Goal: Task Accomplishment & Management: Use online tool/utility

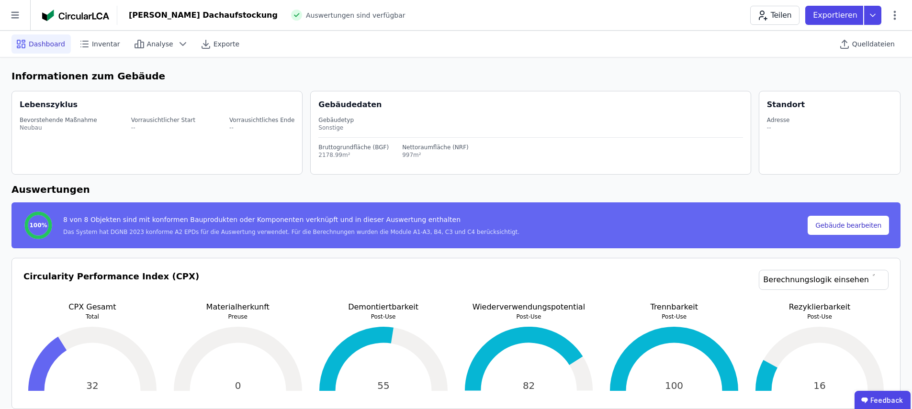
select select "*"
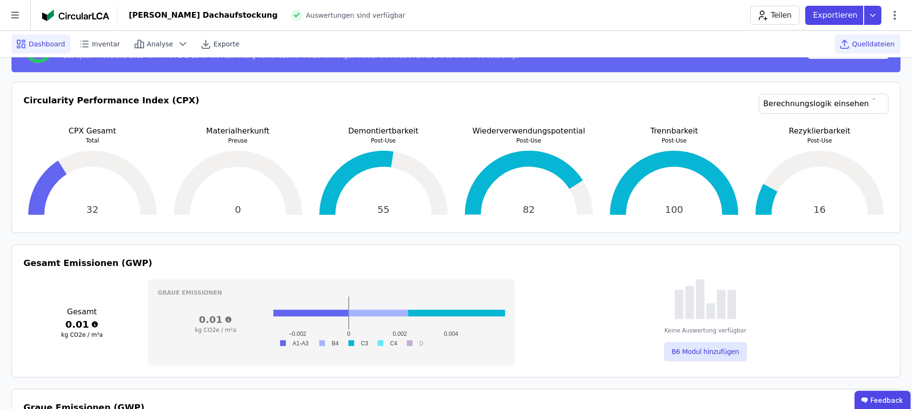
click at [867, 44] on span "Quelldateien" at bounding box center [873, 44] width 43 height 10
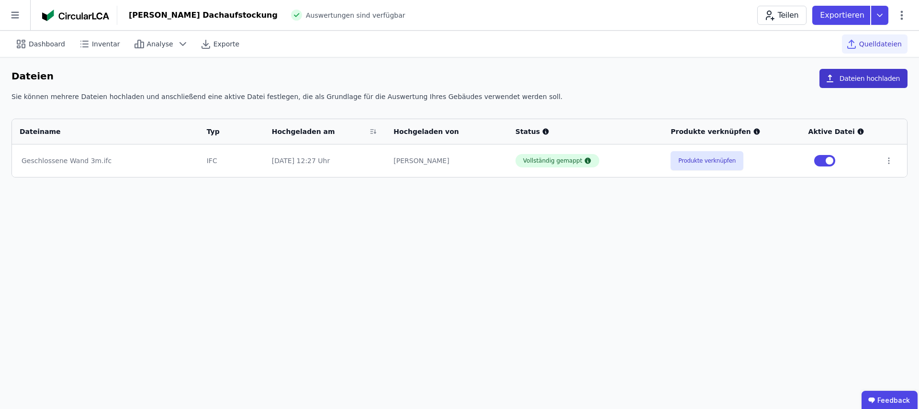
click at [851, 84] on button "Dateien hochladen" at bounding box center [864, 78] width 88 height 19
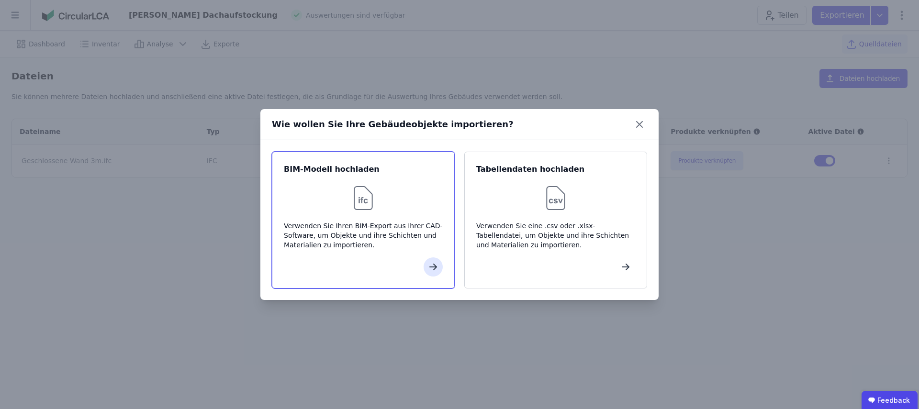
click at [382, 231] on div "Verwenden Sie Ihren BIM-Export aus Ihrer CAD-Software, um Objekte und ihre Schi…" at bounding box center [363, 235] width 159 height 29
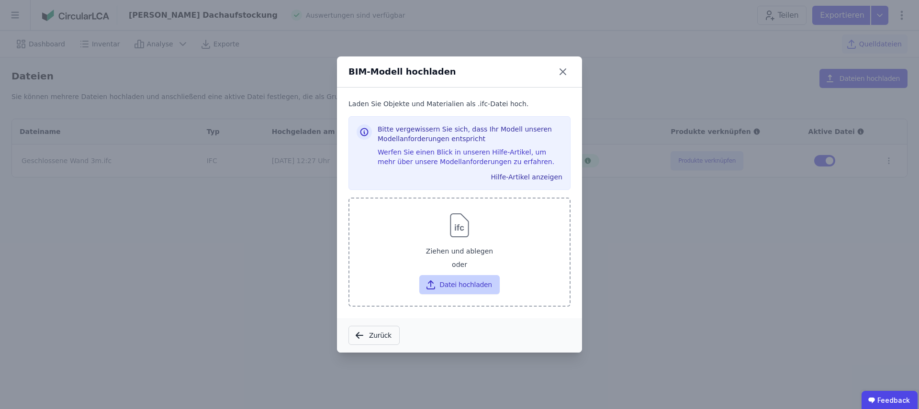
click at [454, 287] on button "Datei hochladen" at bounding box center [459, 284] width 80 height 19
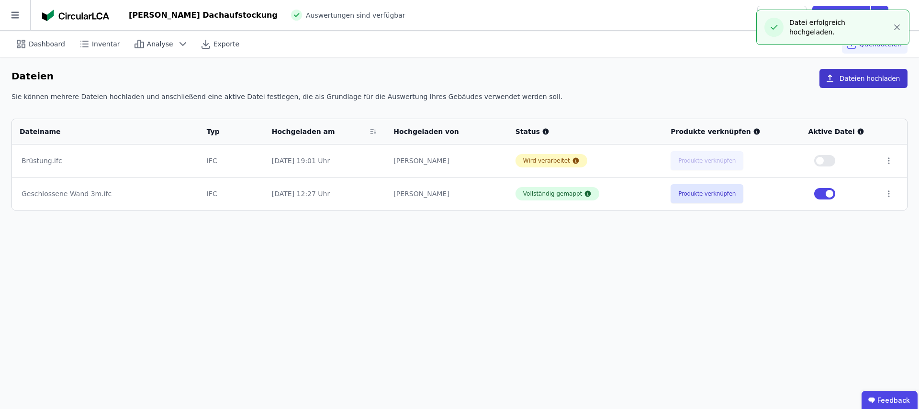
click at [860, 83] on button "Dateien hochladen" at bounding box center [864, 78] width 88 height 19
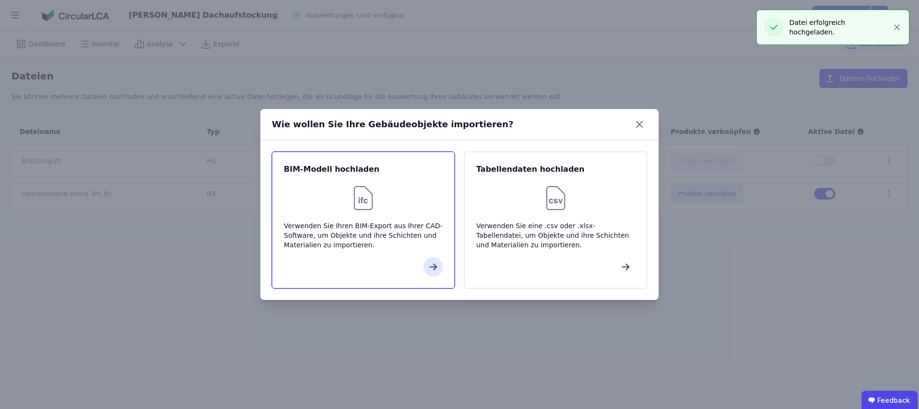
click at [376, 211] on img at bounding box center [363, 198] width 31 height 31
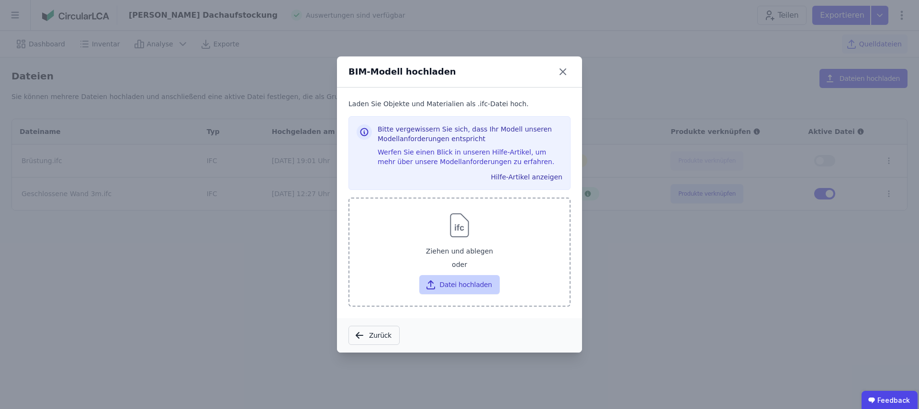
click at [466, 285] on button "Datei hochladen" at bounding box center [459, 284] width 80 height 19
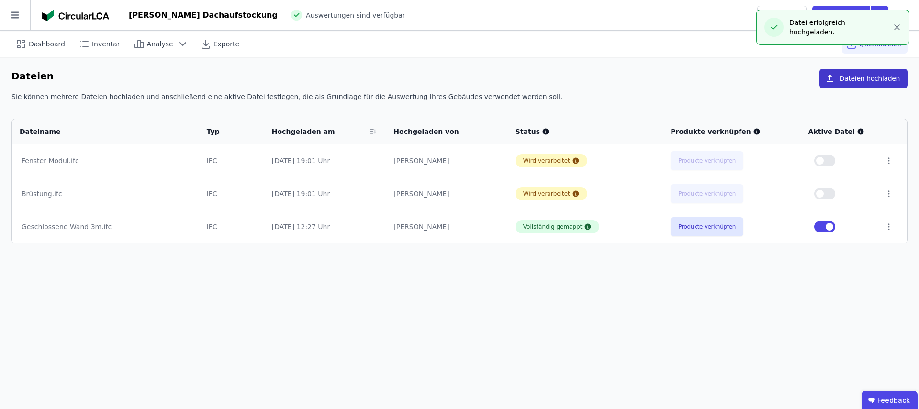
click at [873, 80] on button "Dateien hochladen" at bounding box center [864, 78] width 88 height 19
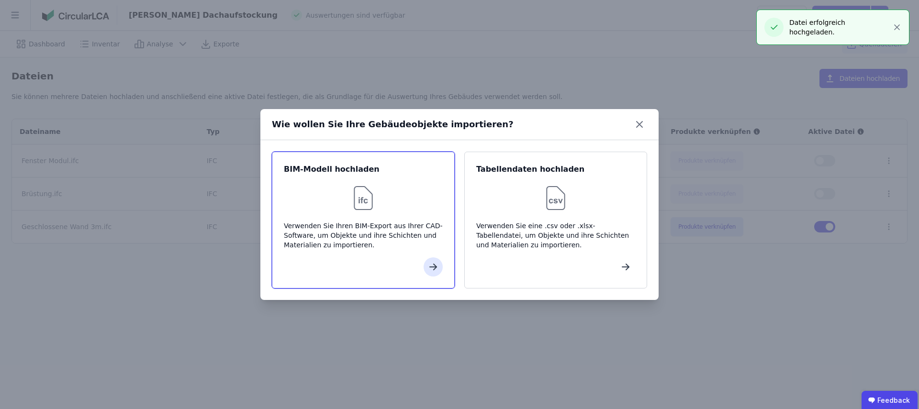
click at [366, 219] on div "BIM-Modell hochladen Verwenden Sie Ihren BIM-Export aus Ihrer CAD-Software, um …" at bounding box center [363, 220] width 183 height 137
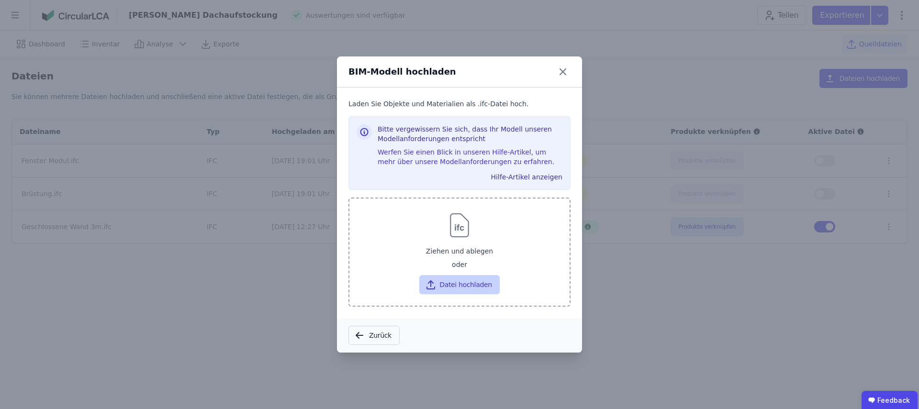
click at [450, 284] on button "Datei hochladen" at bounding box center [459, 284] width 80 height 19
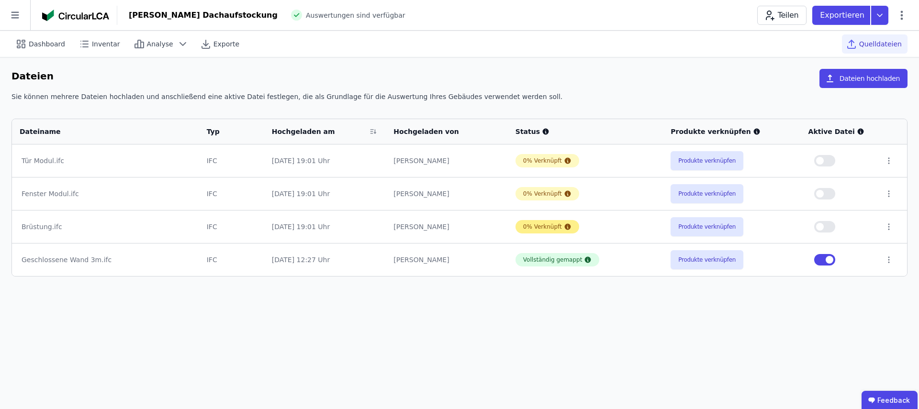
click at [566, 226] on icon at bounding box center [568, 227] width 6 height 6
click at [863, 78] on button "Dateien hochladen" at bounding box center [864, 78] width 88 height 19
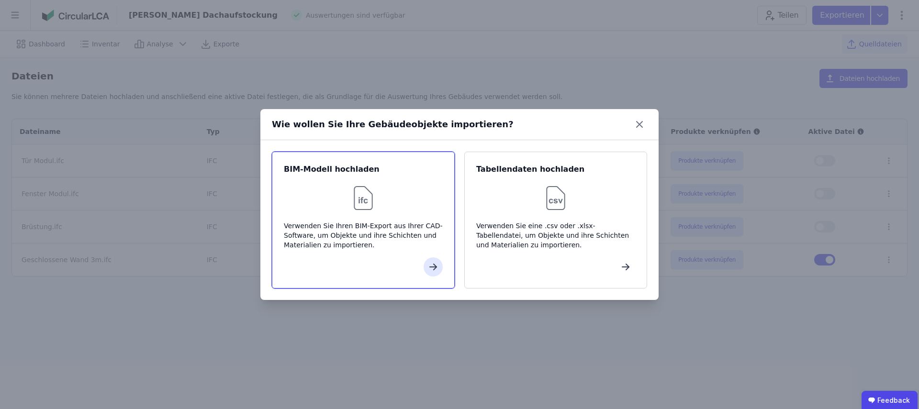
click at [363, 231] on div "Verwenden Sie Ihren BIM-Export aus Ihrer CAD-Software, um Objekte und ihre Schi…" at bounding box center [363, 235] width 159 height 29
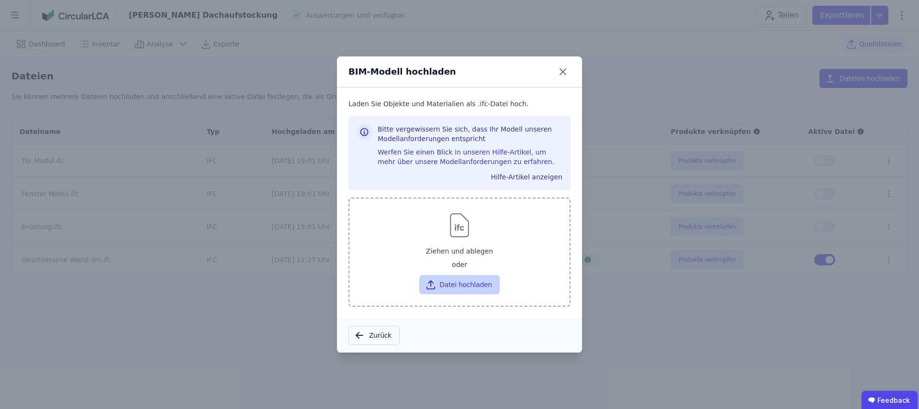
click at [475, 290] on button "Datei hochladen" at bounding box center [459, 284] width 80 height 19
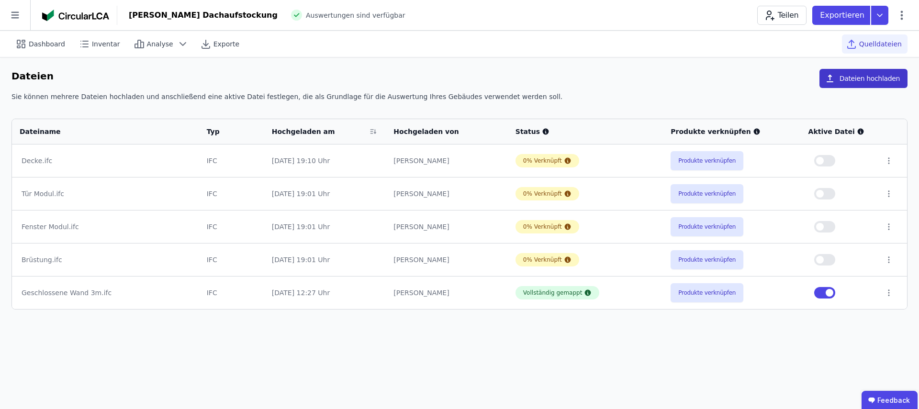
click at [860, 83] on button "Dateien hochladen" at bounding box center [864, 78] width 88 height 19
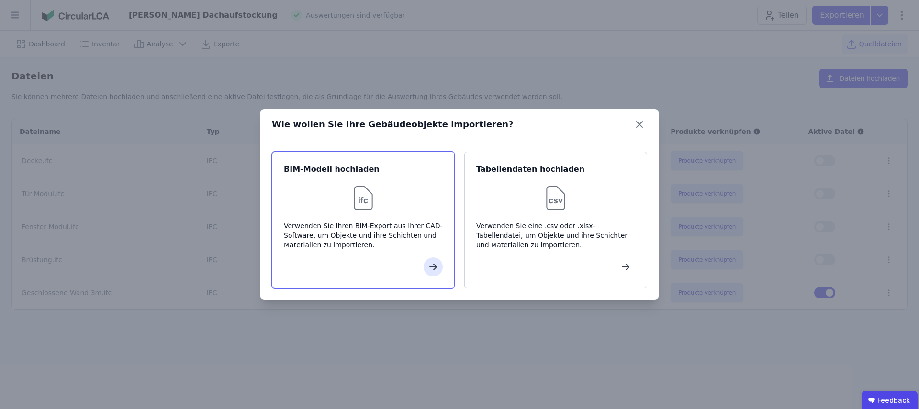
click at [377, 227] on div "Verwenden Sie Ihren BIM-Export aus Ihrer CAD-Software, um Objekte und ihre Schi…" at bounding box center [363, 235] width 159 height 29
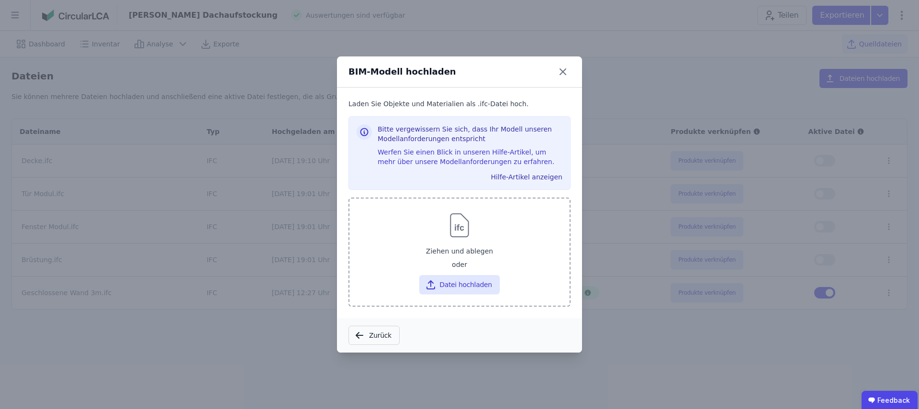
click at [464, 254] on div "Ziehen und ablegen" at bounding box center [459, 251] width 205 height 17
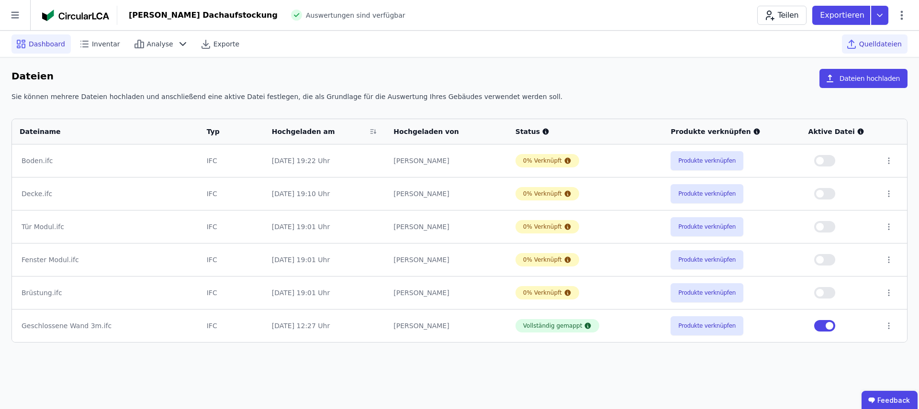
click at [45, 44] on span "Dashboard" at bounding box center [47, 44] width 36 height 10
select select "*"
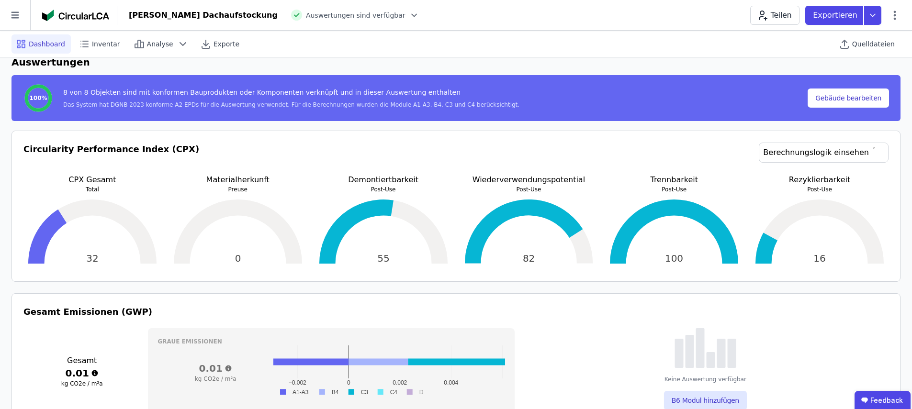
scroll to position [125, 0]
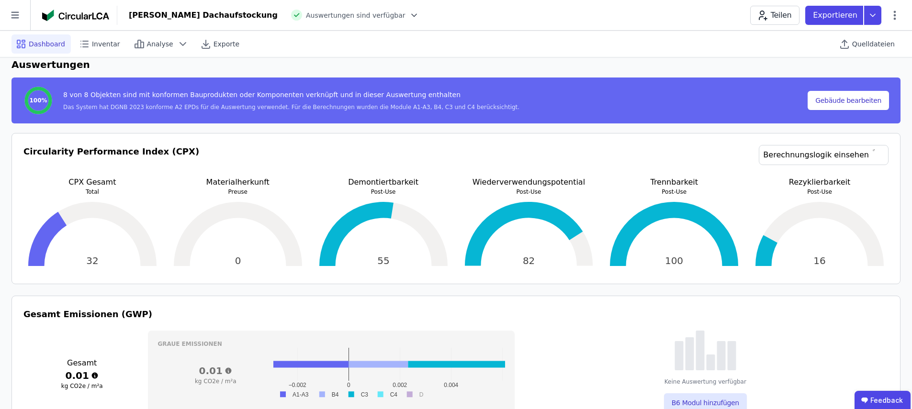
click at [71, 182] on p "CPX Gesamt" at bounding box center [92, 182] width 138 height 11
drag, startPoint x: 72, startPoint y: 182, endPoint x: 114, endPoint y: 182, distance: 42.1
click at [114, 182] on p "CPX Gesamt" at bounding box center [92, 182] width 138 height 11
copy p "CPX Gesamt"
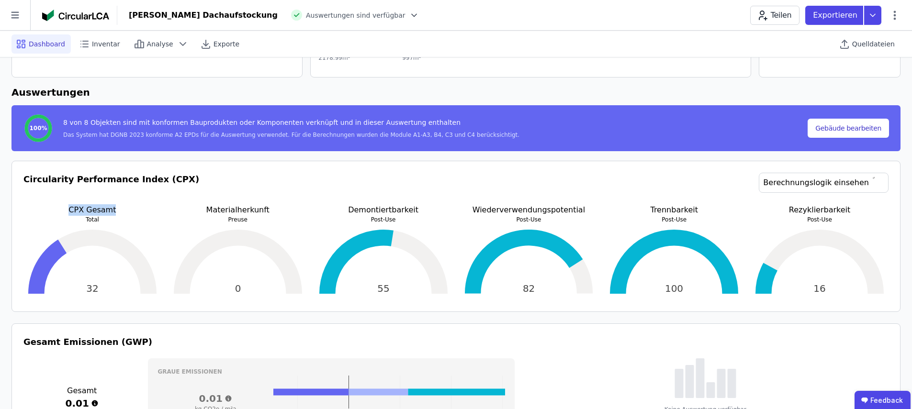
scroll to position [97, 0]
click at [861, 43] on span "Quelldateien" at bounding box center [873, 44] width 43 height 10
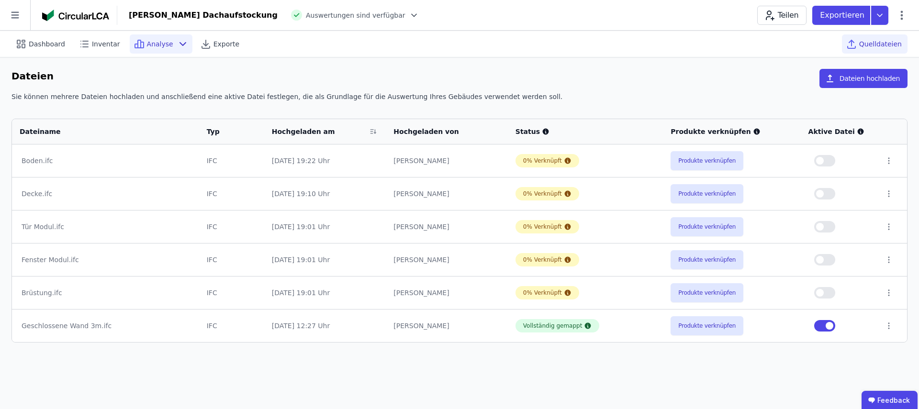
click at [154, 43] on span "Analyse" at bounding box center [160, 44] width 26 height 10
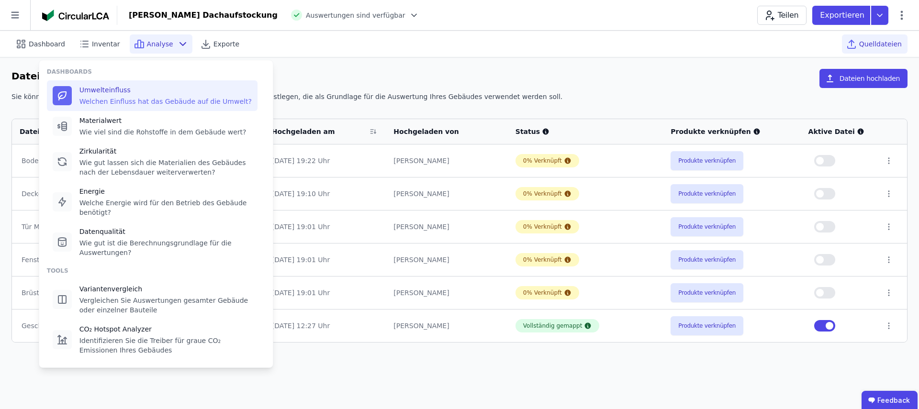
click at [126, 89] on div "Umwelteinfluss" at bounding box center [165, 90] width 172 height 10
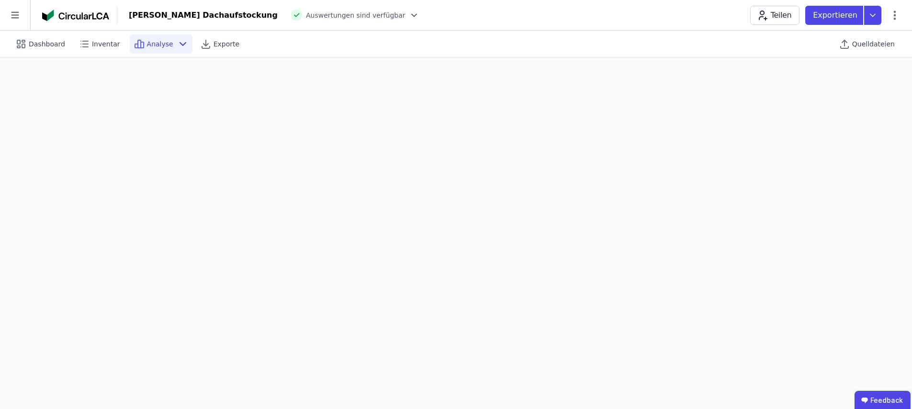
click at [161, 43] on span "Analyse" at bounding box center [160, 44] width 26 height 10
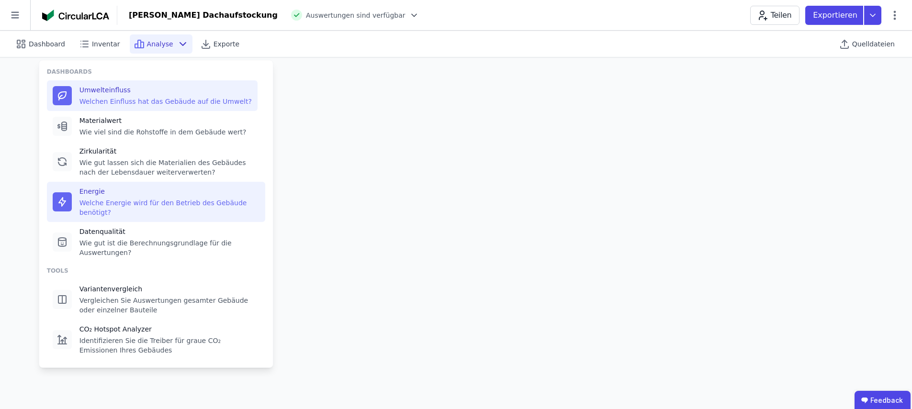
scroll to position [2, 0]
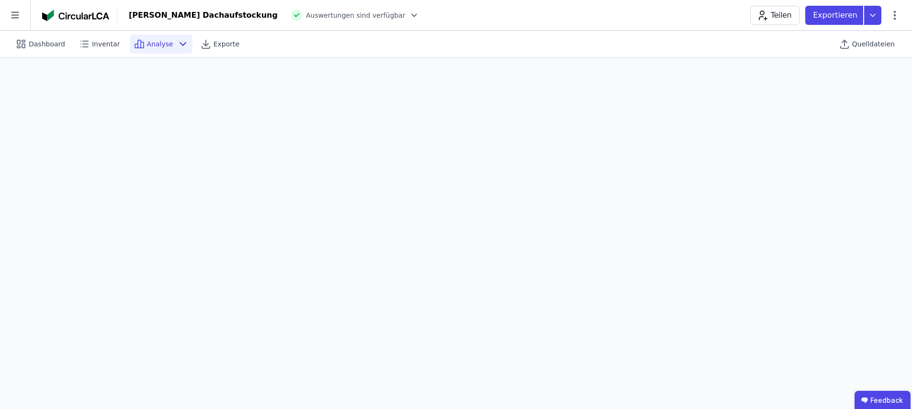
click at [151, 44] on span "Analyse" at bounding box center [160, 44] width 26 height 10
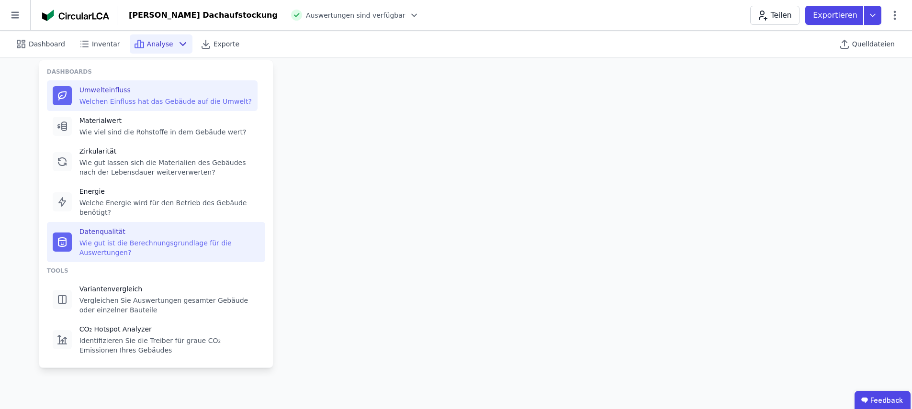
click at [145, 239] on div "Wie gut ist die Berechnungsgrundlage für die Auswertungen?" at bounding box center [169, 247] width 180 height 19
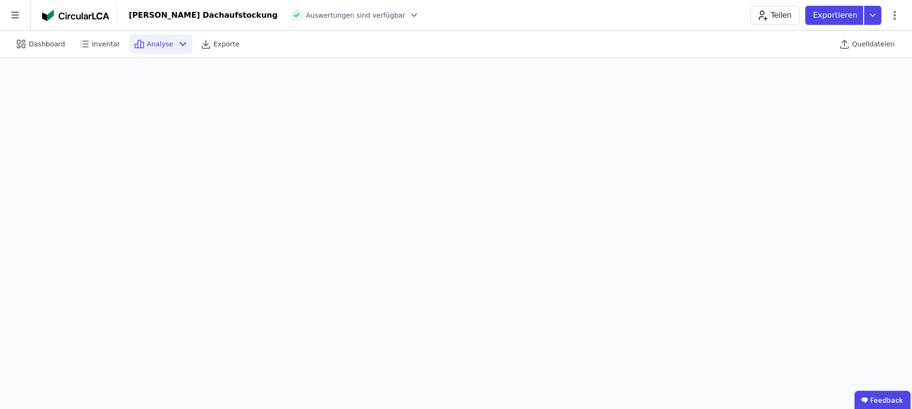
click at [177, 41] on icon at bounding box center [182, 43] width 11 height 11
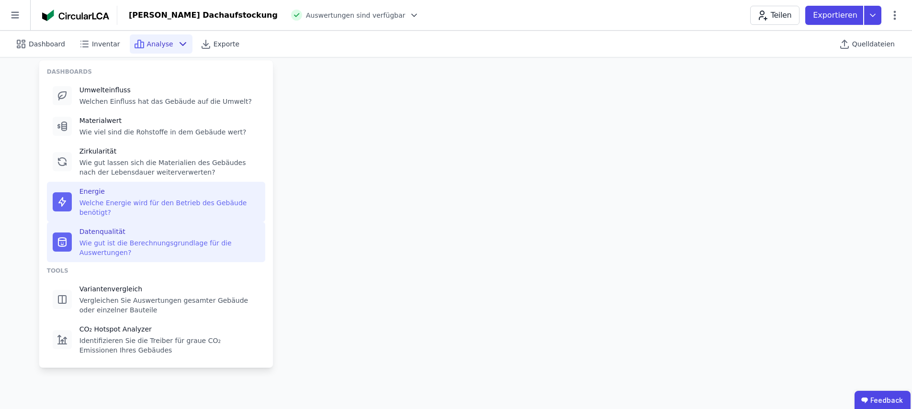
click at [116, 191] on div "Energie" at bounding box center [169, 192] width 180 height 10
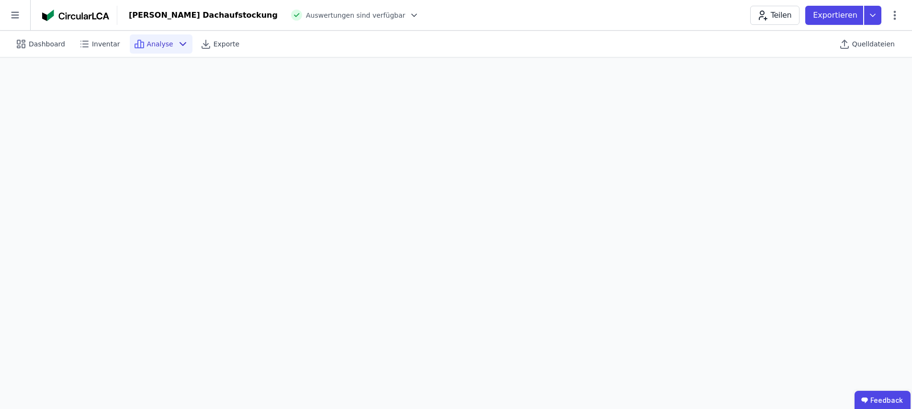
click at [162, 43] on span "Analyse" at bounding box center [160, 44] width 26 height 10
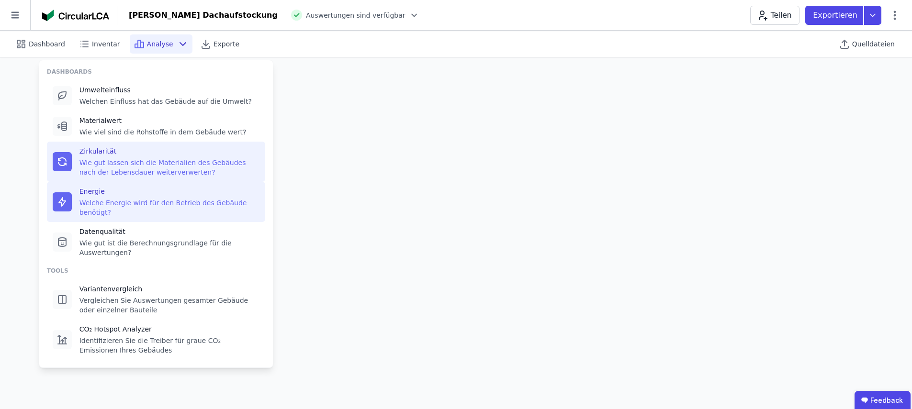
click at [123, 165] on div "Wie gut lassen sich die Materialien des Gebäudes nach der Lebensdauer weiterver…" at bounding box center [169, 167] width 180 height 19
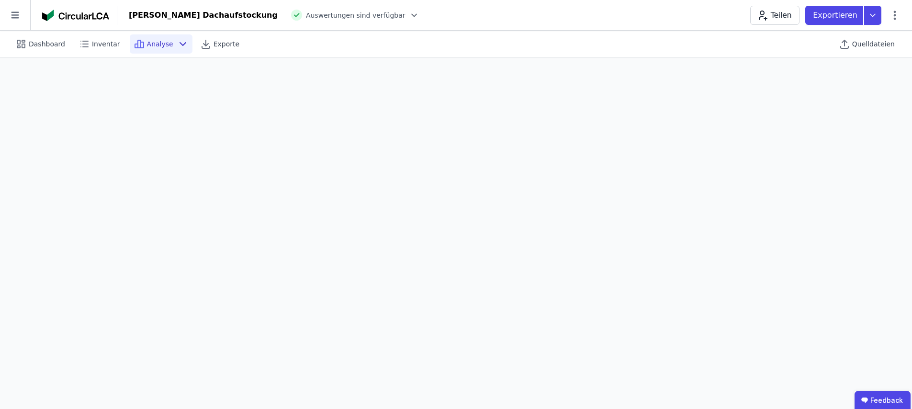
scroll to position [27, 0]
click at [44, 42] on span "Dashboard" at bounding box center [47, 44] width 36 height 10
select select "*"
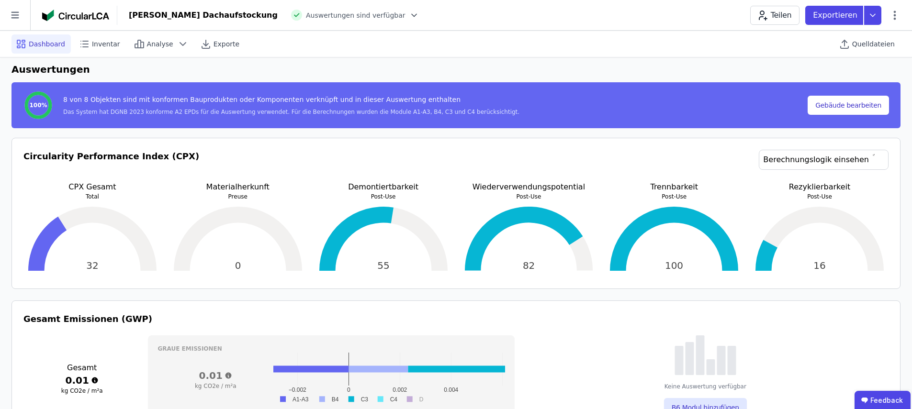
scroll to position [128, 0]
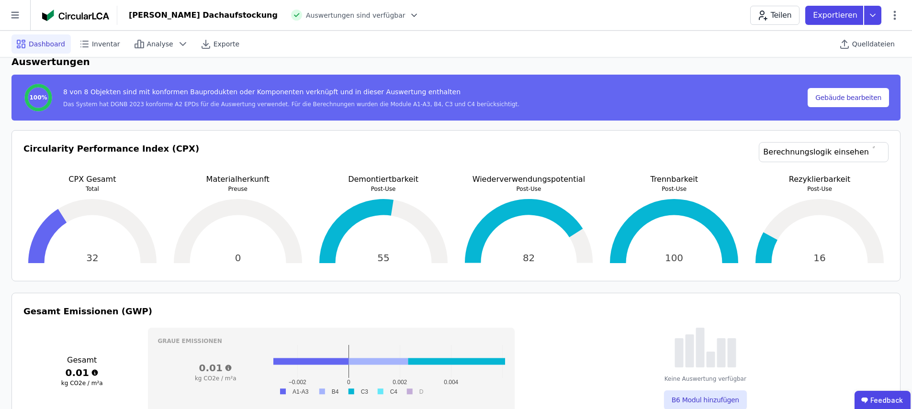
click at [27, 147] on h3 "Circularity Performance Index (CPX)" at bounding box center [111, 158] width 176 height 32
drag, startPoint x: 25, startPoint y: 148, endPoint x: 171, endPoint y: 148, distance: 146.5
click at [171, 148] on h3 "Circularity Performance Index (CPX)" at bounding box center [111, 158] width 176 height 32
click at [873, 45] on span "Quelldateien" at bounding box center [873, 44] width 43 height 10
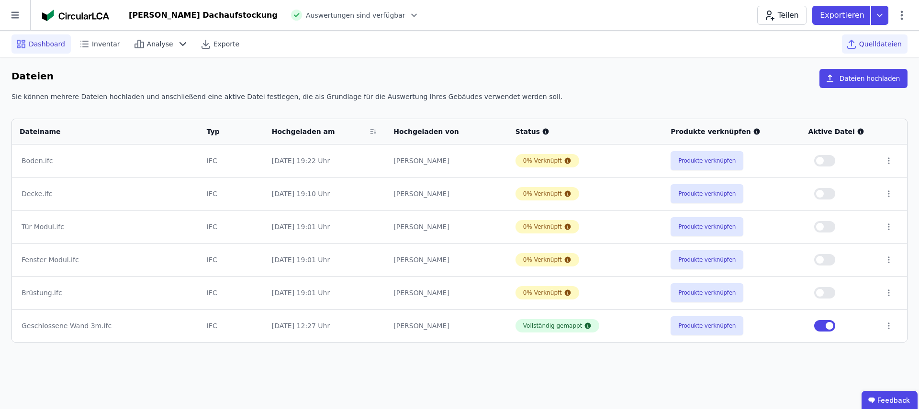
click at [29, 42] on span "Dashboard" at bounding box center [47, 44] width 36 height 10
select select "*"
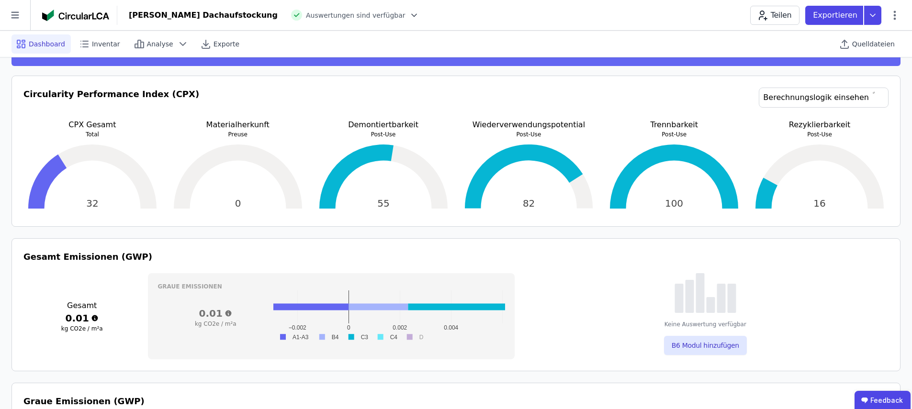
scroll to position [183, 0]
drag, startPoint x: 70, startPoint y: 124, endPoint x: 115, endPoint y: 125, distance: 44.6
click at [115, 125] on p "CPX Gesamt" at bounding box center [92, 124] width 138 height 11
copy p "CPX Gesamt"
drag, startPoint x: 211, startPoint y: 124, endPoint x: 268, endPoint y: 127, distance: 57.1
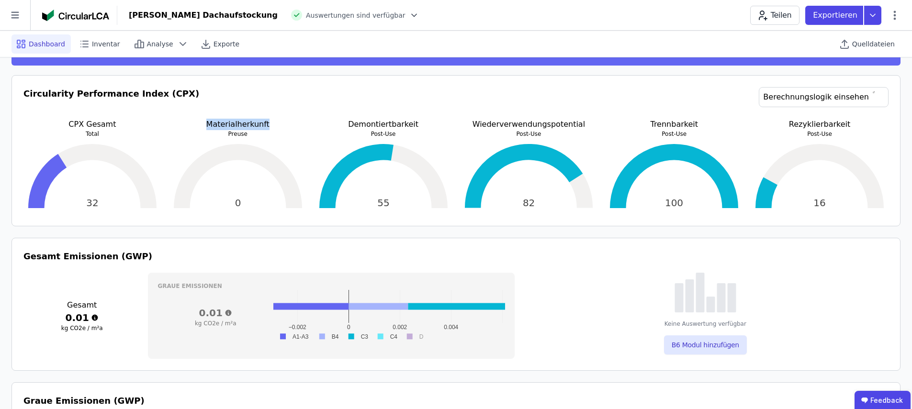
click at [268, 127] on p "Materialherkunft" at bounding box center [238, 124] width 138 height 11
copy p "Materialherkunft"
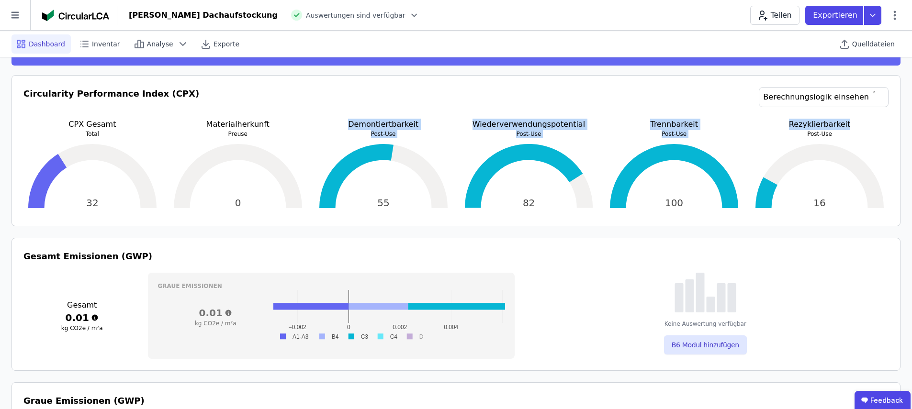
drag, startPoint x: 353, startPoint y: 125, endPoint x: 849, endPoint y: 128, distance: 495.6
click at [849, 128] on div "CPX Gesamt Total 32 32 Materialherkunft Preuse 0 0 Demontiertbarkeit Post-Use 5…" at bounding box center [455, 167] width 865 height 96
copy div "Demontiertbarkeit Post-Use 55 55 Wiederverwendungspotential Post-Use 82 82 Tren…"
click at [438, 141] on div "55" at bounding box center [384, 176] width 138 height 77
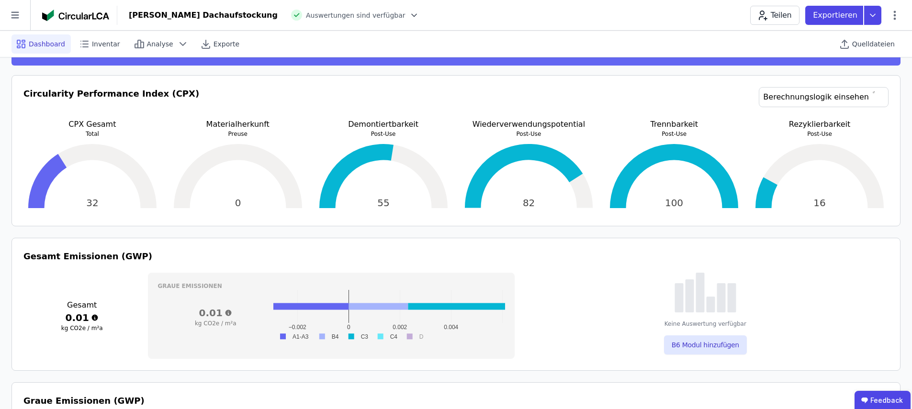
click at [389, 122] on p "Demontiertbarkeit" at bounding box center [384, 124] width 138 height 11
copy p "Demontiertbarkeit"
click at [479, 123] on p "Wiederverwendungspotential" at bounding box center [529, 124] width 138 height 11
drag, startPoint x: 479, startPoint y: 125, endPoint x: 579, endPoint y: 126, distance: 99.6
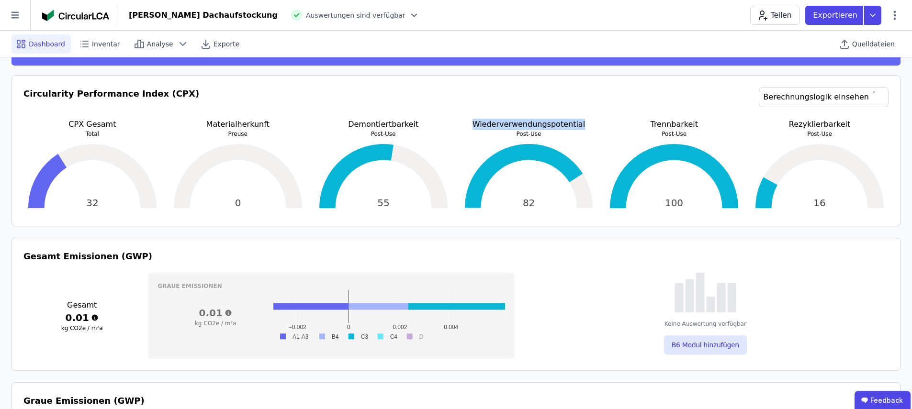
click at [579, 126] on p "Wiederverwendungspotential" at bounding box center [529, 124] width 138 height 11
copy p "Wiederverwendungspotential"
click at [670, 126] on p "Trennbarkeit" at bounding box center [674, 124] width 138 height 11
copy p "Trennbarkeit"
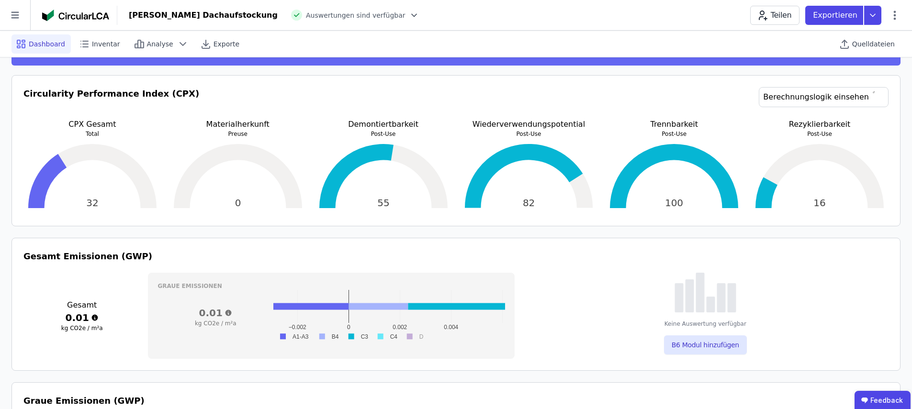
click at [823, 124] on p "Rezyklierbarkeit" at bounding box center [820, 124] width 138 height 11
copy p "Rezyklierbarkeit"
click at [11, 15] on icon at bounding box center [15, 15] width 30 height 30
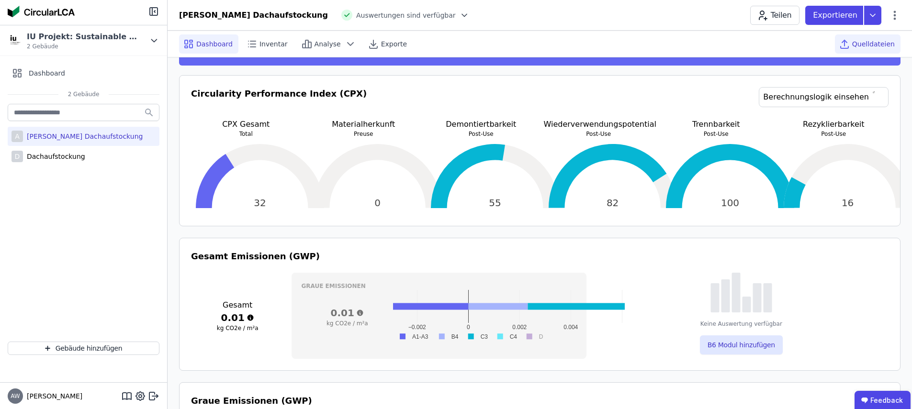
click at [869, 45] on span "Quelldateien" at bounding box center [873, 44] width 43 height 10
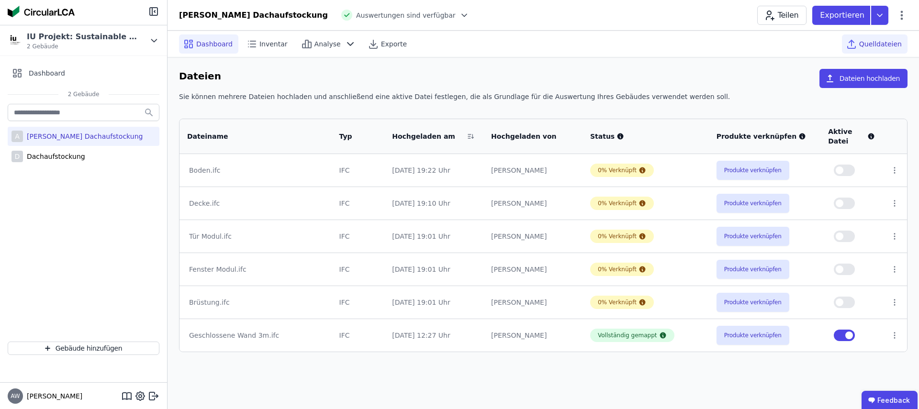
click at [222, 45] on span "Dashboard" at bounding box center [214, 44] width 36 height 10
select select "*"
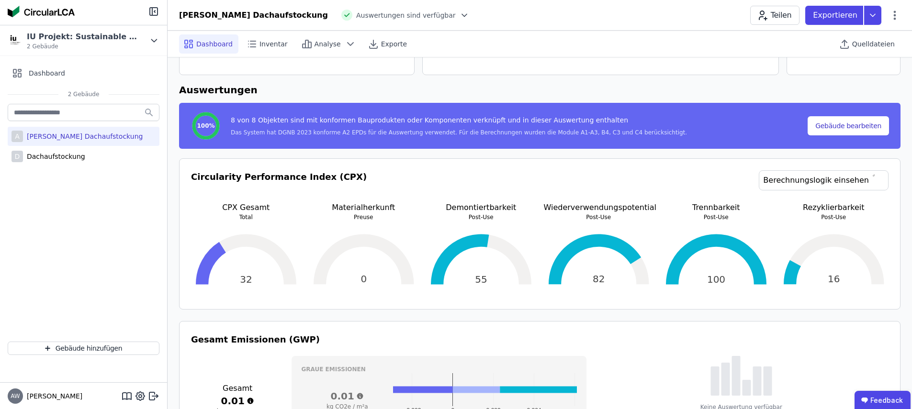
scroll to position [111, 0]
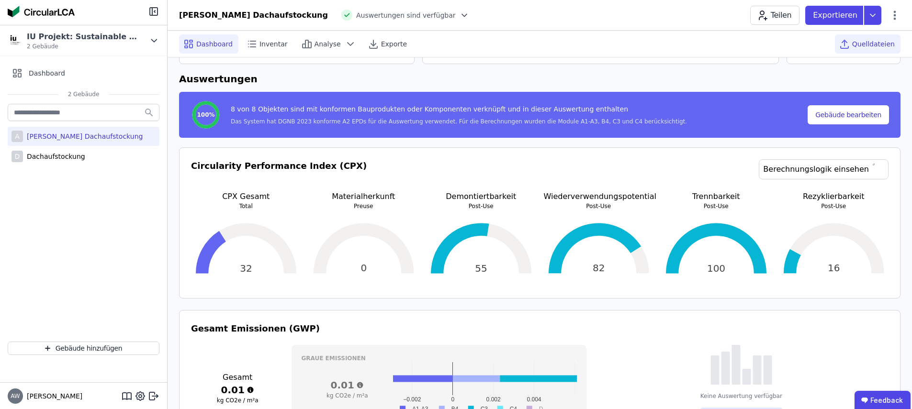
click at [845, 42] on icon at bounding box center [844, 43] width 11 height 11
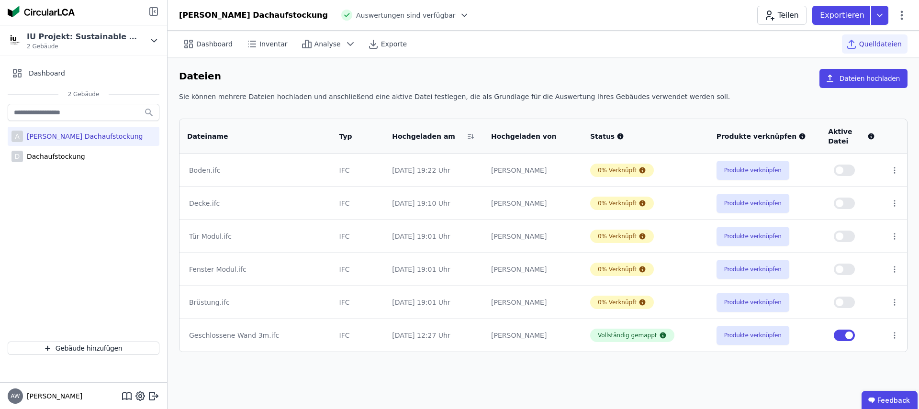
click at [151, 11] on icon at bounding box center [153, 11] width 11 height 11
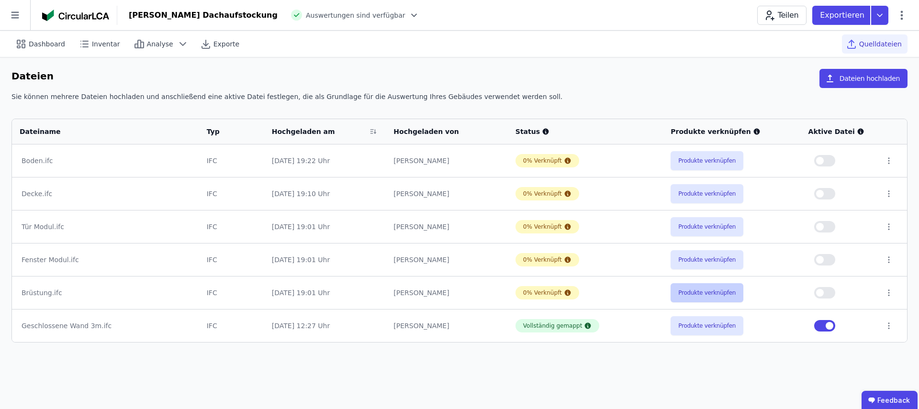
click at [692, 290] on button "Produkte verknüpfen" at bounding box center [707, 292] width 73 height 19
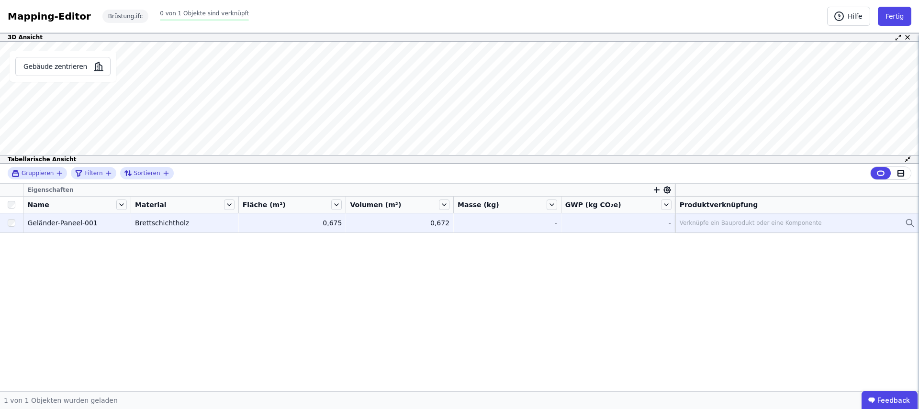
click at [721, 218] on div "Verknüpfe ein Bauprodukt oder eine Komponente" at bounding box center [797, 222] width 235 height 11
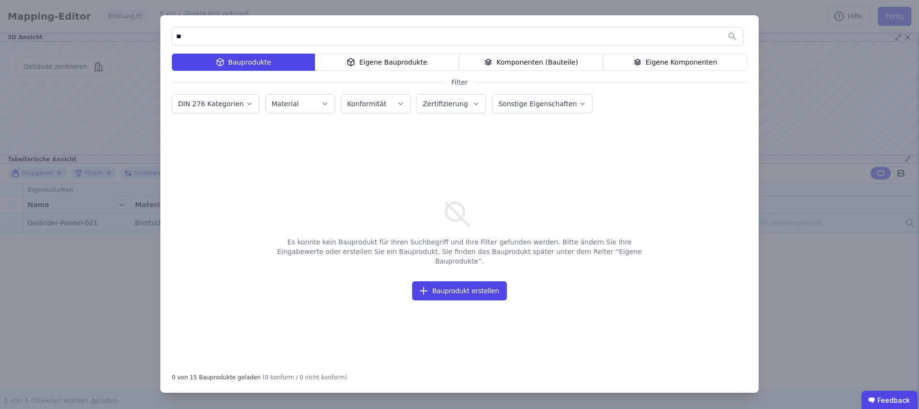
type input "*"
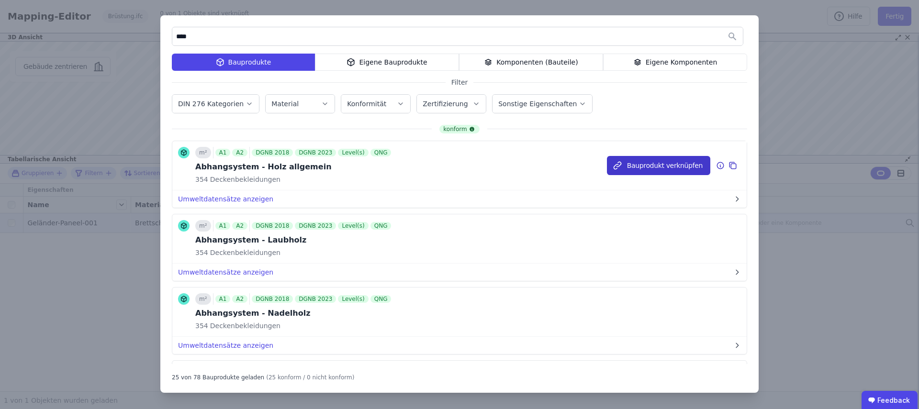
type input "****"
click at [634, 164] on button "Bauprodukt verknüpfen" at bounding box center [658, 165] width 103 height 19
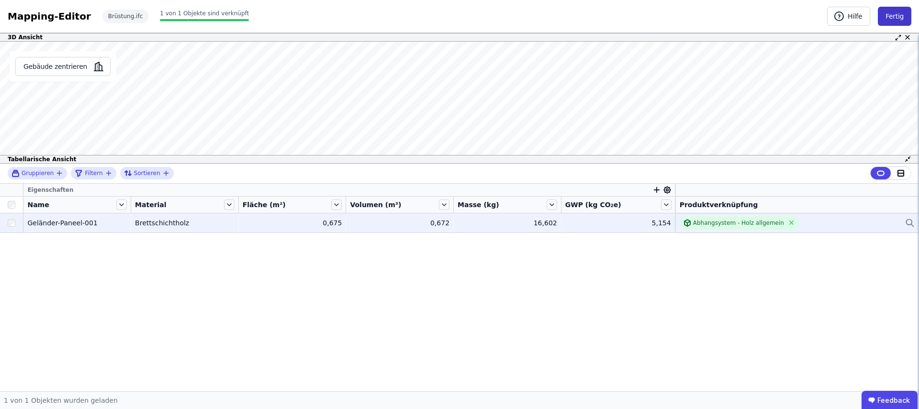
click at [891, 17] on button "Fertig" at bounding box center [895, 16] width 34 height 19
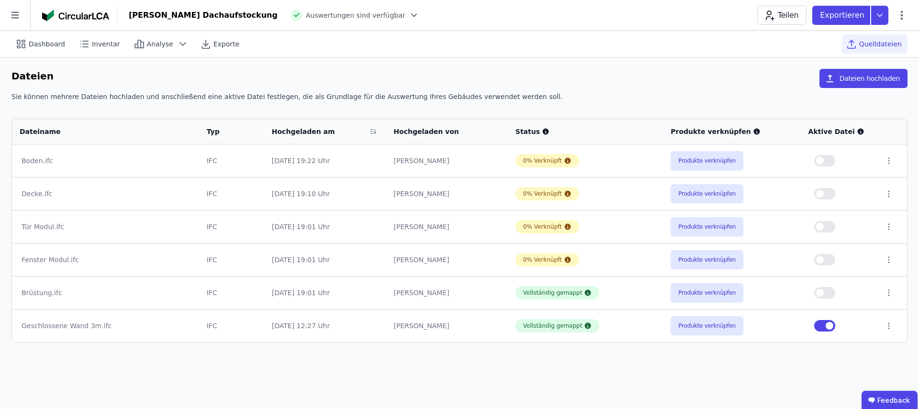
click at [824, 324] on button "button" at bounding box center [825, 325] width 21 height 11
click at [822, 295] on span "button" at bounding box center [820, 293] width 8 height 8
click at [34, 42] on span "Dashboard" at bounding box center [47, 44] width 36 height 10
select select "*"
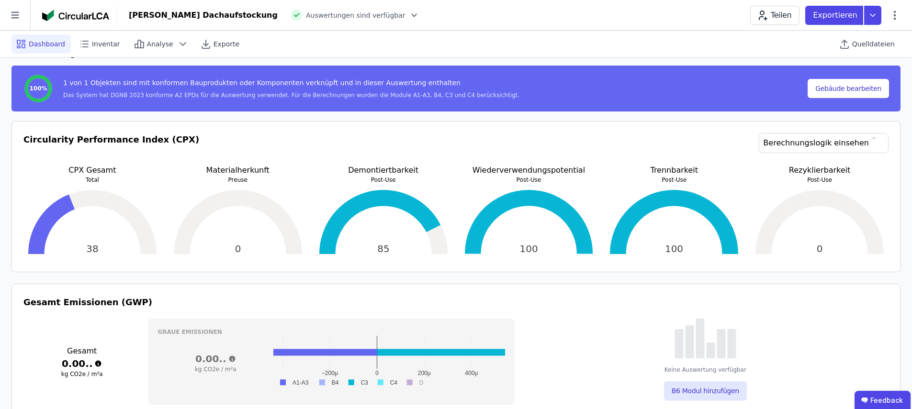
scroll to position [136, 0]
click at [856, 41] on span "Quelldateien" at bounding box center [873, 44] width 43 height 10
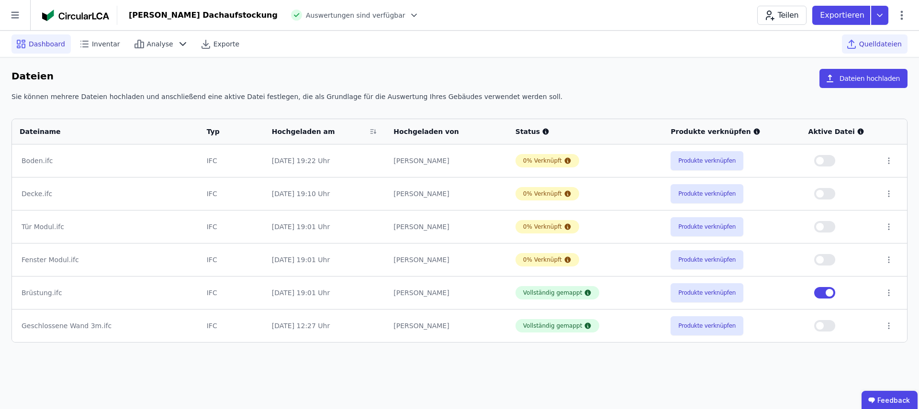
click at [31, 42] on span "Dashboard" at bounding box center [47, 44] width 36 height 10
select select "*"
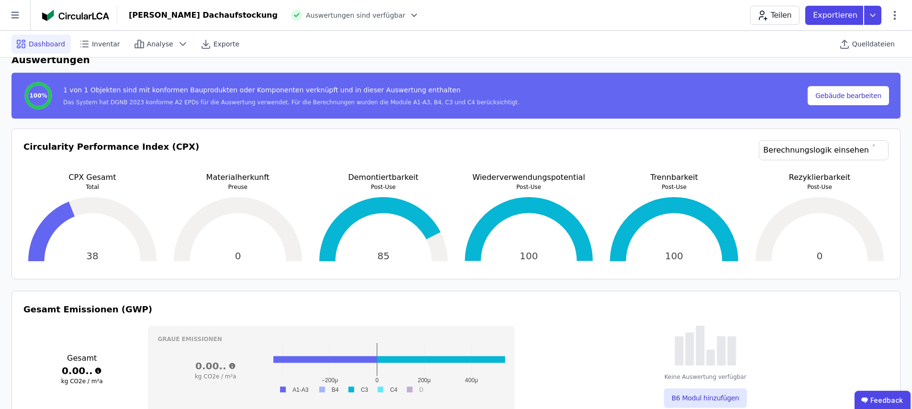
scroll to position [130, 0]
click at [871, 42] on span "Quelldateien" at bounding box center [873, 44] width 43 height 10
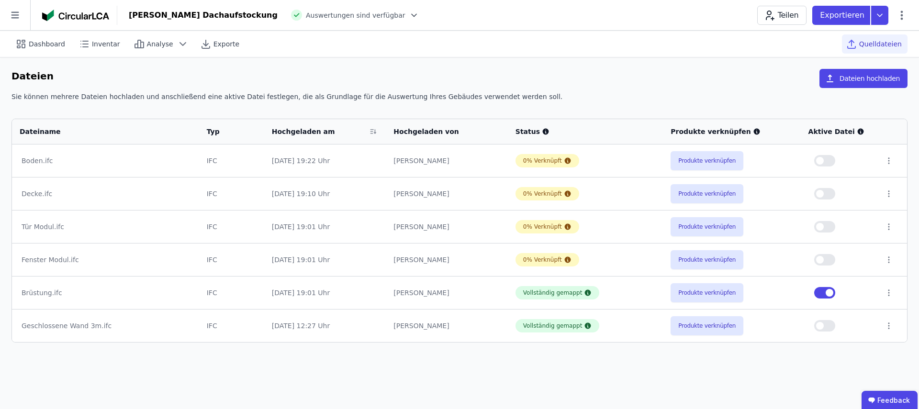
click at [825, 295] on button "button" at bounding box center [825, 292] width 21 height 11
click at [687, 257] on button "Produkte verknüpfen" at bounding box center [707, 259] width 73 height 19
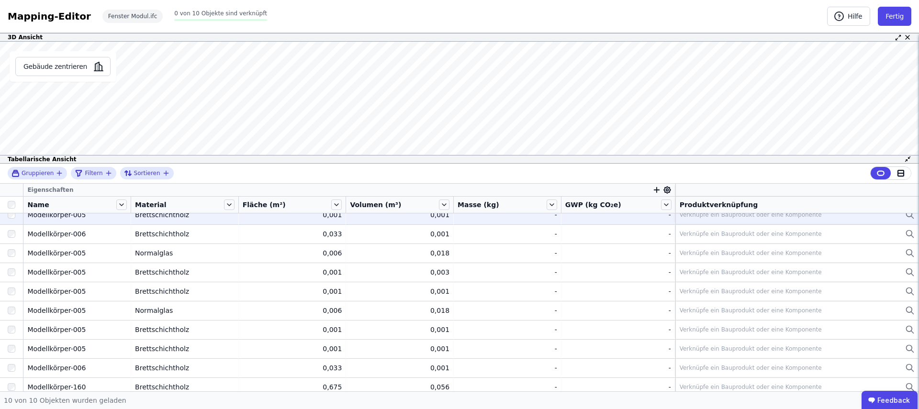
scroll to position [14, 0]
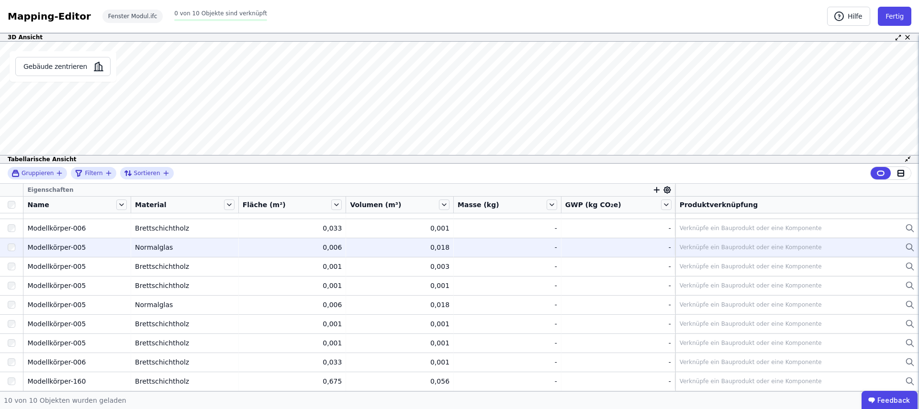
click at [723, 249] on div "Verknüpfe ein Bauprodukt oder eine Komponente" at bounding box center [751, 248] width 142 height 8
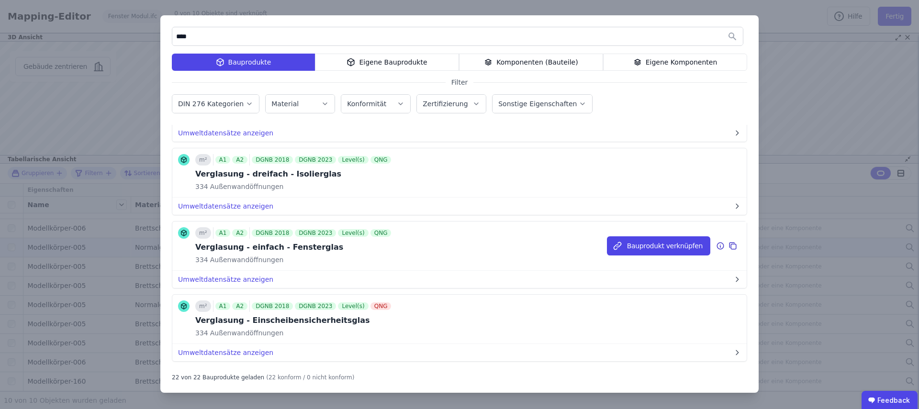
scroll to position [946, 0]
type input "****"
click at [649, 245] on button "Bauprodukt verknüpfen" at bounding box center [658, 245] width 103 height 19
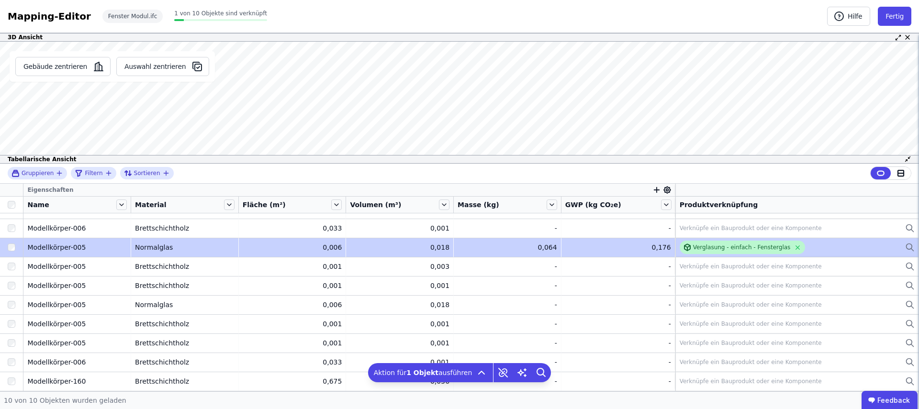
drag, startPoint x: 735, startPoint y: 246, endPoint x: 720, endPoint y: 248, distance: 15.0
click at [720, 248] on div "Verglasung - einfach - Fensterglas" at bounding box center [742, 248] width 98 height 8
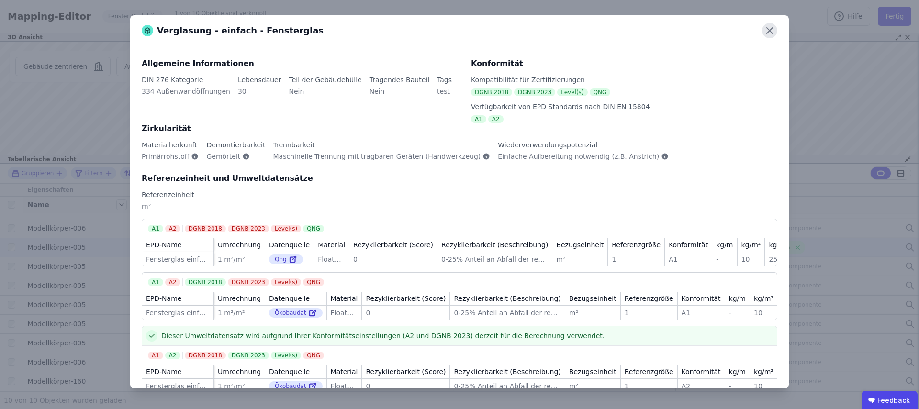
click at [770, 33] on icon at bounding box center [769, 30] width 15 height 15
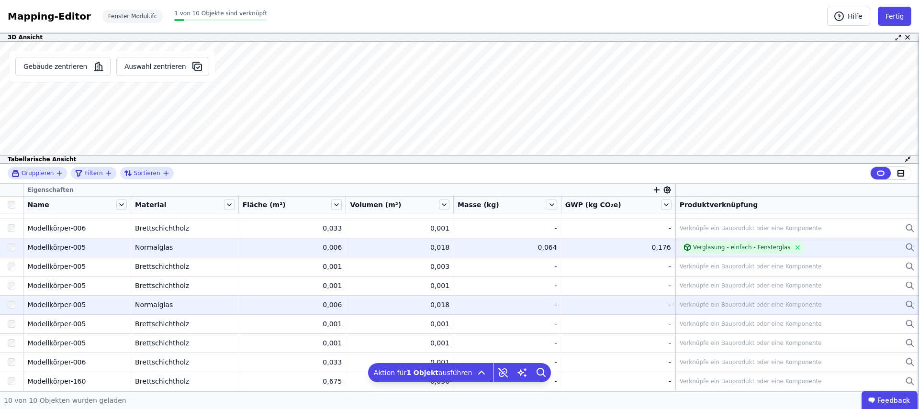
click at [722, 301] on div "Verknüpfe ein Bauprodukt oder eine Komponente" at bounding box center [751, 305] width 142 height 8
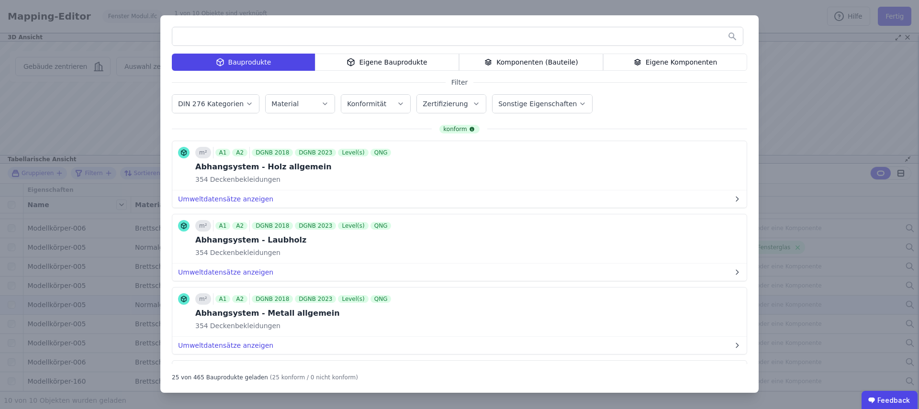
click at [788, 244] on div "Bauprodukte Eigene Bauprodukte Komponenten (Bauteile) Eigene Komponenten Filter…" at bounding box center [459, 204] width 919 height 409
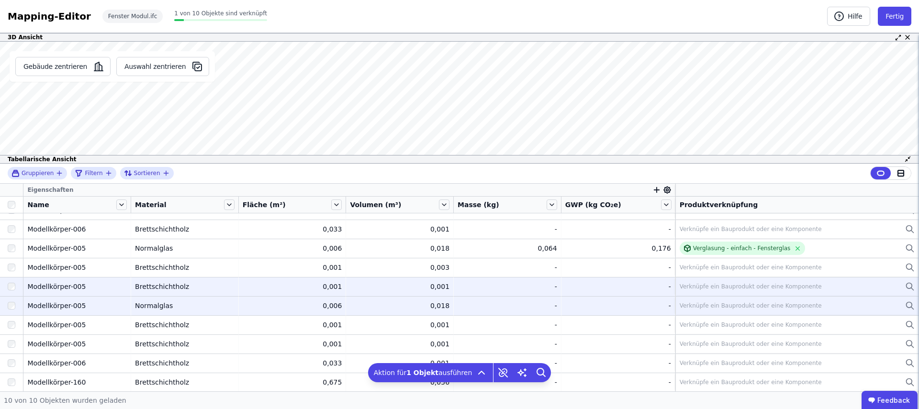
scroll to position [14, 0]
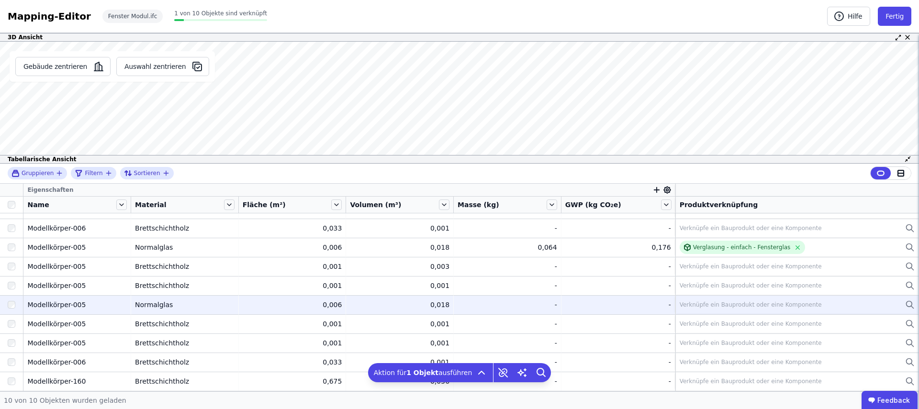
click at [698, 305] on div "Verknüpfe ein Bauprodukt oder eine Komponente" at bounding box center [751, 305] width 142 height 8
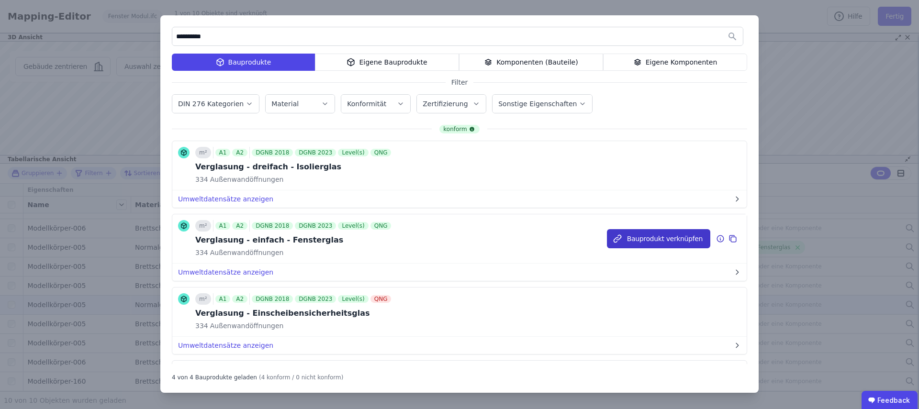
type input "**********"
click at [646, 240] on button "Bauprodukt verknüpfen" at bounding box center [658, 238] width 103 height 19
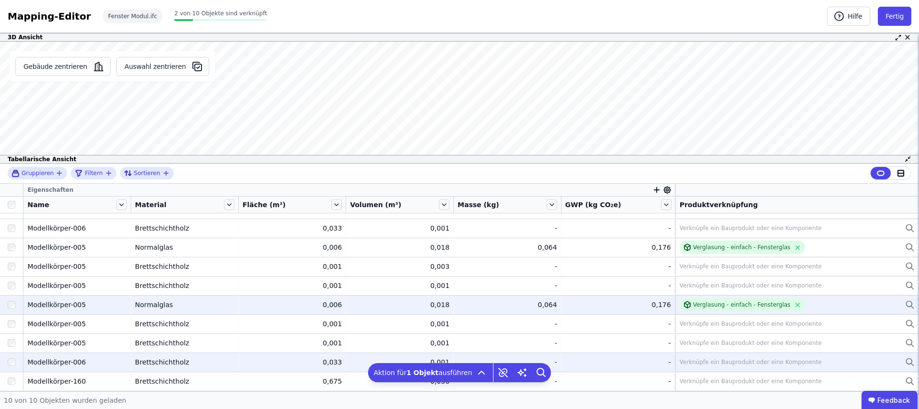
click at [699, 362] on div "Verknüpfe ein Bauprodukt oder eine Komponente" at bounding box center [751, 363] width 142 height 8
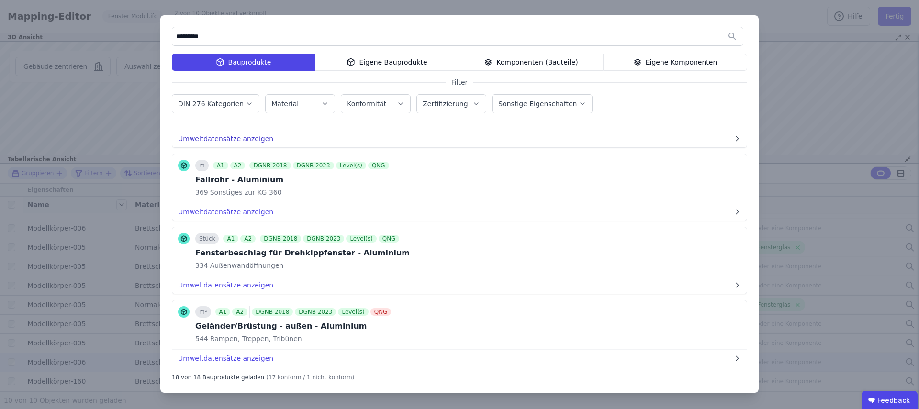
scroll to position [64, 0]
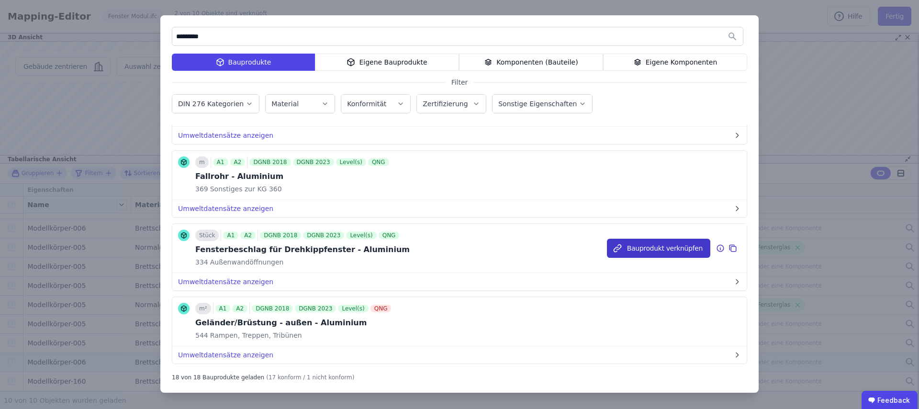
type input "*********"
click at [659, 251] on button "Bauprodukt verknüpfen" at bounding box center [658, 248] width 103 height 19
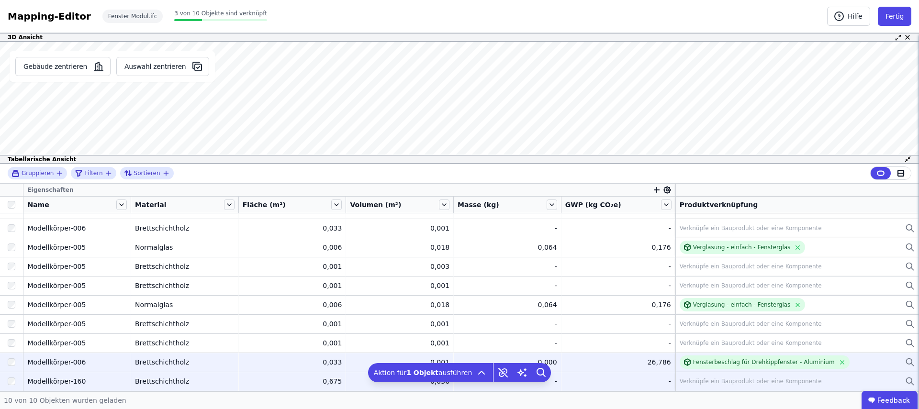
click at [692, 382] on div "Verknüpfe ein Bauprodukt oder eine Komponente" at bounding box center [751, 382] width 142 height 8
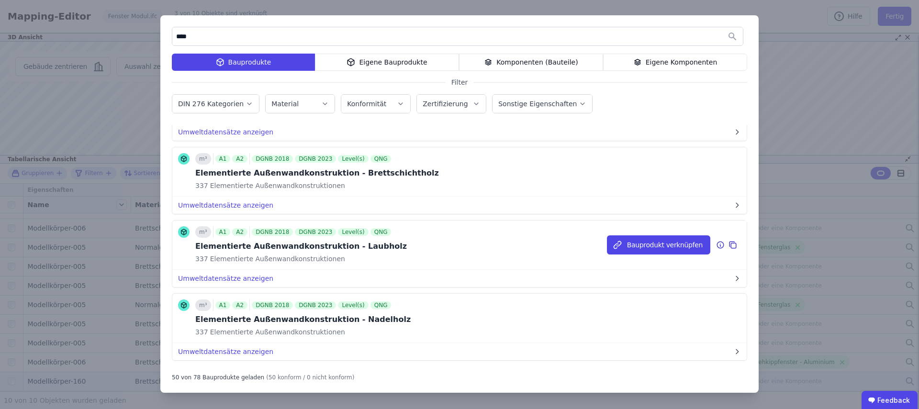
scroll to position [1621, 0]
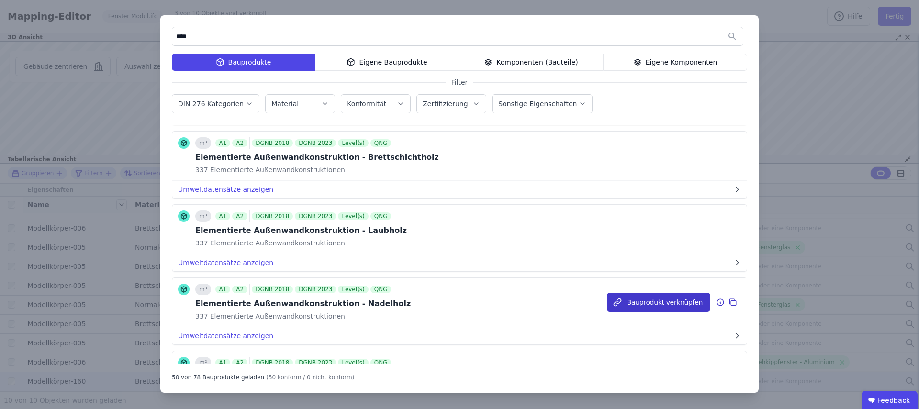
type input "****"
click at [644, 301] on button "Bauprodukt verknüpfen" at bounding box center [658, 302] width 103 height 19
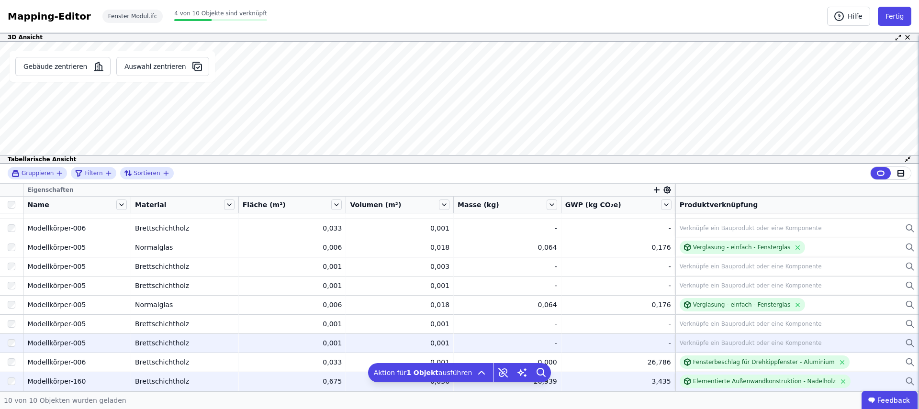
click at [705, 341] on div "Verknüpfe ein Bauprodukt oder eine Komponente" at bounding box center [751, 344] width 142 height 8
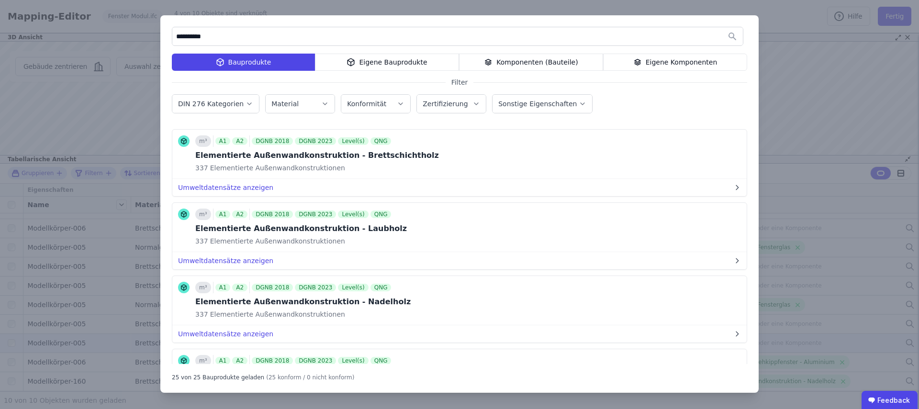
scroll to position [87, 0]
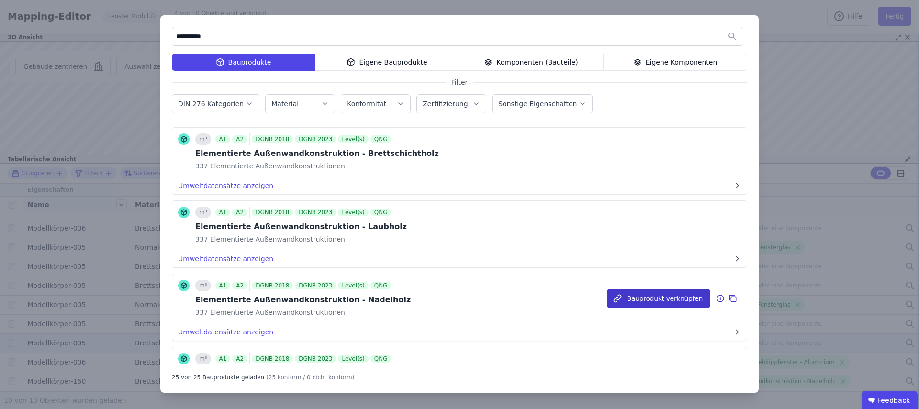
type input "**********"
click at [638, 297] on button "Bauprodukt verknüpfen" at bounding box center [658, 298] width 103 height 19
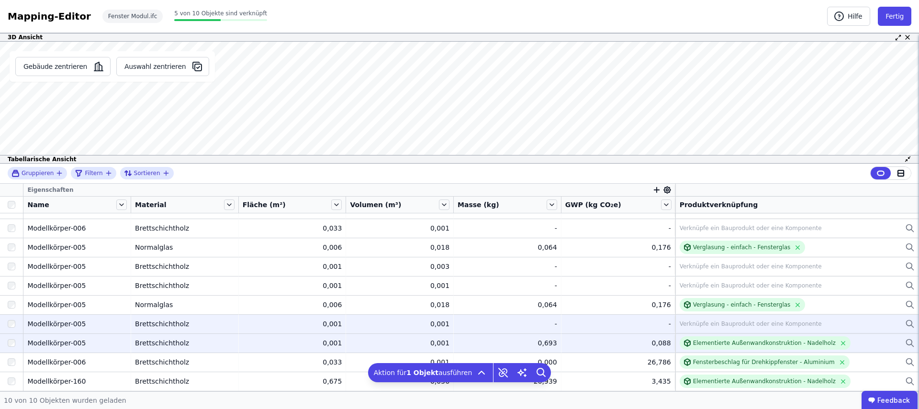
click at [499, 327] on div "-" at bounding box center [508, 324] width 100 height 10
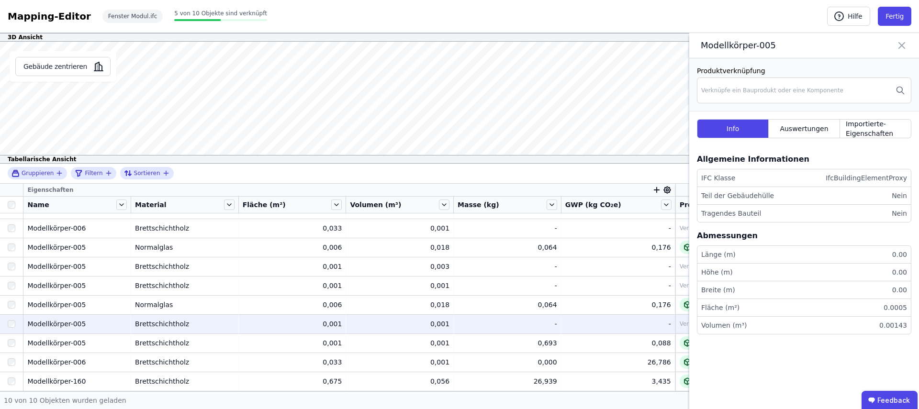
click at [905, 47] on icon at bounding box center [901, 45] width 11 height 13
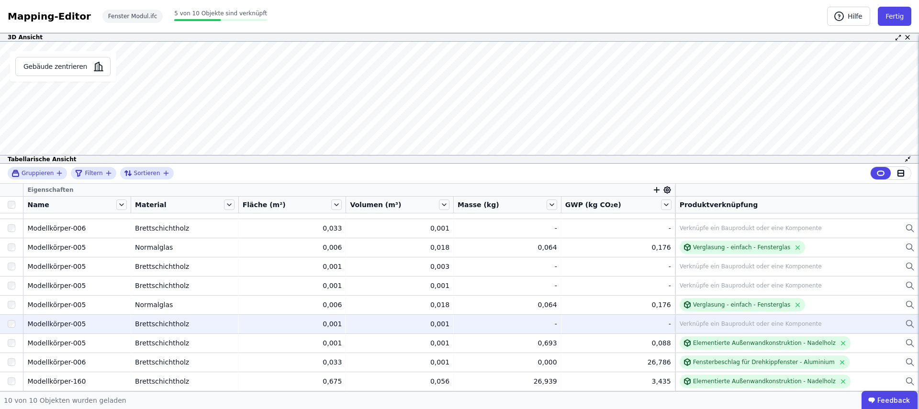
click at [745, 323] on div "Verknüpfe ein Bauprodukt oder eine Komponente" at bounding box center [751, 324] width 142 height 8
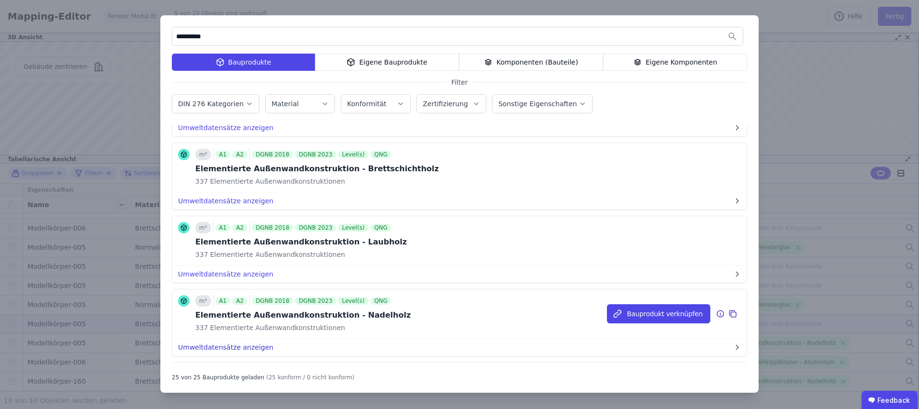
scroll to position [79, 0]
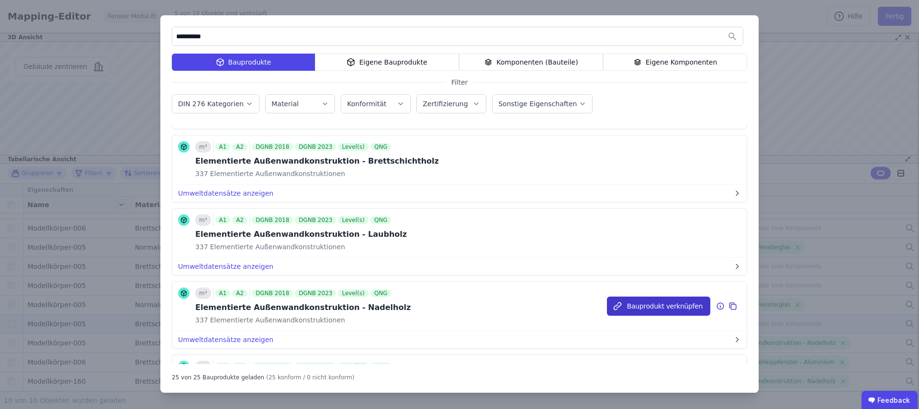
type input "**********"
click at [654, 310] on button "Bauprodukt verknüpfen" at bounding box center [658, 306] width 103 height 19
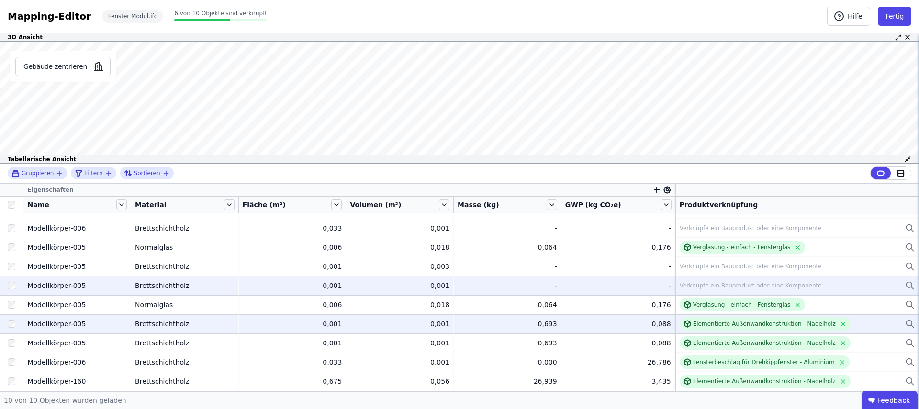
click at [693, 287] on div "Verknüpfe ein Bauprodukt oder eine Komponente" at bounding box center [751, 286] width 142 height 8
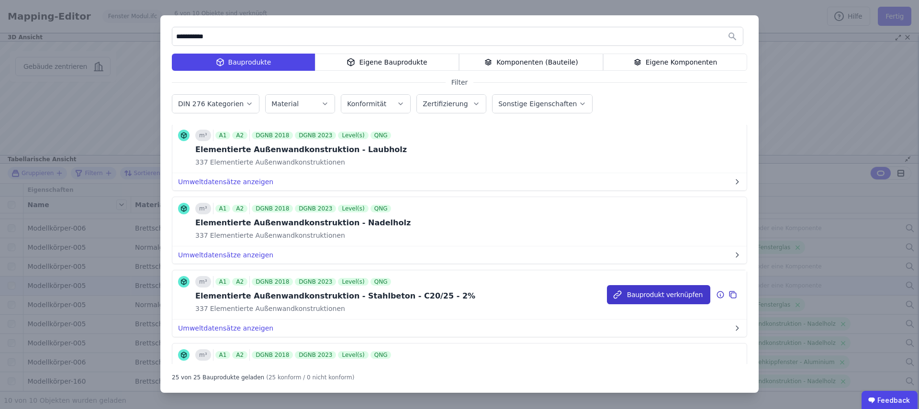
scroll to position [155, 0]
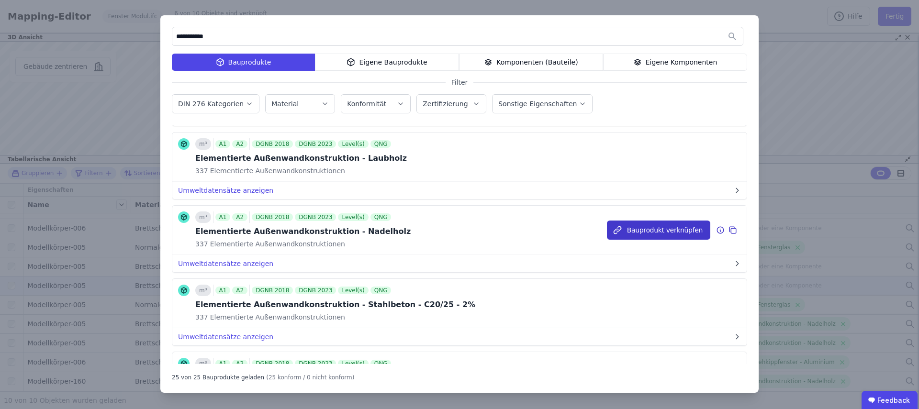
type input "**********"
click at [649, 232] on button "Bauprodukt verknüpfen" at bounding box center [658, 230] width 103 height 19
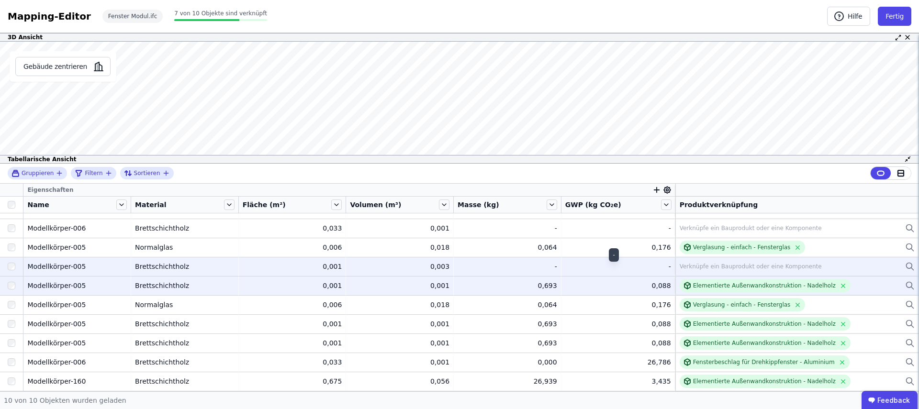
click at [575, 268] on div "-" at bounding box center [619, 267] width 106 height 10
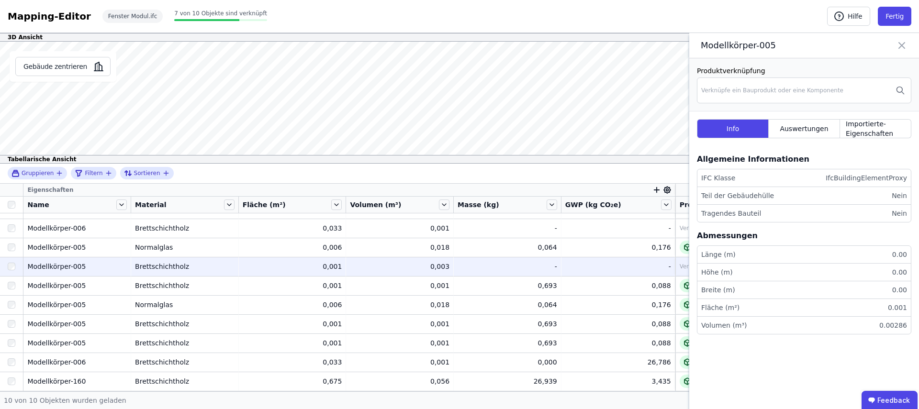
click at [902, 45] on icon at bounding box center [902, 46] width 6 height 6
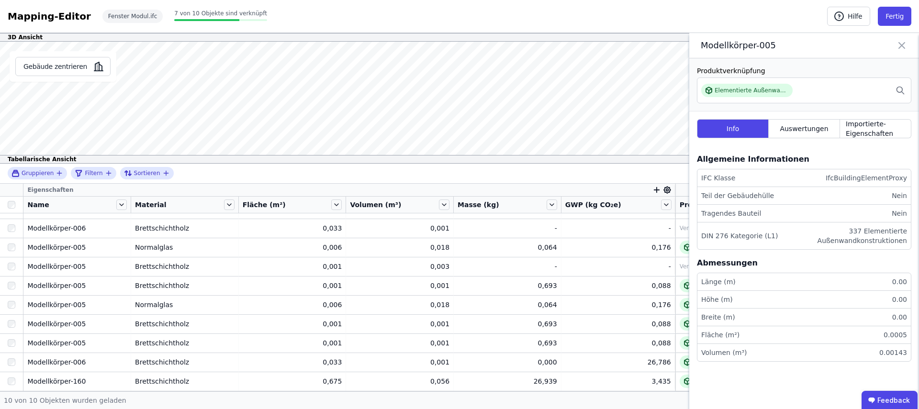
click at [900, 48] on icon at bounding box center [902, 46] width 6 height 6
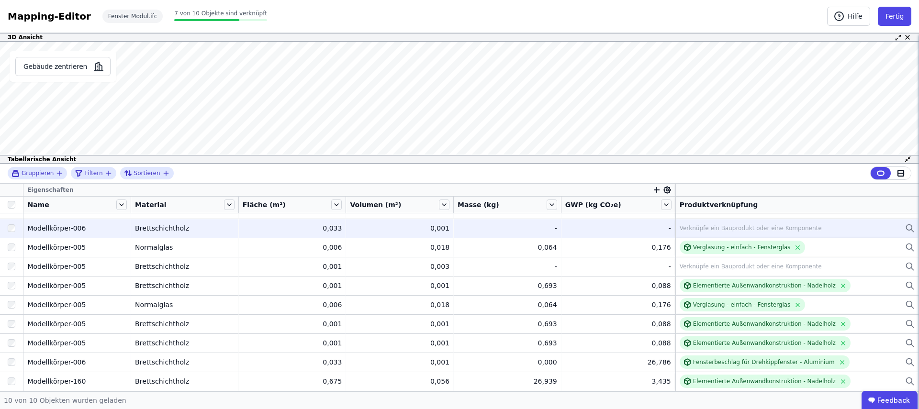
scroll to position [0, 0]
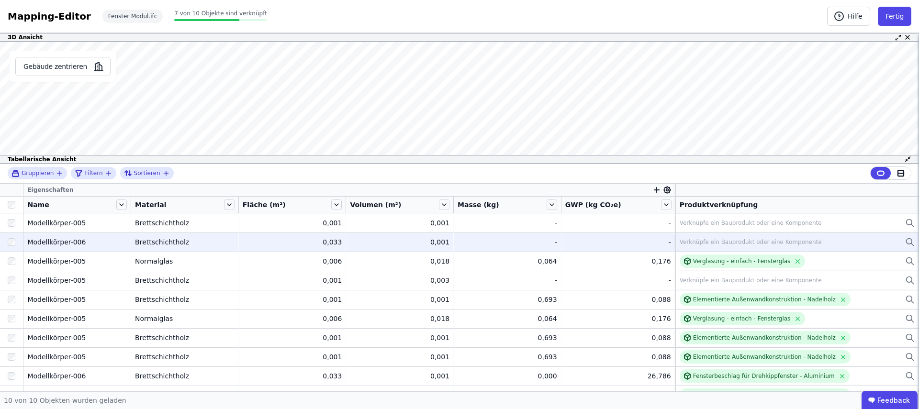
click at [691, 242] on div "Verknüpfe ein Bauprodukt oder eine Komponente" at bounding box center [751, 242] width 142 height 8
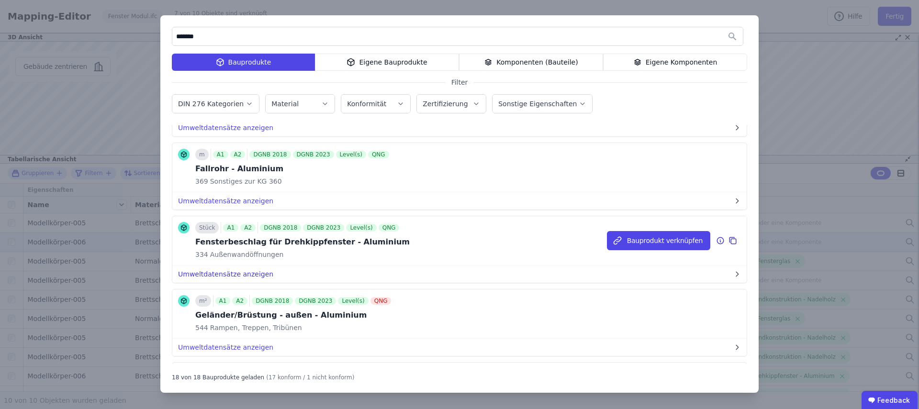
scroll to position [80, 0]
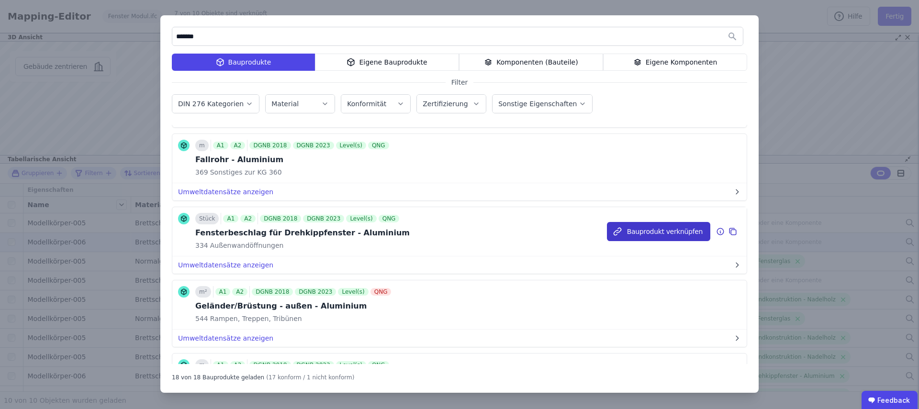
type input "*******"
click at [627, 233] on button "Bauprodukt verknüpfen" at bounding box center [658, 231] width 103 height 19
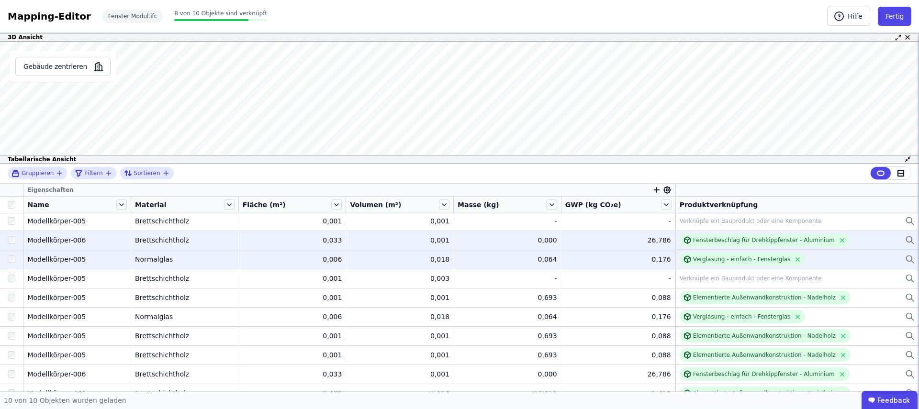
scroll to position [0, 0]
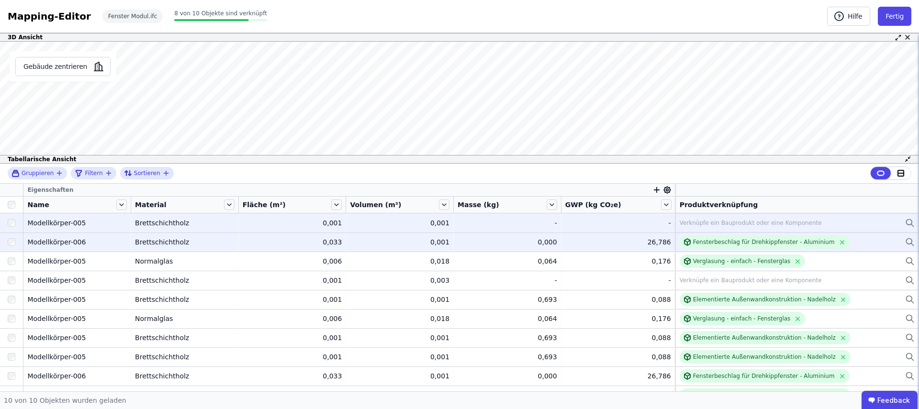
click at [715, 223] on div "Verknüpfe ein Bauprodukt oder eine Komponente" at bounding box center [751, 223] width 142 height 8
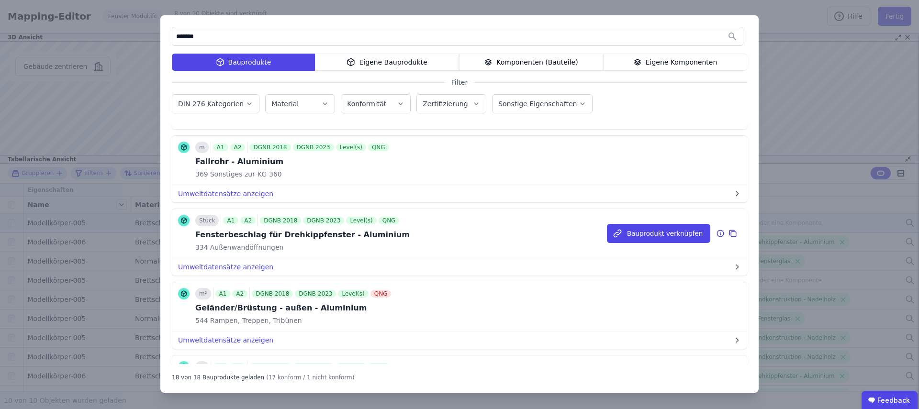
scroll to position [82, 0]
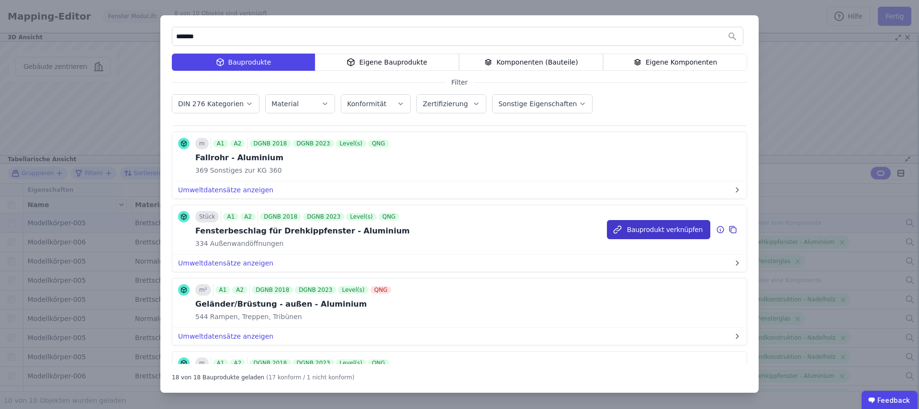
type input "*******"
click at [636, 231] on button "Bauprodukt verknüpfen" at bounding box center [658, 229] width 103 height 19
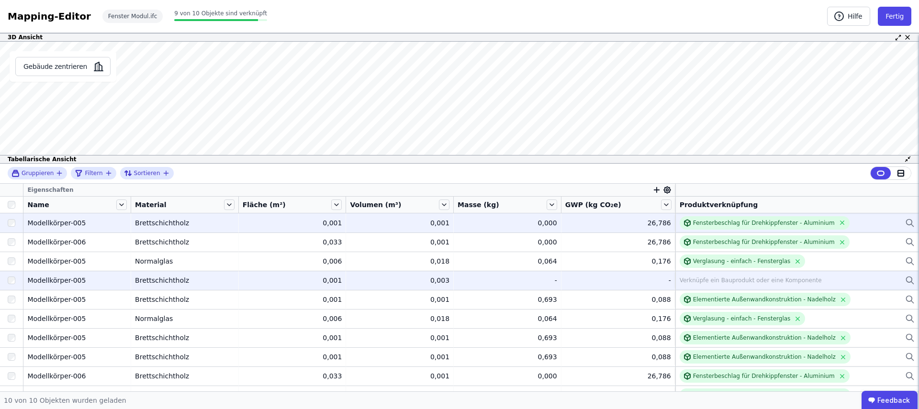
click at [705, 281] on div "Verknüpfe ein Bauprodukt oder eine Komponente" at bounding box center [751, 281] width 142 height 8
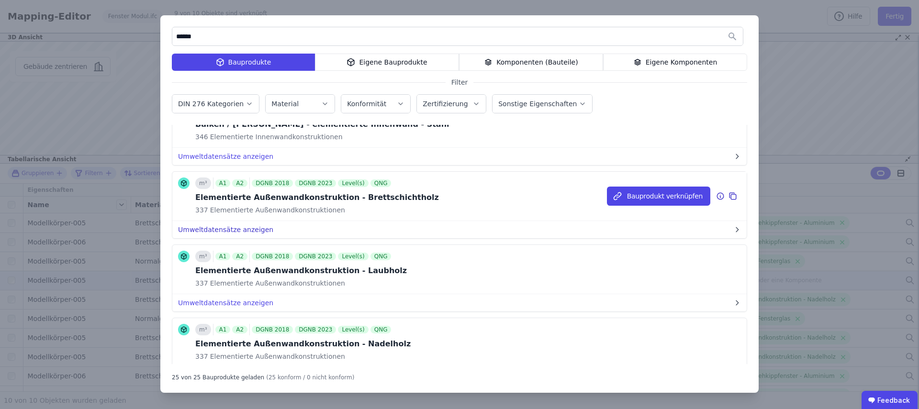
scroll to position [52, 0]
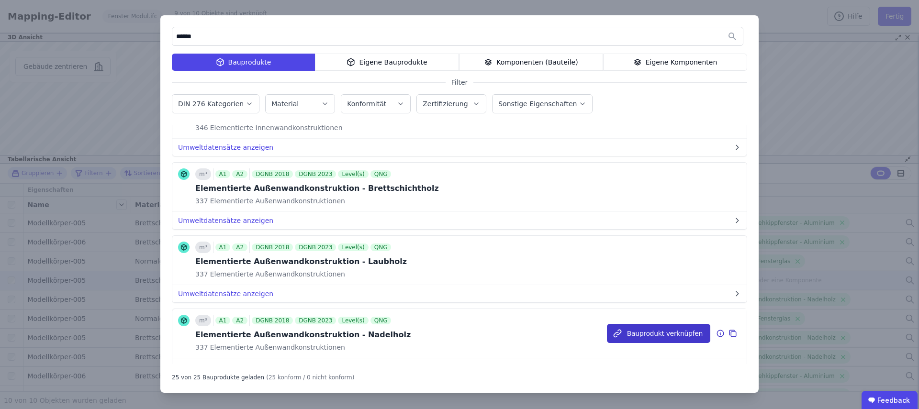
type input "******"
click at [653, 337] on button "Bauprodukt verknüpfen" at bounding box center [658, 333] width 103 height 19
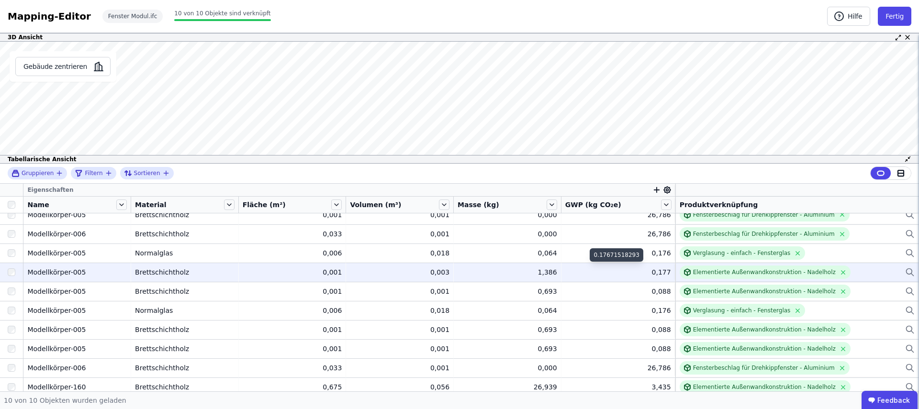
scroll to position [0, 0]
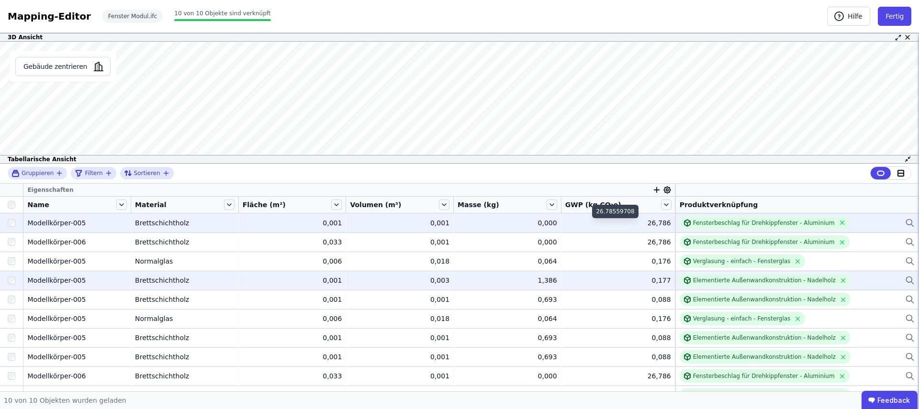
click at [597, 220] on div "26,786" at bounding box center [619, 223] width 106 height 10
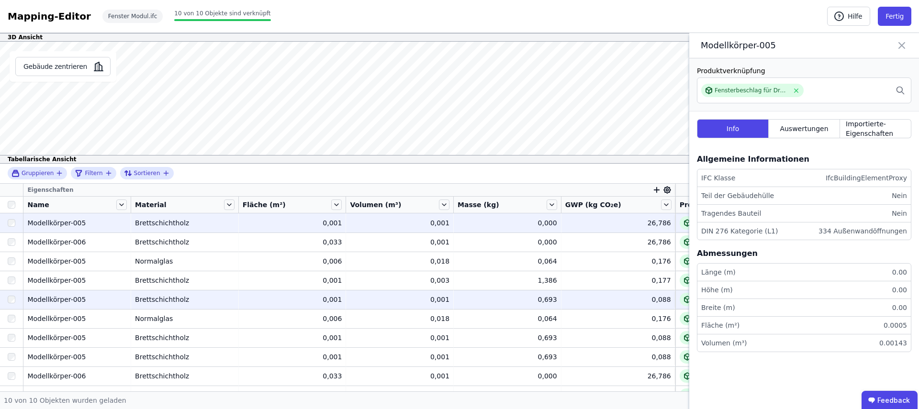
click at [590, 293] on td "0,088 0,088" at bounding box center [619, 299] width 114 height 19
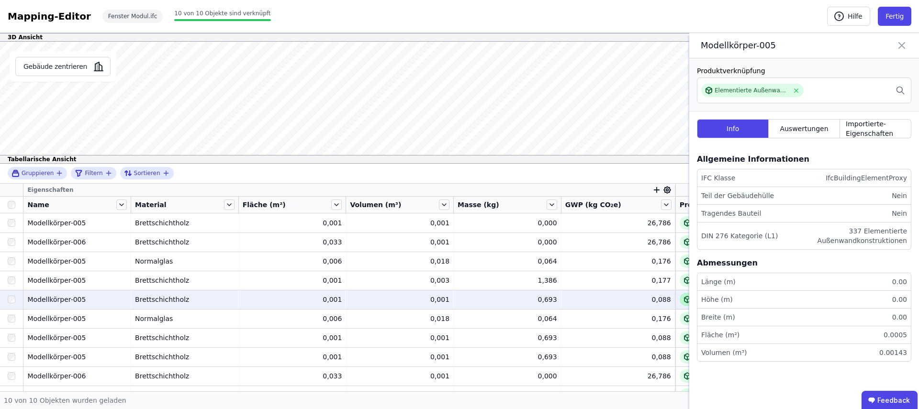
click at [684, 300] on icon at bounding box center [688, 300] width 8 height 8
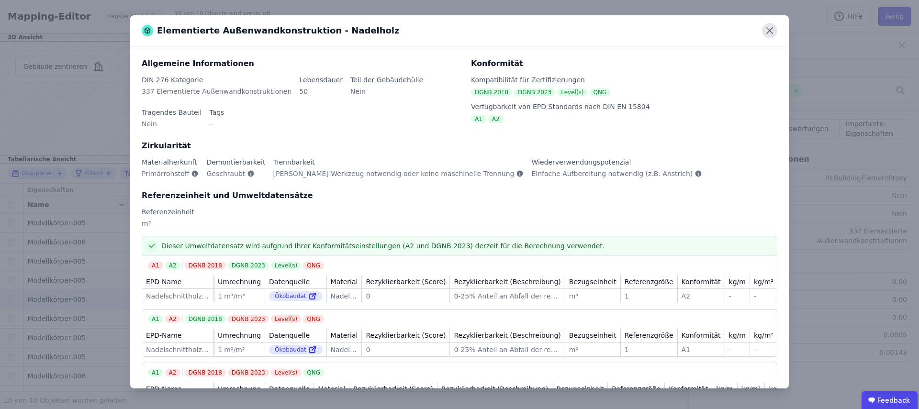
click at [770, 31] on icon at bounding box center [770, 31] width 6 height 6
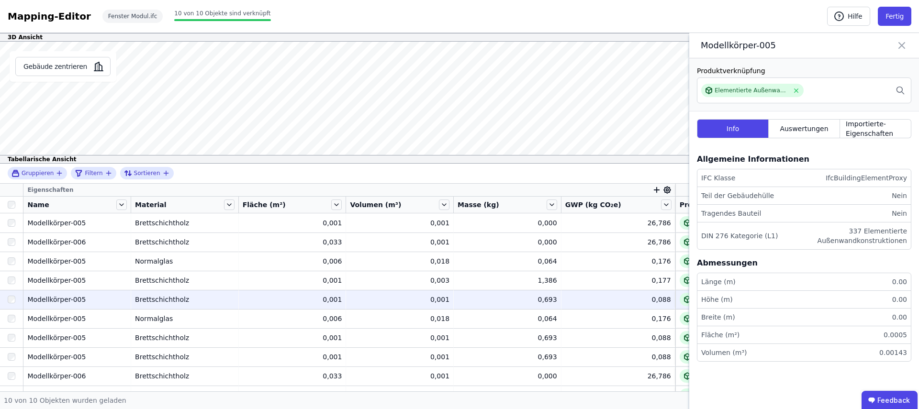
click at [906, 45] on icon at bounding box center [901, 45] width 11 height 13
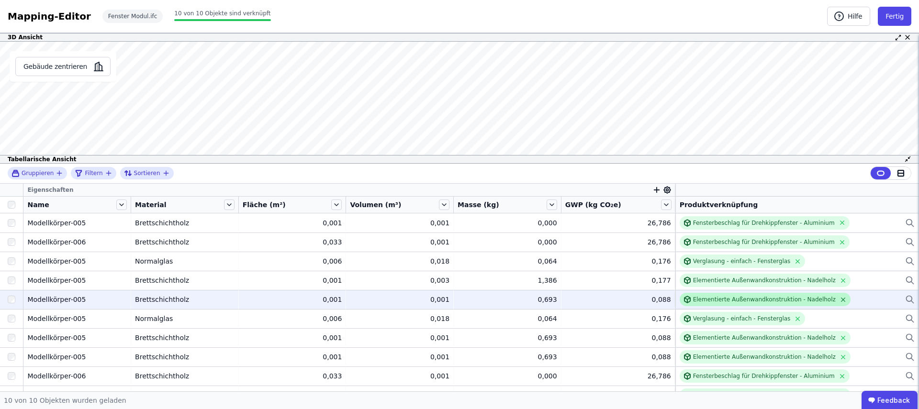
click at [840, 300] on icon at bounding box center [843, 299] width 7 height 7
click at [734, 301] on div "Verknüpfe ein Bauprodukt oder eine Komponente" at bounding box center [751, 300] width 142 height 8
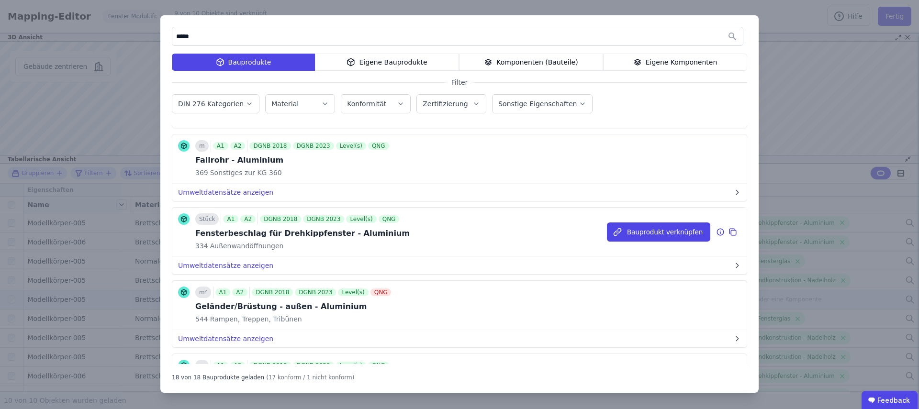
scroll to position [82, 0]
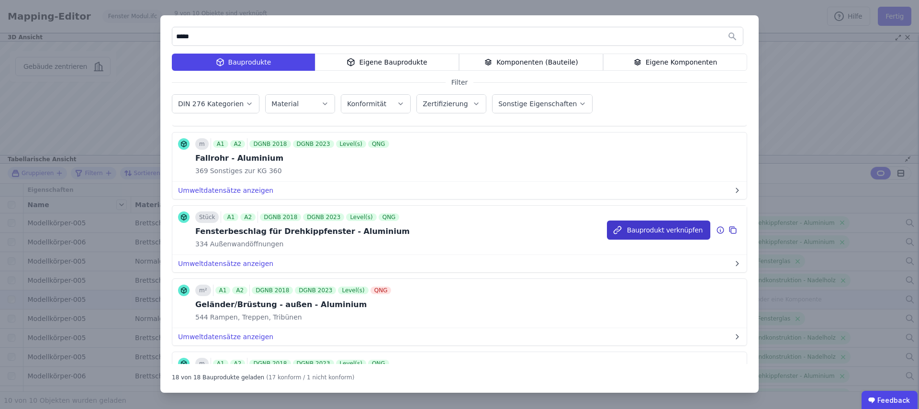
type input "*****"
click at [642, 228] on button "Bauprodukt verknüpfen" at bounding box center [658, 230] width 103 height 19
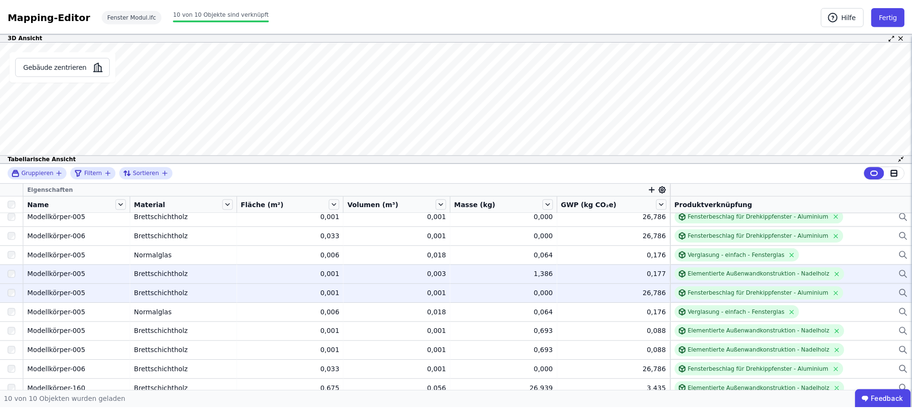
scroll to position [14, 0]
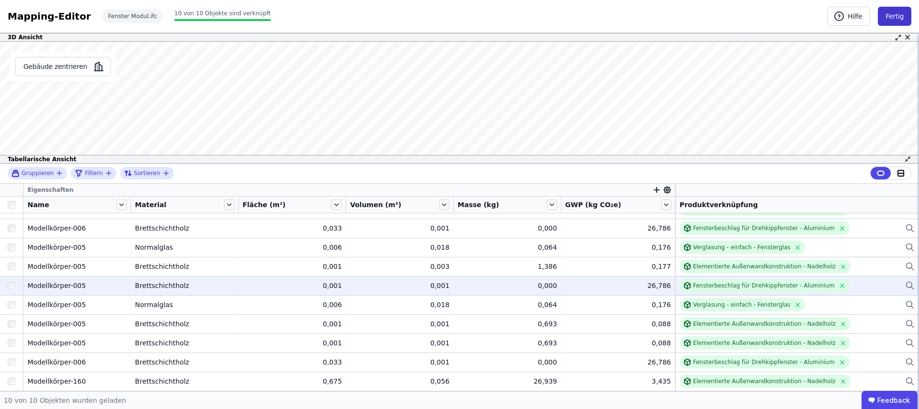
click at [890, 16] on button "Fertig" at bounding box center [895, 16] width 34 height 19
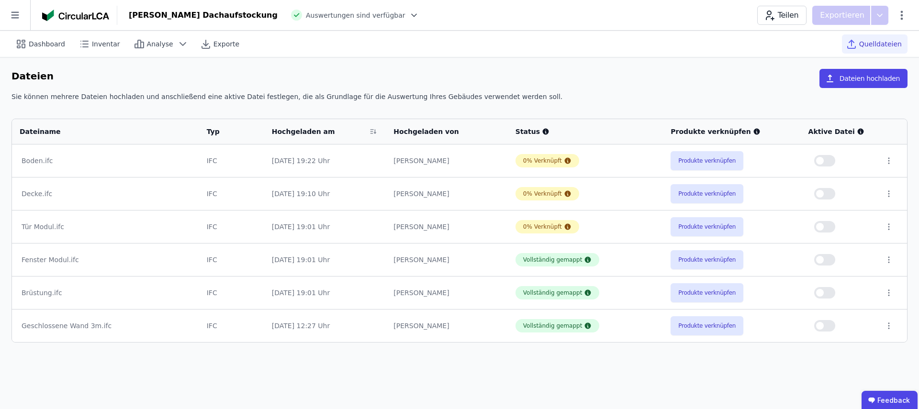
click at [820, 261] on span "button" at bounding box center [820, 260] width 8 height 8
click at [36, 44] on span "Dashboard" at bounding box center [47, 44] width 36 height 10
select select "*"
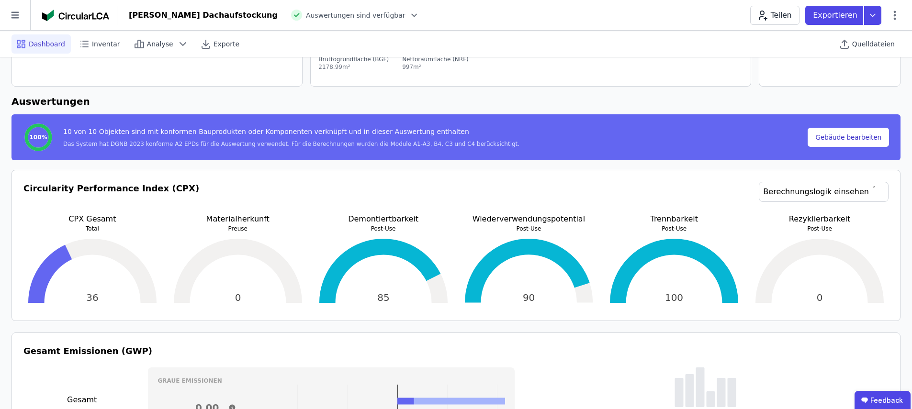
scroll to position [90, 0]
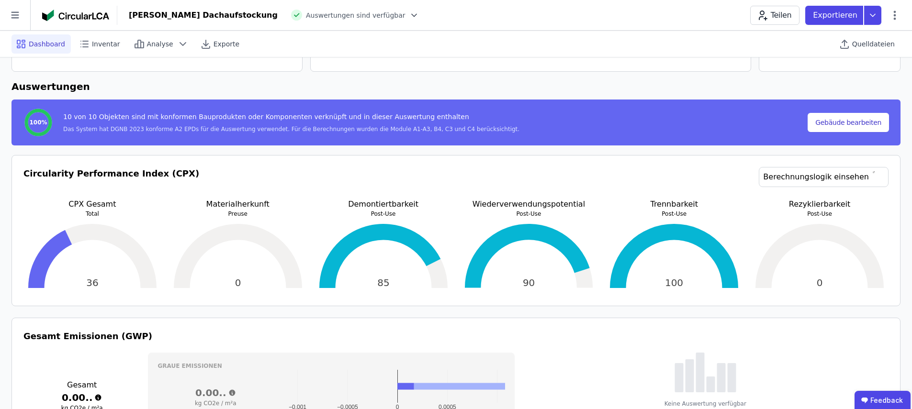
drag, startPoint x: 486, startPoint y: 345, endPoint x: 509, endPoint y: 326, distance: 29.9
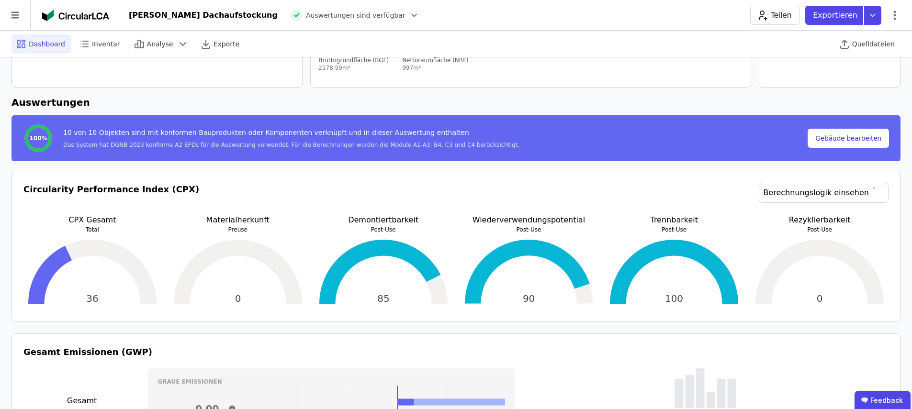
scroll to position [87, 0]
click at [869, 46] on span "Quelldateien" at bounding box center [873, 44] width 43 height 10
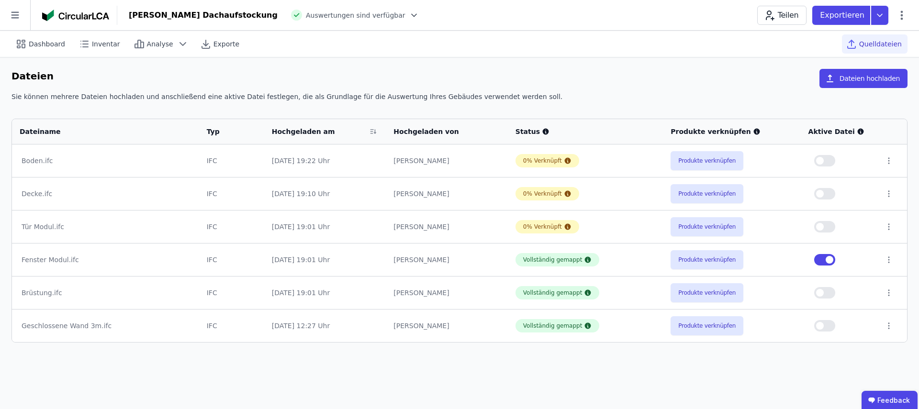
click at [825, 258] on button "button" at bounding box center [825, 259] width 21 height 11
click at [697, 228] on button "Produkte verknüpfen" at bounding box center [707, 226] width 73 height 19
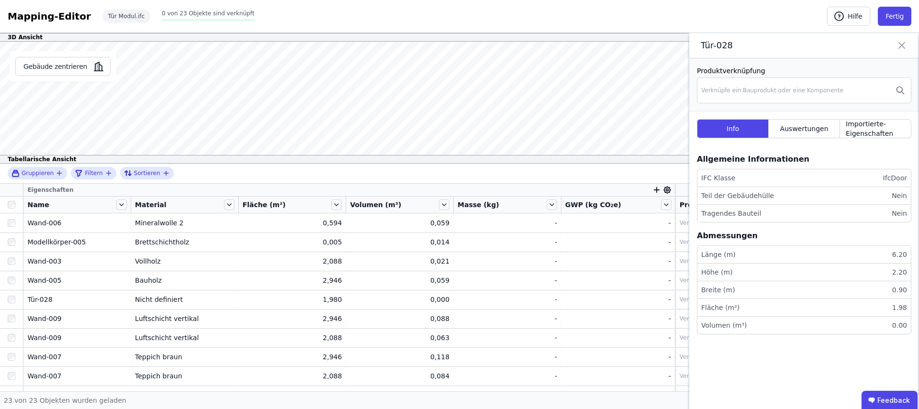
click at [903, 47] on icon at bounding box center [901, 45] width 11 height 13
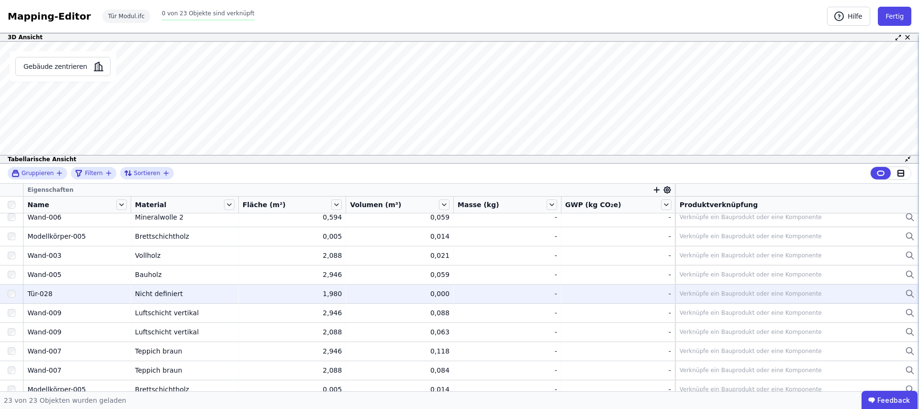
scroll to position [12, 0]
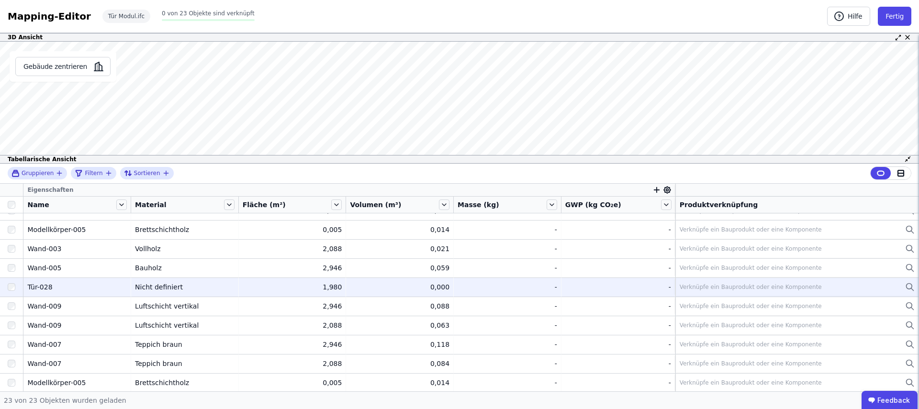
click at [720, 286] on div "Verknüpfe ein Bauprodukt oder eine Komponente" at bounding box center [751, 287] width 142 height 8
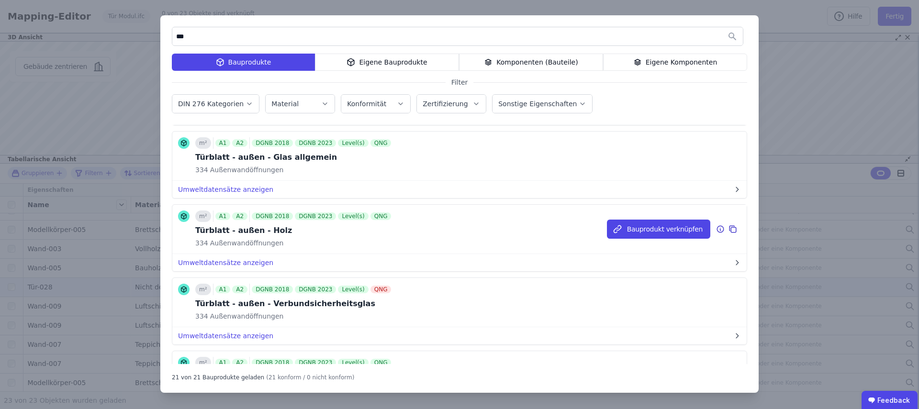
scroll to position [743, 0]
type input "***"
click at [632, 230] on button "Bauprodukt verknüpfen" at bounding box center [658, 228] width 103 height 19
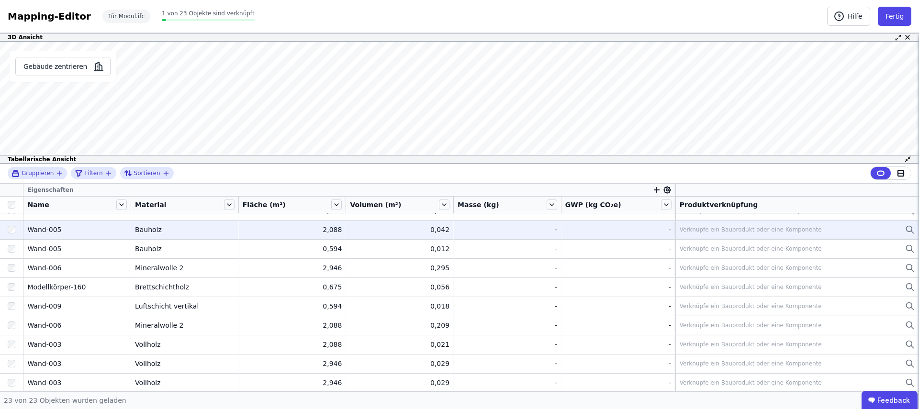
scroll to position [263, 0]
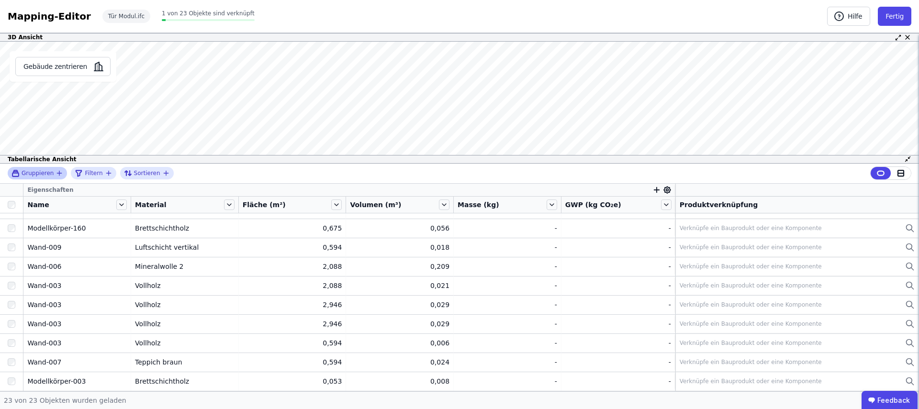
click at [49, 174] on span "Gruppieren" at bounding box center [38, 174] width 32 height 8
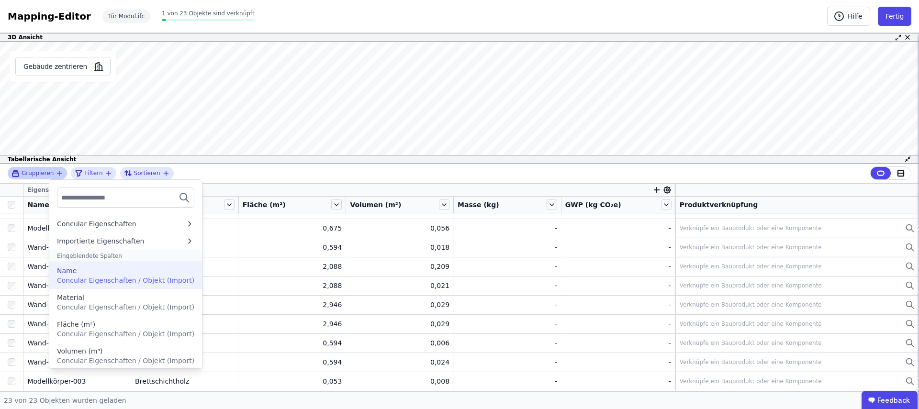
click at [102, 277] on span "Concular Eigenschaften / Objekt (Import)" at bounding box center [125, 281] width 137 height 8
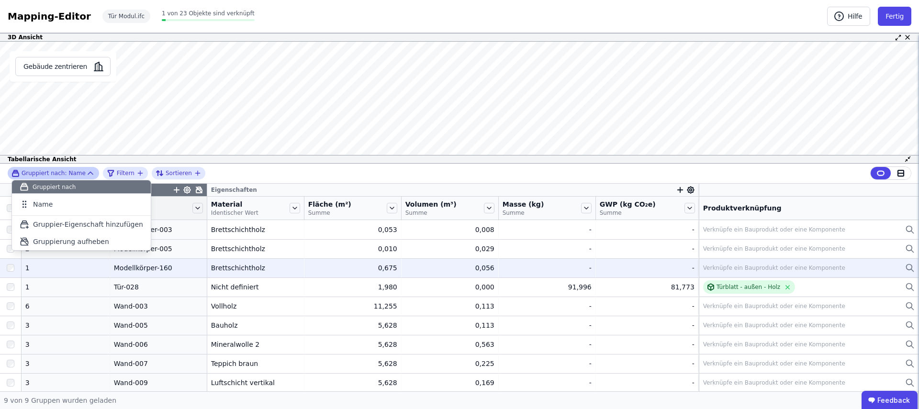
scroll to position [1, 0]
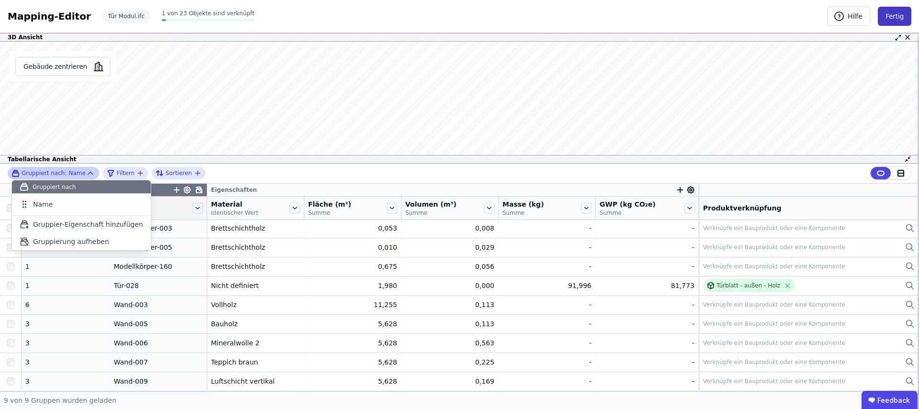
click at [899, 16] on button "Fertig" at bounding box center [895, 16] width 34 height 19
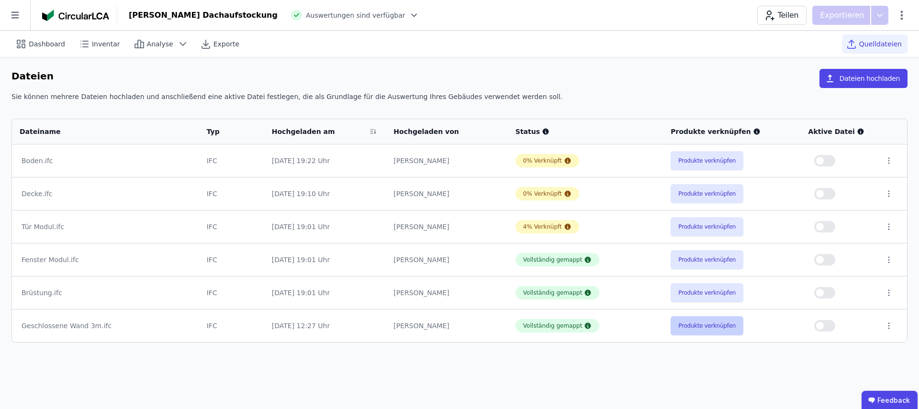
click at [722, 332] on button "Produkte verknüpfen" at bounding box center [707, 326] width 73 height 19
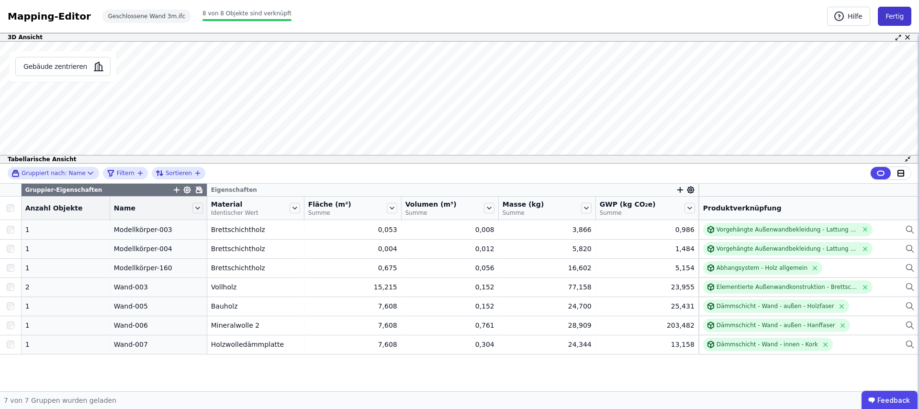
click at [895, 16] on button "Fertig" at bounding box center [895, 16] width 34 height 19
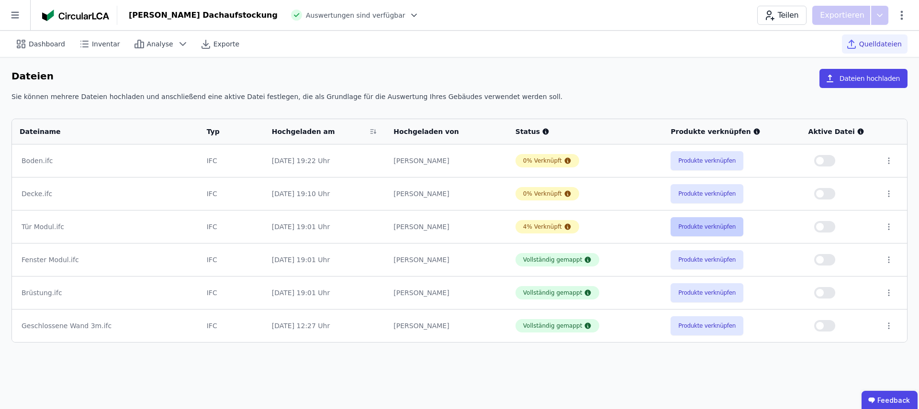
click at [699, 230] on button "Produkte verknüpfen" at bounding box center [707, 226] width 73 height 19
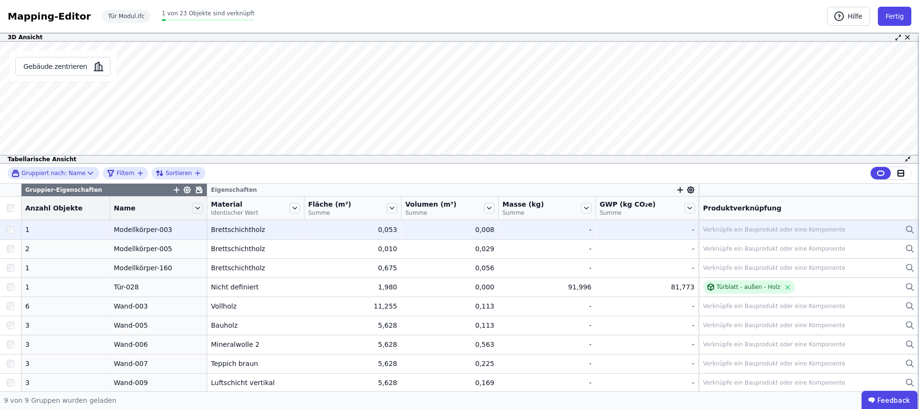
click at [755, 233] on div "Verknüpfe ein Bauprodukt oder eine Komponente" at bounding box center [774, 230] width 142 height 8
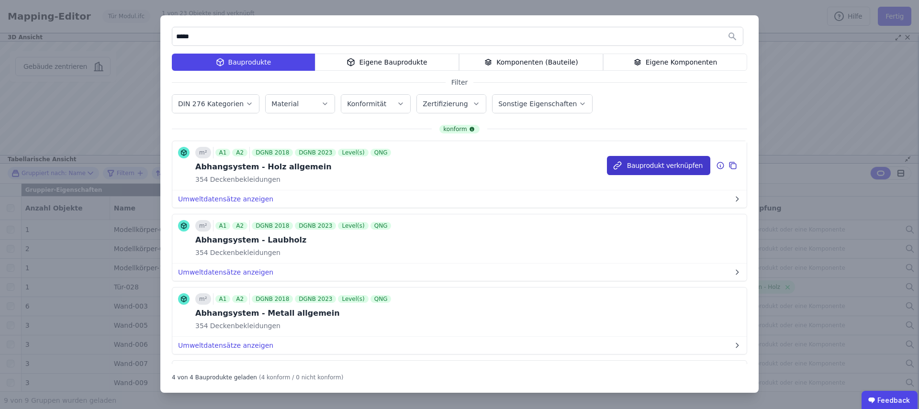
type input "*****"
click at [637, 163] on button "Bauprodukt verknüpfen" at bounding box center [658, 165] width 103 height 19
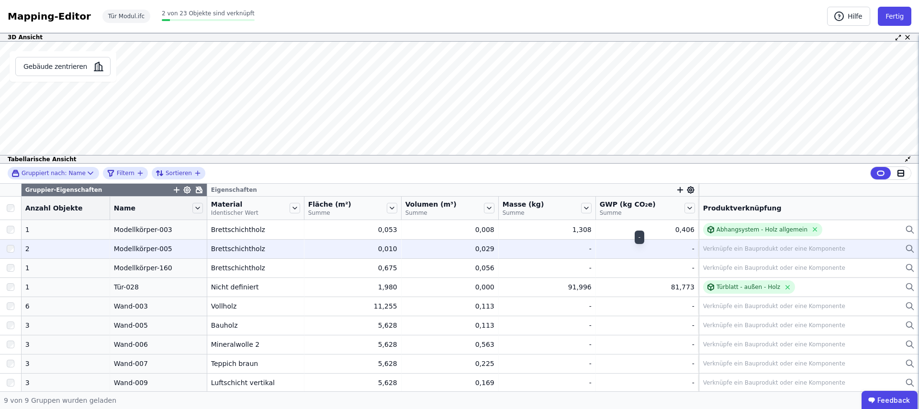
click at [633, 248] on div "-" at bounding box center [647, 249] width 95 height 10
click at [453, 250] on div "0,029" at bounding box center [450, 249] width 89 height 10
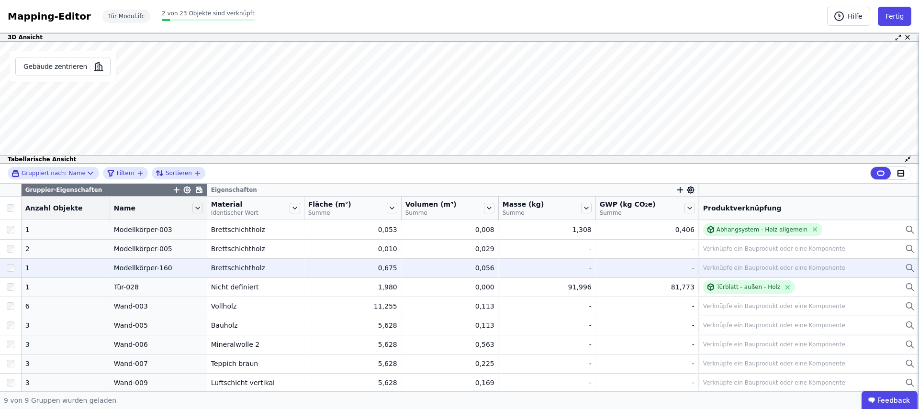
click at [136, 270] on div "Modellkörper-160" at bounding box center [158, 268] width 89 height 10
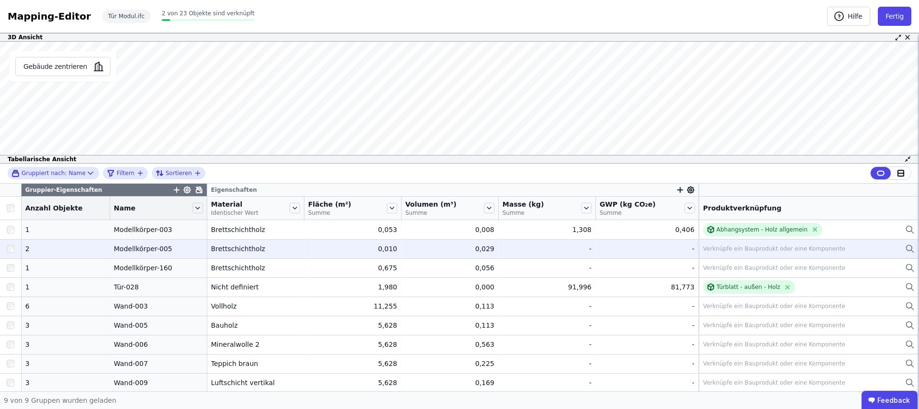
click at [765, 249] on div "Verknüpfe ein Bauprodukt oder eine Komponente" at bounding box center [774, 249] width 142 height 8
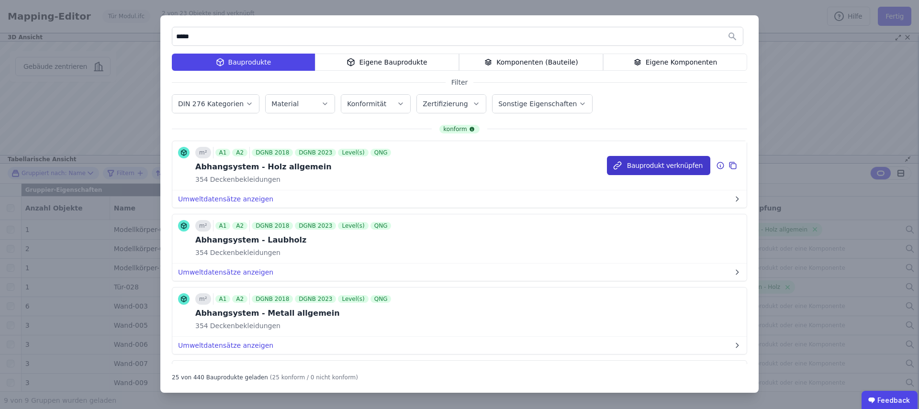
type input "*****"
click at [626, 165] on button "Bauprodukt verknüpfen" at bounding box center [658, 165] width 103 height 19
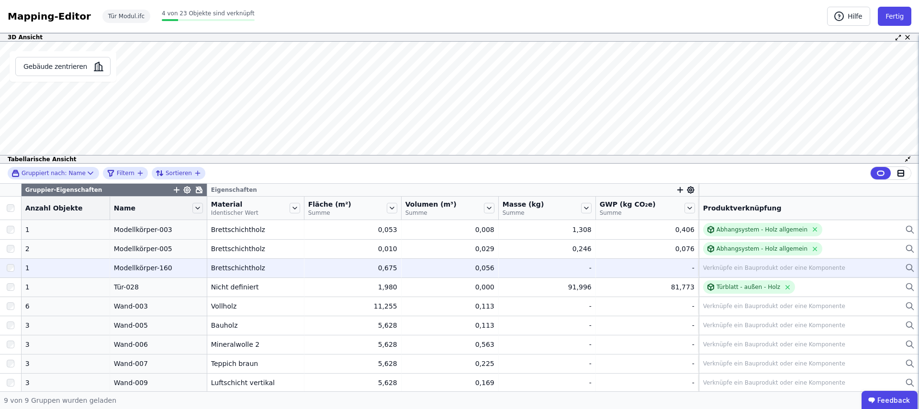
click at [752, 269] on div "Verknüpfe ein Bauprodukt oder eine Komponente" at bounding box center [774, 268] width 142 height 8
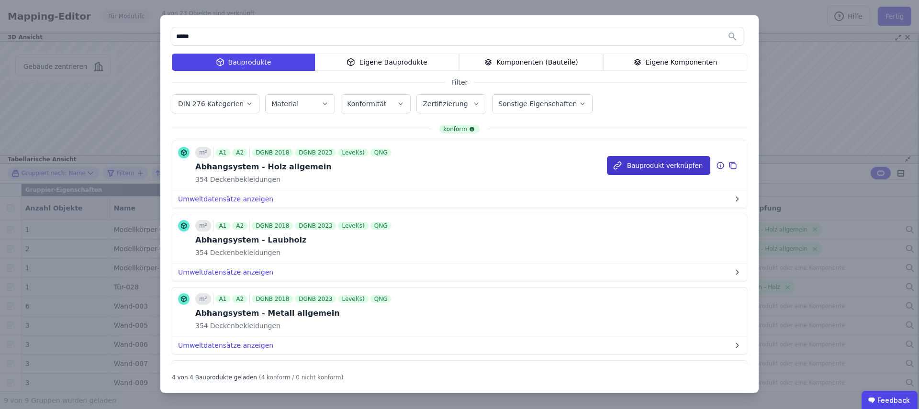
type input "*****"
click at [658, 168] on button "Bauprodukt verknüpfen" at bounding box center [658, 165] width 103 height 19
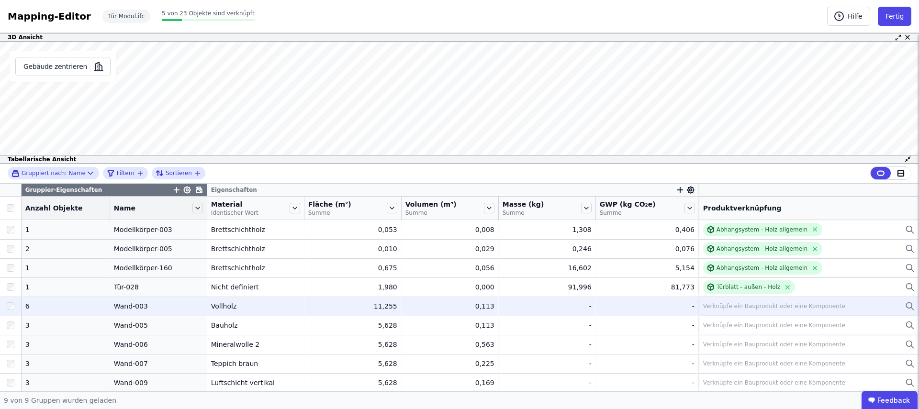
click at [713, 307] on div "Verknüpfe ein Bauprodukt oder eine Komponente" at bounding box center [774, 307] width 142 height 8
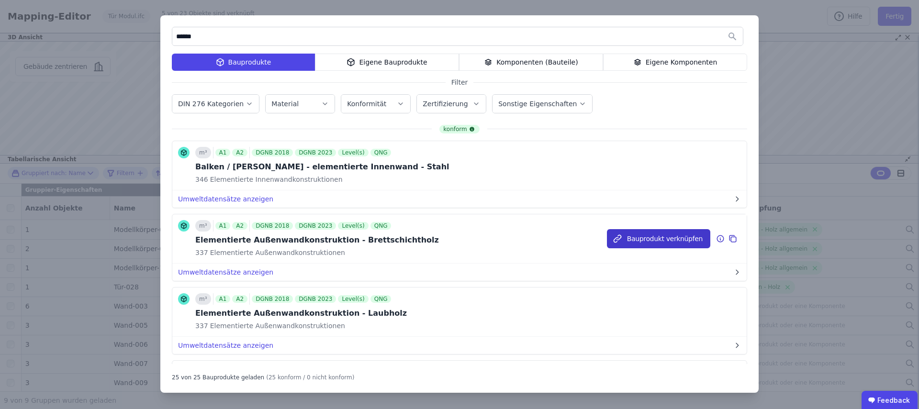
type input "******"
click at [625, 237] on button "Bauprodukt verknüpfen" at bounding box center [658, 238] width 103 height 19
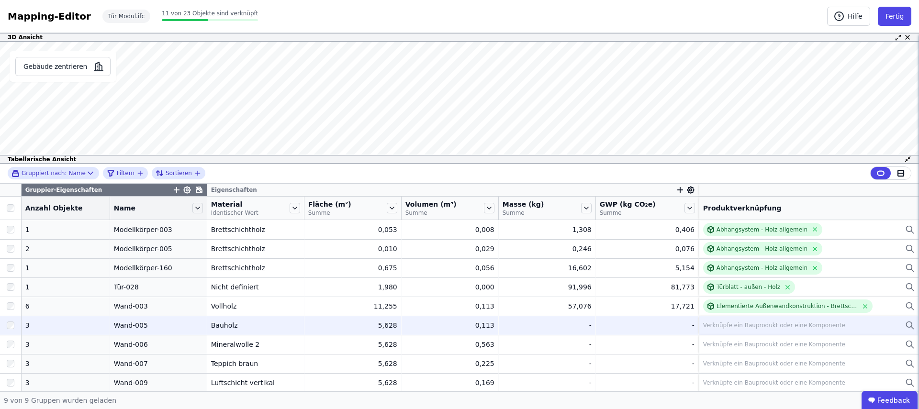
click at [706, 324] on div "Verknüpfe ein Bauprodukt oder eine Komponente" at bounding box center [774, 326] width 142 height 8
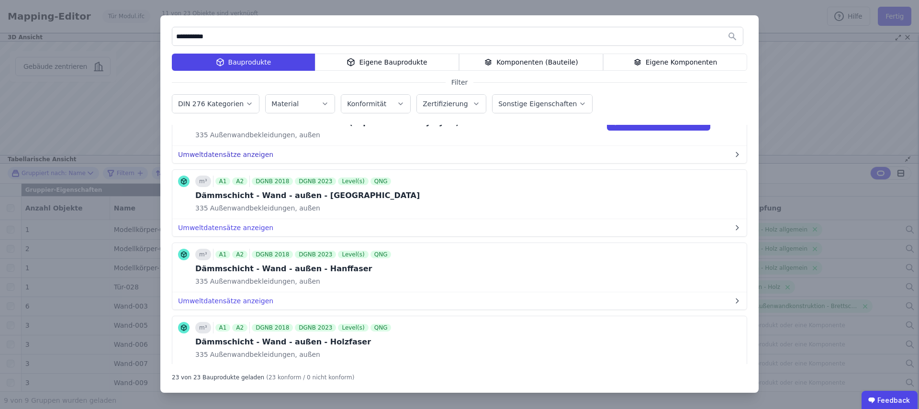
scroll to position [559, 0]
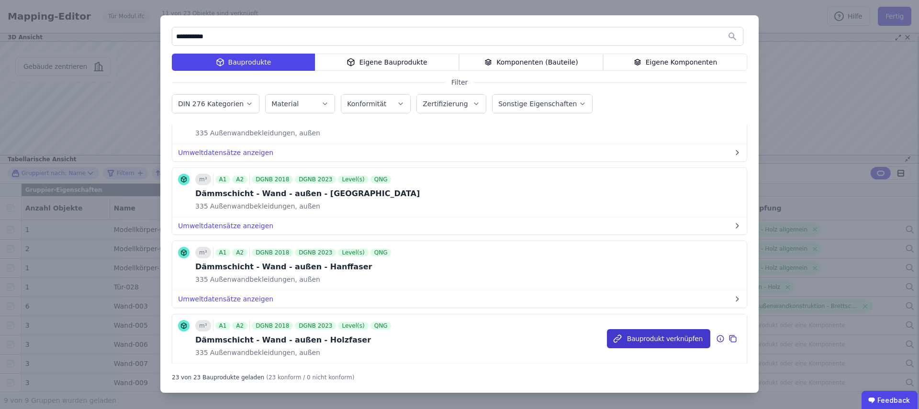
type input "**********"
click at [644, 344] on button "Bauprodukt verknüpfen" at bounding box center [658, 338] width 103 height 19
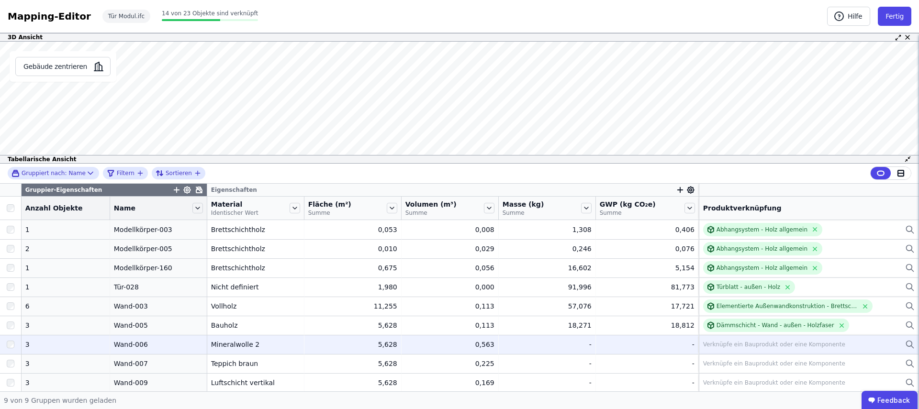
click at [718, 345] on div "Verknüpfe ein Bauprodukt oder eine Komponente" at bounding box center [774, 345] width 142 height 8
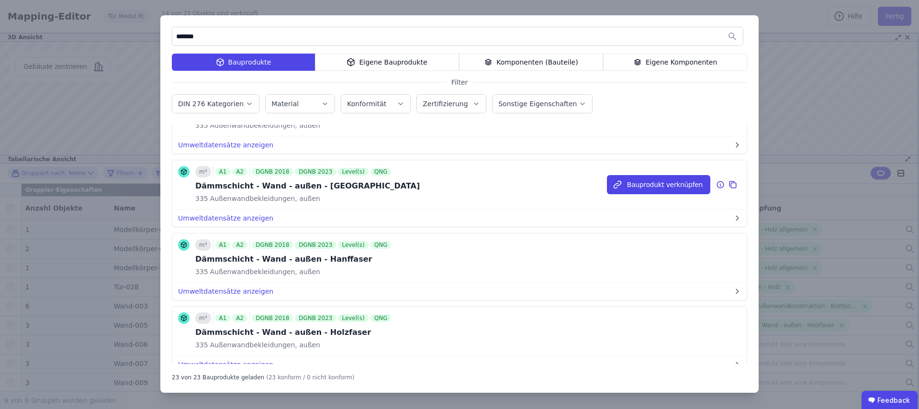
scroll to position [611, 0]
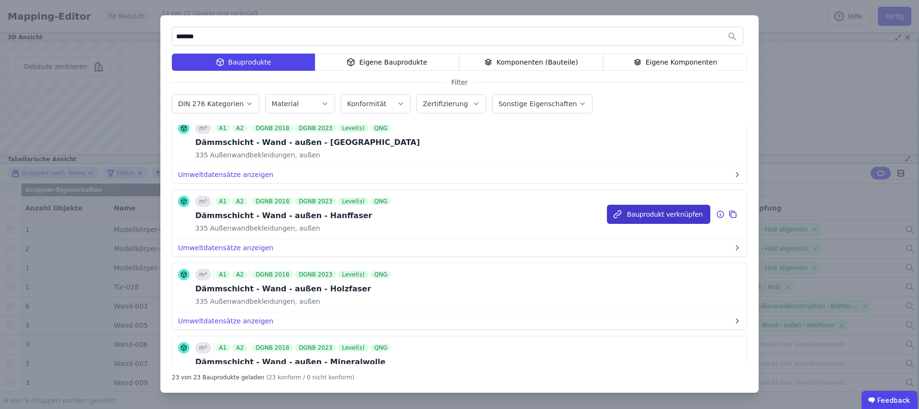
type input "*******"
click at [647, 215] on button "Bauprodukt verknüpfen" at bounding box center [658, 214] width 103 height 19
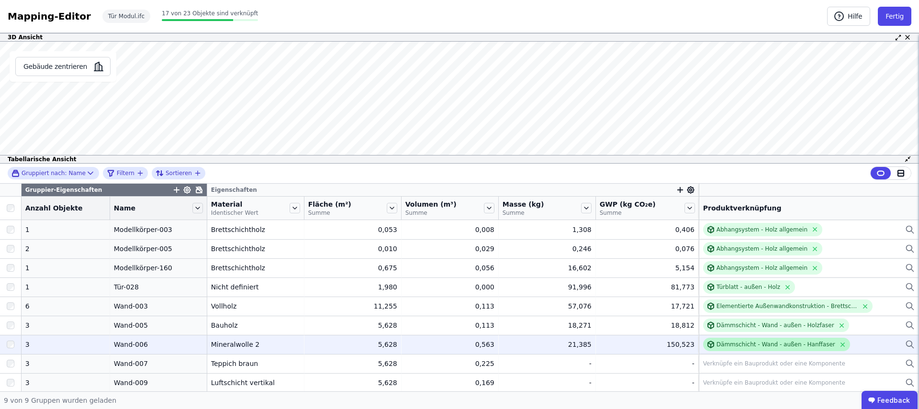
scroll to position [1, 0]
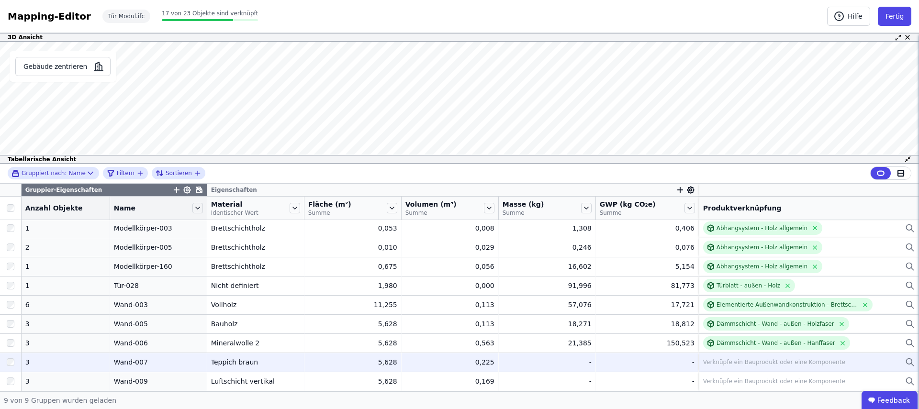
click at [761, 360] on div "Verknüpfe ein Bauprodukt oder eine Komponente" at bounding box center [774, 363] width 142 height 8
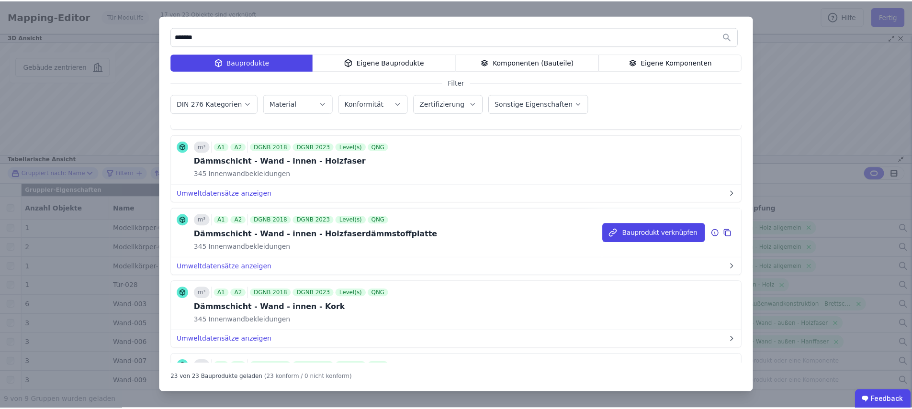
scroll to position [1220, 0]
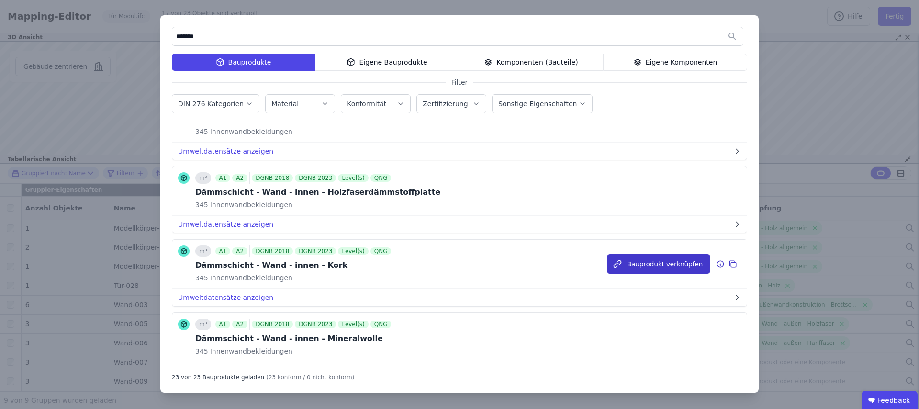
type input "*******"
click at [651, 269] on button "Bauprodukt verknüpfen" at bounding box center [658, 264] width 103 height 19
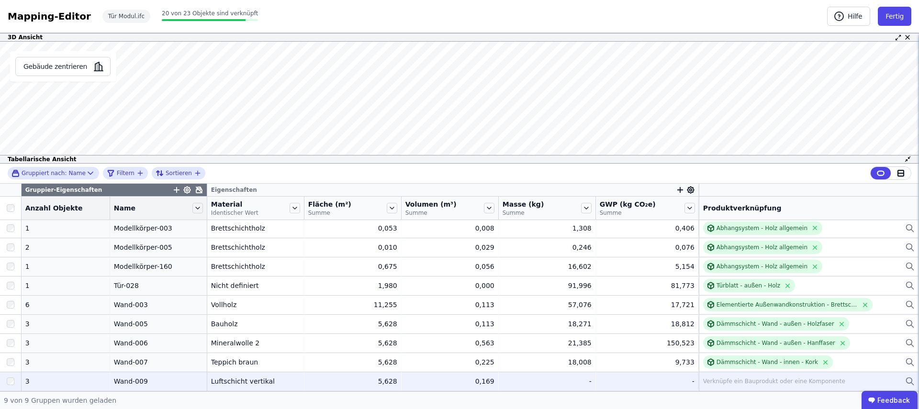
click at [751, 381] on div "Verknüpfe ein Bauprodukt oder eine Komponente" at bounding box center [774, 382] width 142 height 8
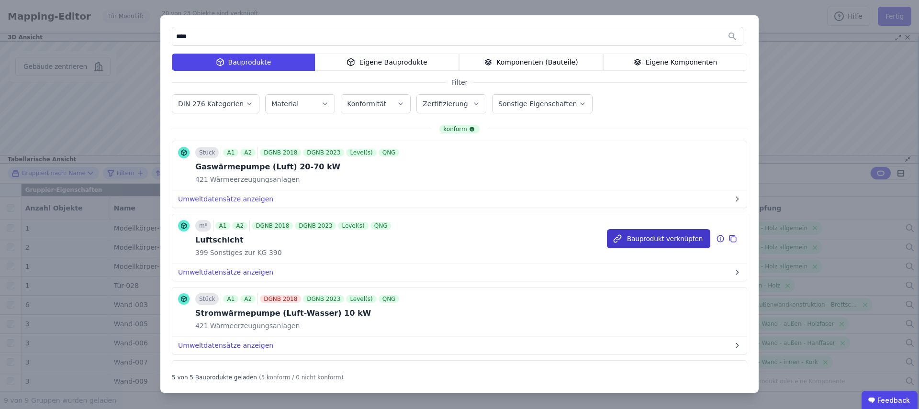
type input "****"
click at [635, 238] on button "Bauprodukt verknüpfen" at bounding box center [658, 238] width 103 height 19
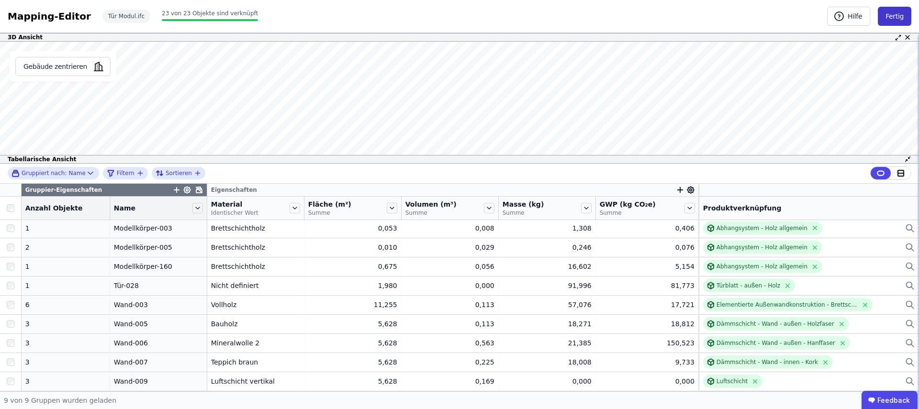
click at [897, 15] on button "Fertig" at bounding box center [895, 16] width 34 height 19
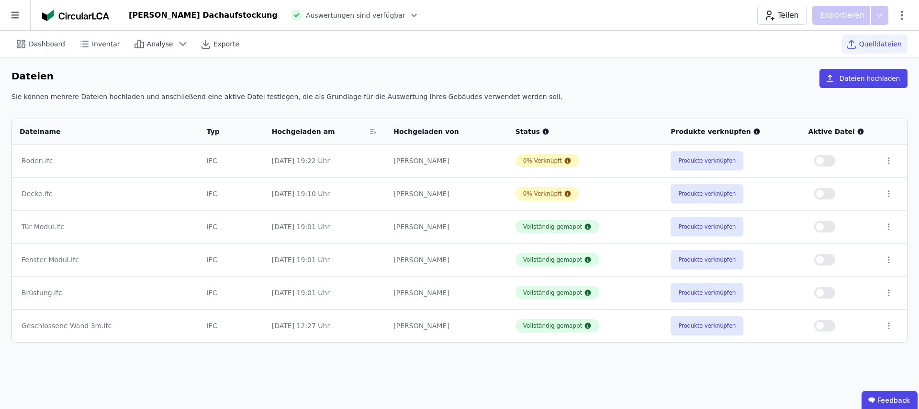
click at [830, 228] on button "button" at bounding box center [825, 226] width 21 height 11
click at [36, 43] on span "Dashboard" at bounding box center [47, 44] width 36 height 10
select select "*"
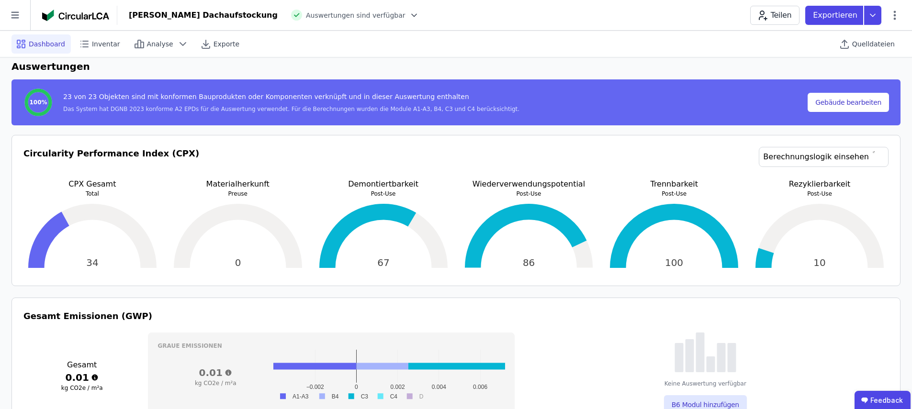
scroll to position [124, 0]
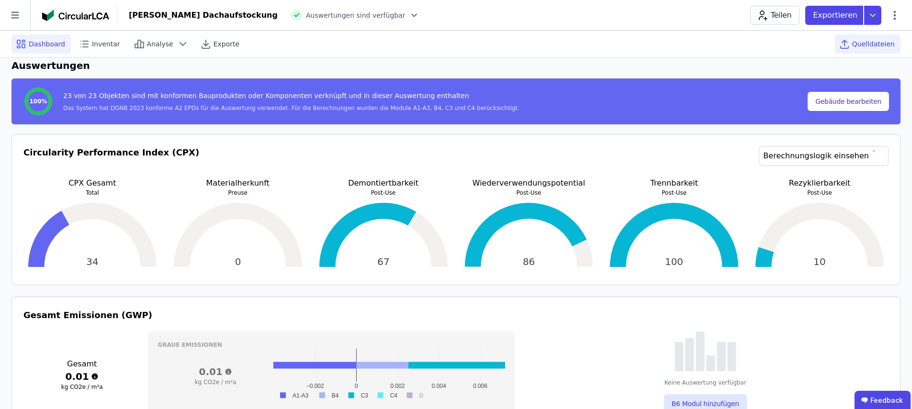
click at [868, 43] on span "Quelldateien" at bounding box center [873, 44] width 43 height 10
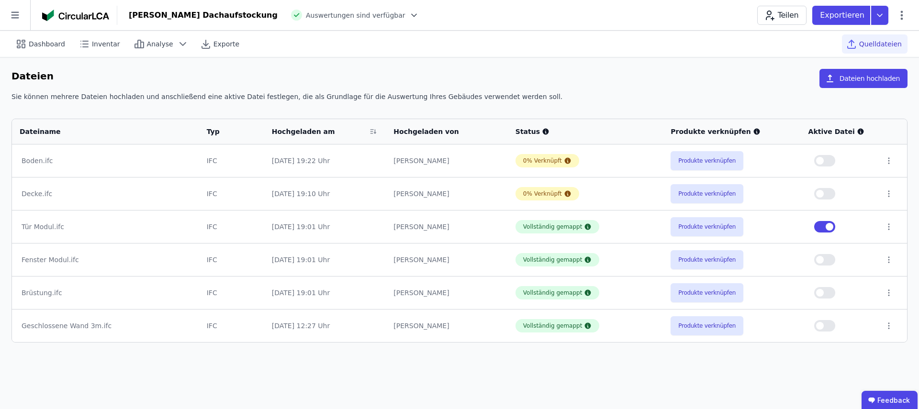
click at [827, 227] on span "button" at bounding box center [830, 227] width 8 height 8
click at [704, 195] on button "Produkte verknüpfen" at bounding box center [707, 193] width 73 height 19
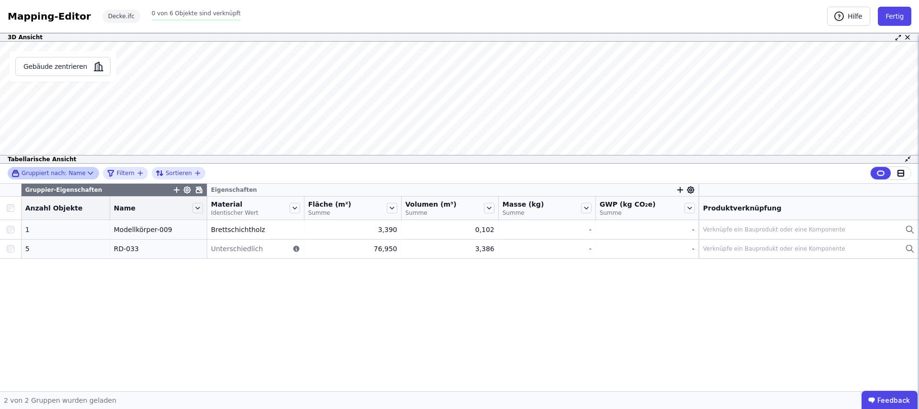
click at [81, 171] on div "Gruppiert nach: Name" at bounding box center [48, 174] width 74 height 8
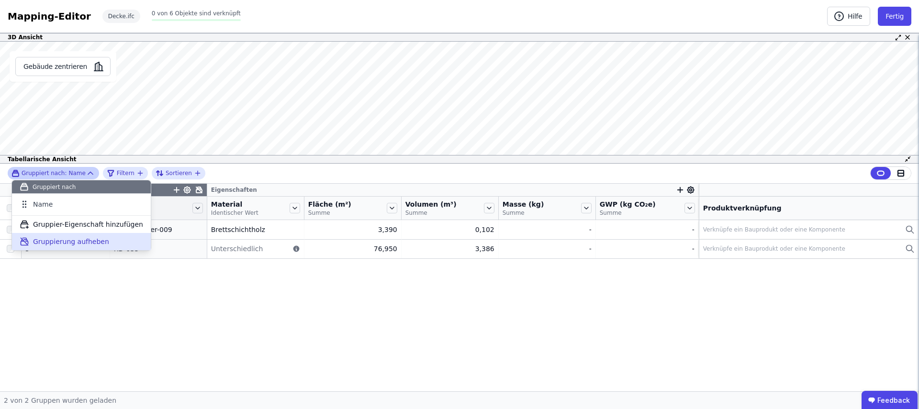
click at [59, 241] on span "Gruppierung aufheben" at bounding box center [71, 242] width 76 height 10
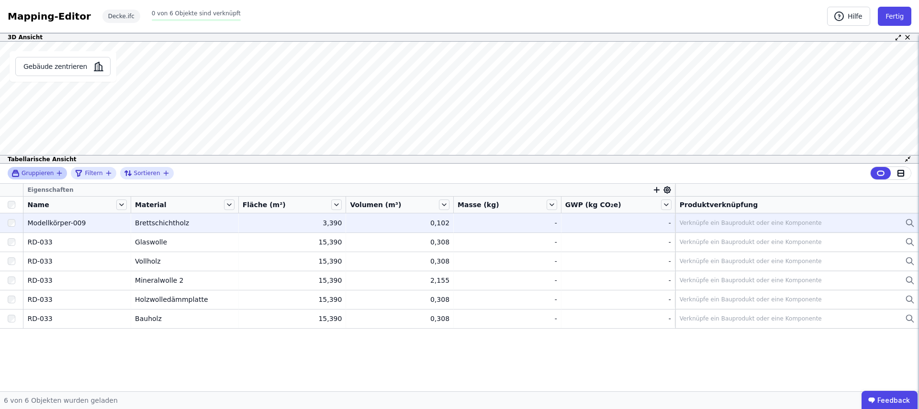
click at [738, 224] on div "Verknüpfe ein Bauprodukt oder eine Komponente" at bounding box center [751, 223] width 142 height 8
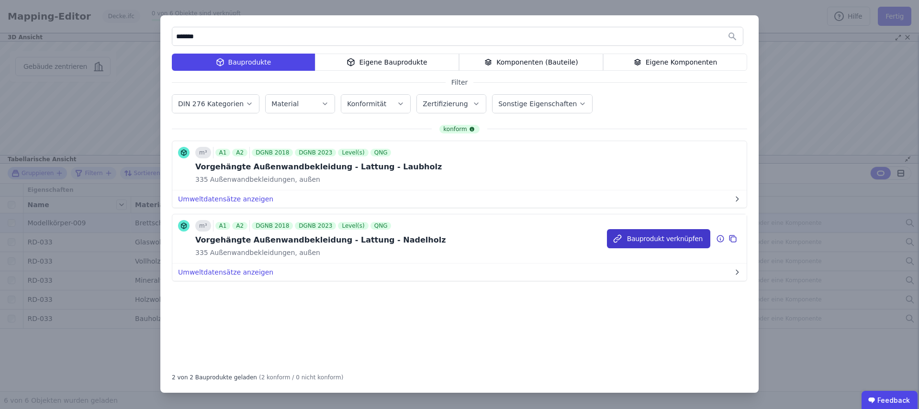
type input "*******"
click at [651, 240] on button "Bauprodukt verknüpfen" at bounding box center [658, 238] width 103 height 19
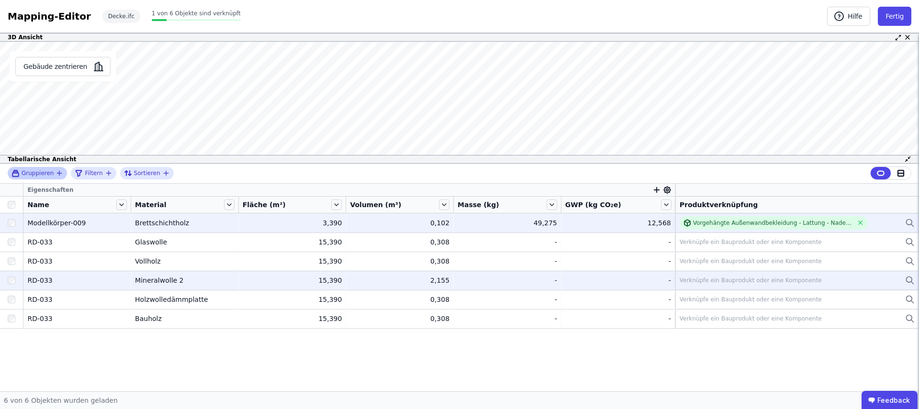
click at [706, 281] on div "Verknüpfe ein Bauprodukt oder eine Komponente" at bounding box center [751, 281] width 142 height 8
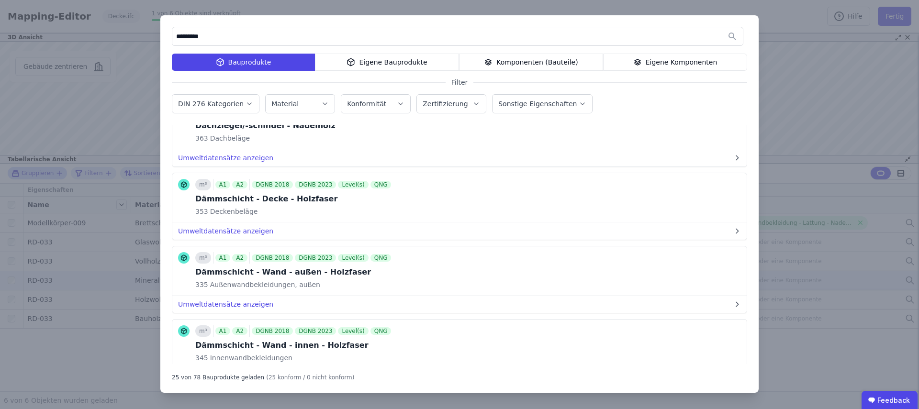
scroll to position [869, 0]
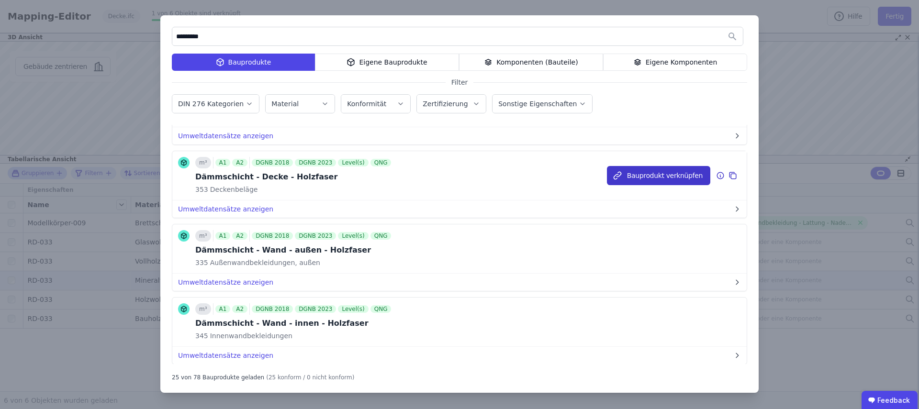
type input "*********"
click at [648, 176] on button "Bauprodukt verknüpfen" at bounding box center [658, 175] width 103 height 19
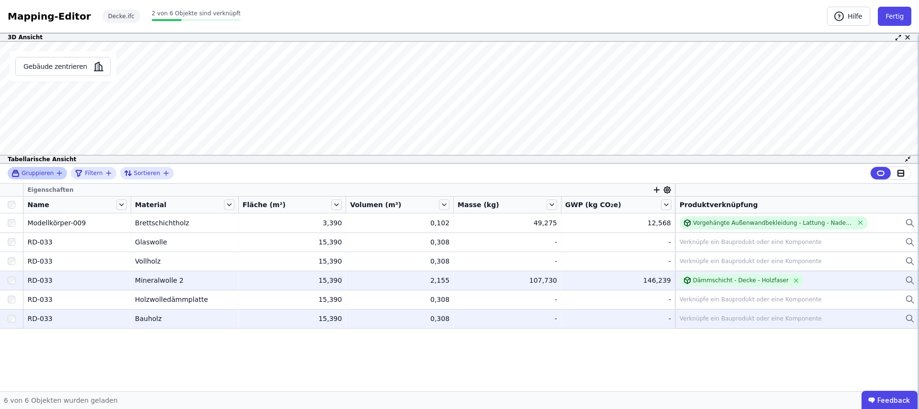
click at [709, 315] on div "Verknüpfe ein Bauprodukt oder eine Komponente" at bounding box center [751, 319] width 142 height 8
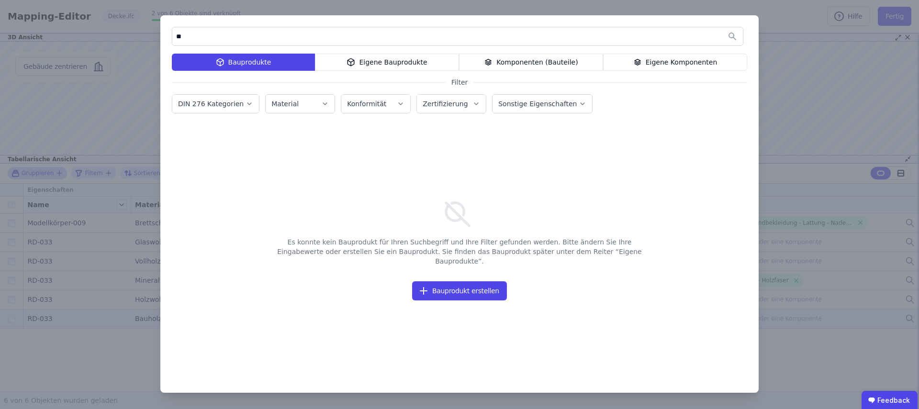
type input "*"
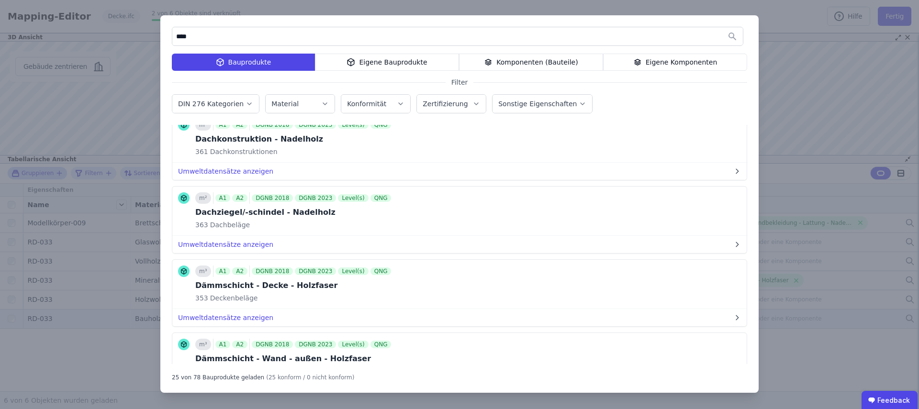
scroll to position [762, 0]
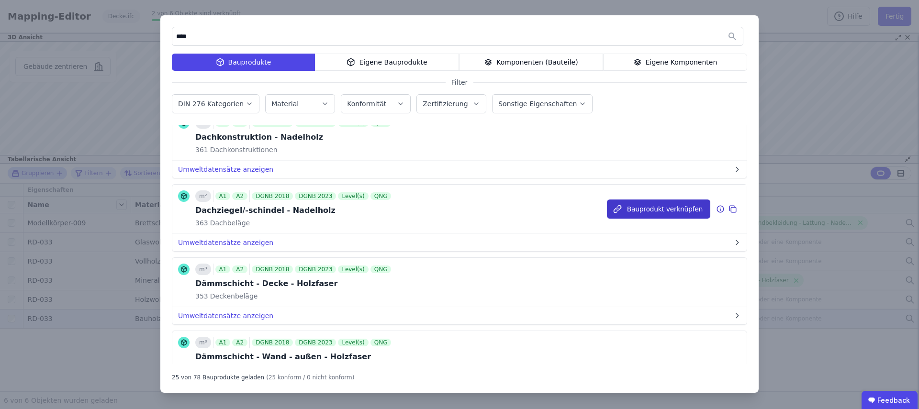
type input "****"
click at [623, 206] on button "Bauprodukt verknüpfen" at bounding box center [658, 209] width 103 height 19
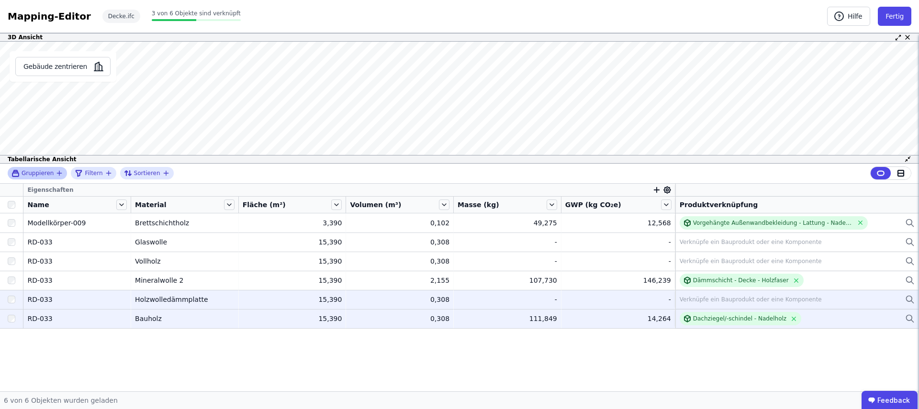
click at [708, 298] on div "Verknüpfe ein Bauprodukt oder eine Komponente" at bounding box center [751, 300] width 142 height 8
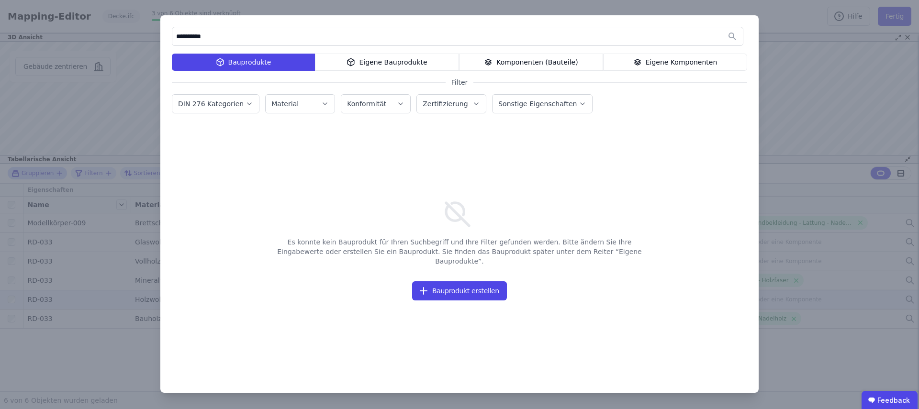
drag, startPoint x: 223, startPoint y: 36, endPoint x: 193, endPoint y: 37, distance: 30.2
click at [193, 37] on input "**********" at bounding box center [457, 36] width 571 height 17
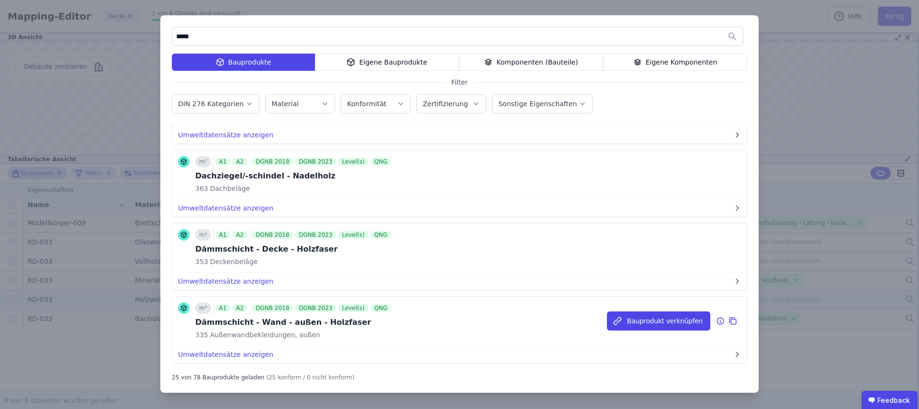
scroll to position [797, 0]
type input "****"
click at [634, 322] on button "Bauprodukt verknüpfen" at bounding box center [658, 320] width 103 height 19
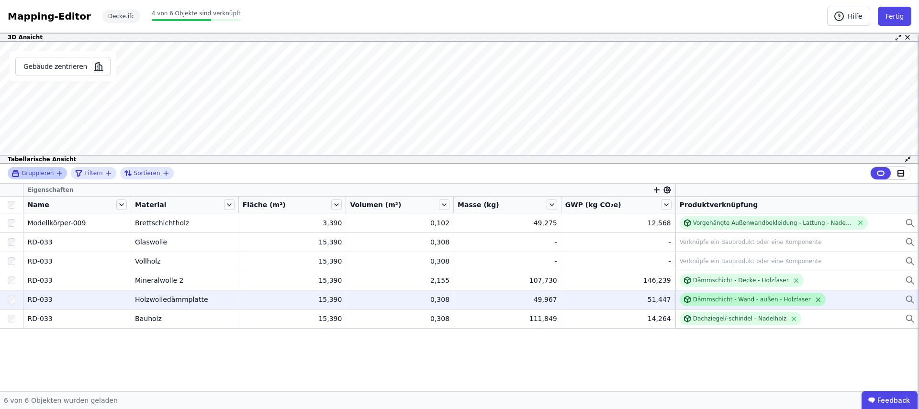
click at [815, 299] on icon at bounding box center [818, 299] width 7 height 7
click at [734, 299] on div "Verknüpfe ein Bauprodukt oder eine Komponente" at bounding box center [751, 300] width 142 height 8
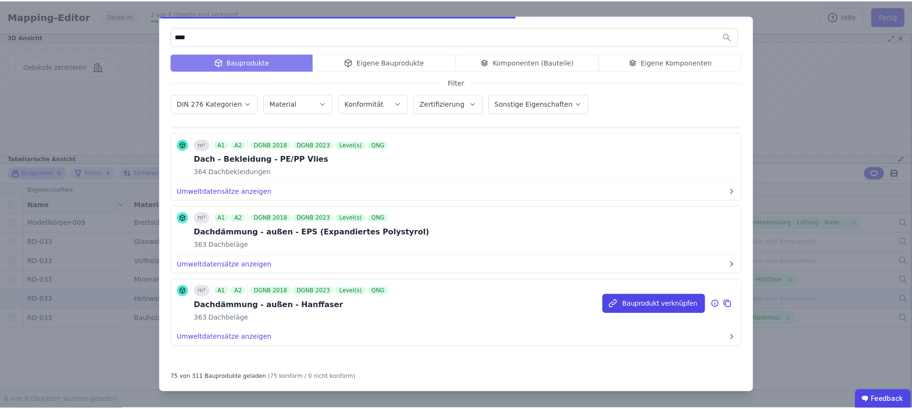
scroll to position [5269, 0]
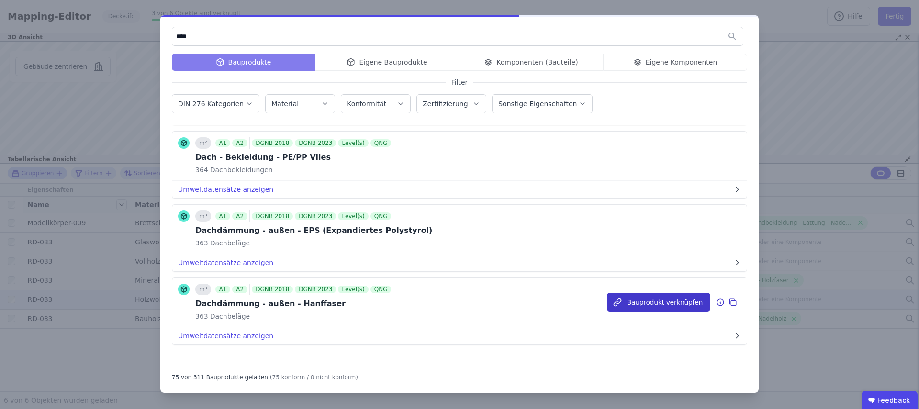
type input "****"
click at [634, 303] on button "Bauprodukt verknüpfen" at bounding box center [658, 302] width 103 height 19
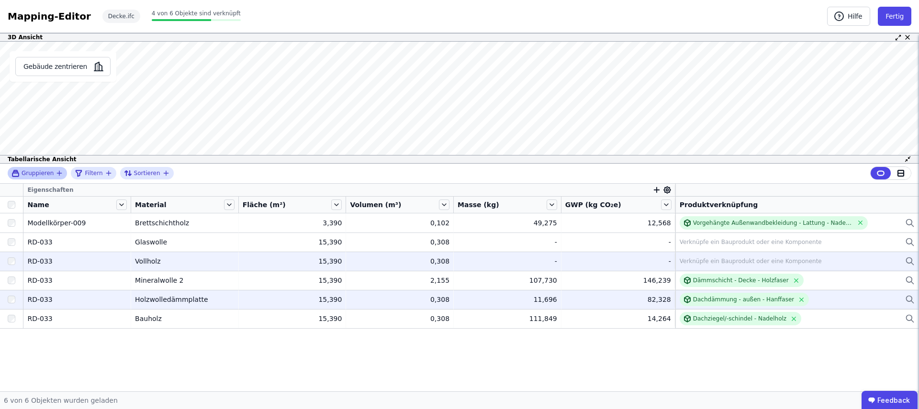
click at [700, 261] on div "Verknüpfe ein Bauprodukt oder eine Komponente" at bounding box center [751, 262] width 142 height 8
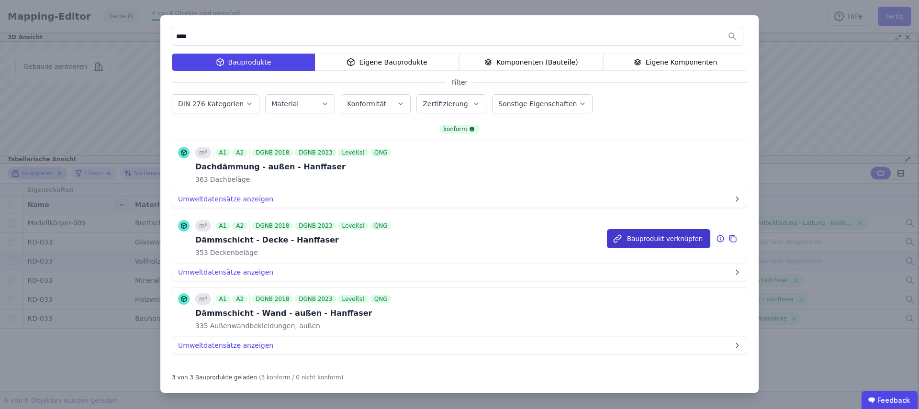
type input "****"
click at [626, 243] on button "Bauprodukt verknüpfen" at bounding box center [658, 238] width 103 height 19
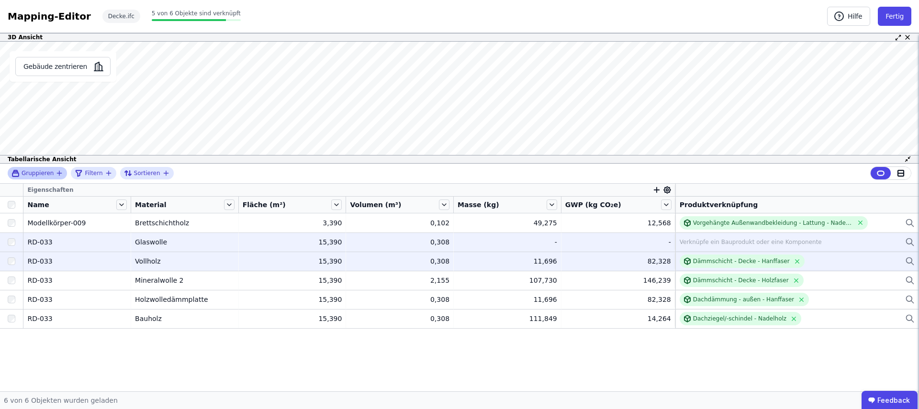
click at [720, 243] on div "Verknüpfe ein Bauprodukt oder eine Komponente" at bounding box center [751, 242] width 142 height 8
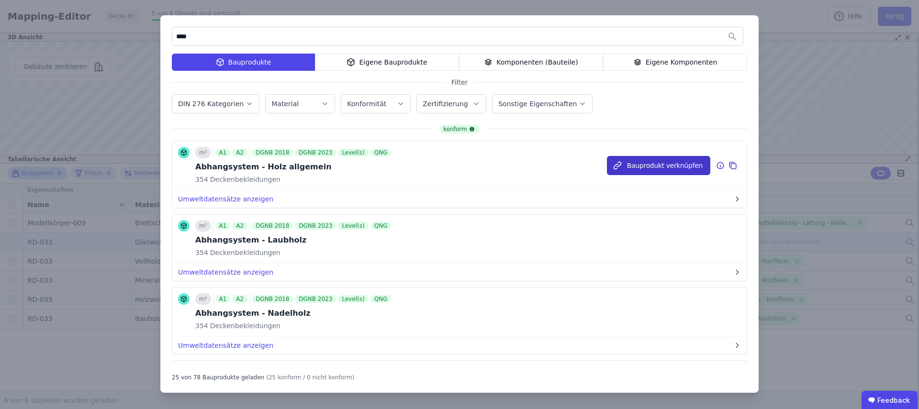
type input "****"
click at [0, 0] on button "Bauprodukt verknüpfen" at bounding box center [0, 0] width 0 height 0
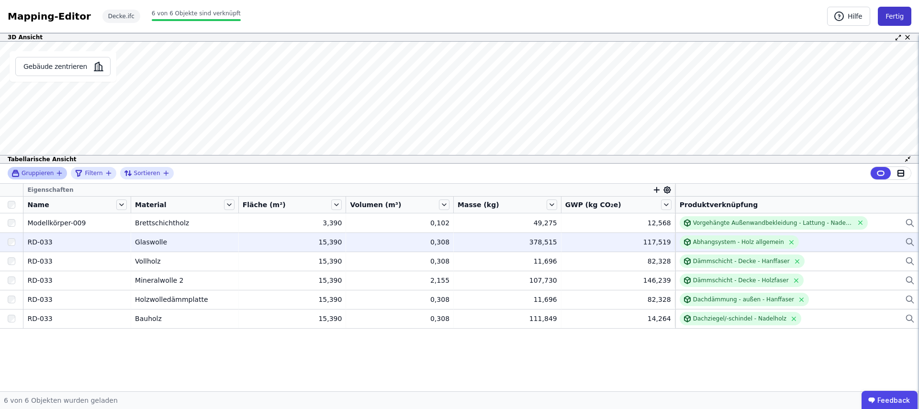
click at [898, 15] on button "Fertig" at bounding box center [895, 16] width 34 height 19
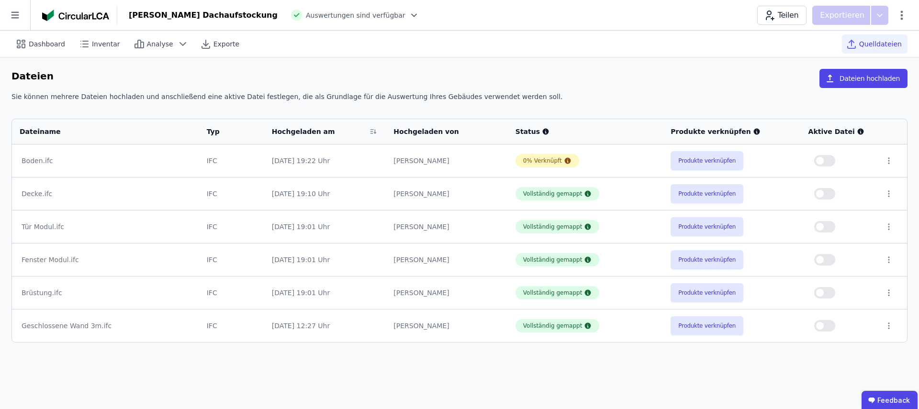
click at [828, 195] on button "button" at bounding box center [825, 193] width 21 height 11
click at [47, 45] on span "Dashboard" at bounding box center [47, 44] width 36 height 10
select select "*"
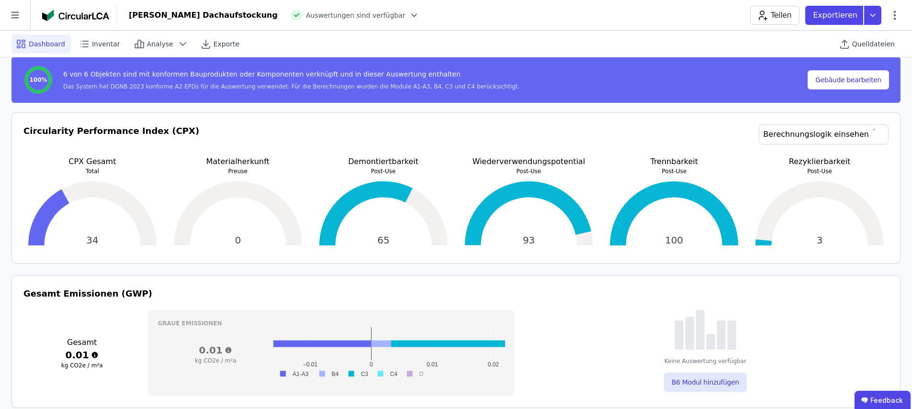
scroll to position [151, 0]
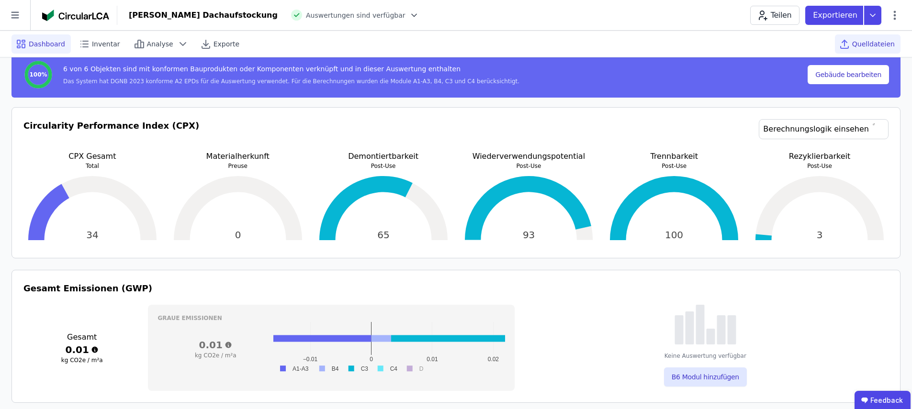
click at [864, 43] on span "Quelldateien" at bounding box center [873, 44] width 43 height 10
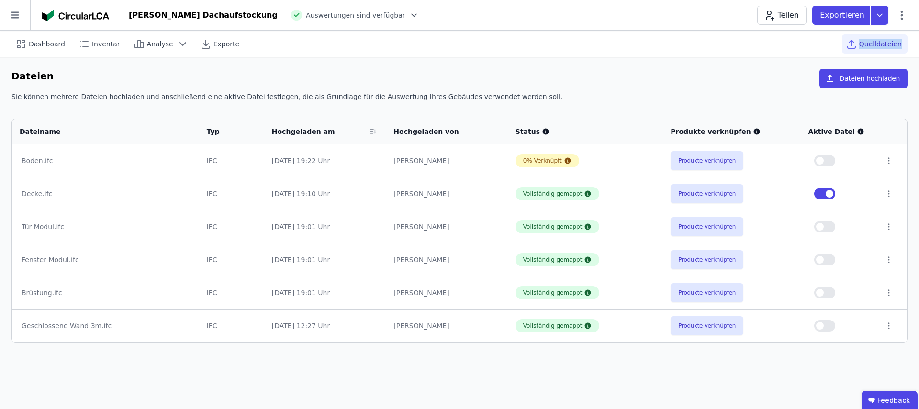
click at [831, 193] on span "button" at bounding box center [830, 194] width 8 height 8
click at [709, 162] on button "Produkte verknüpfen" at bounding box center [707, 160] width 73 height 19
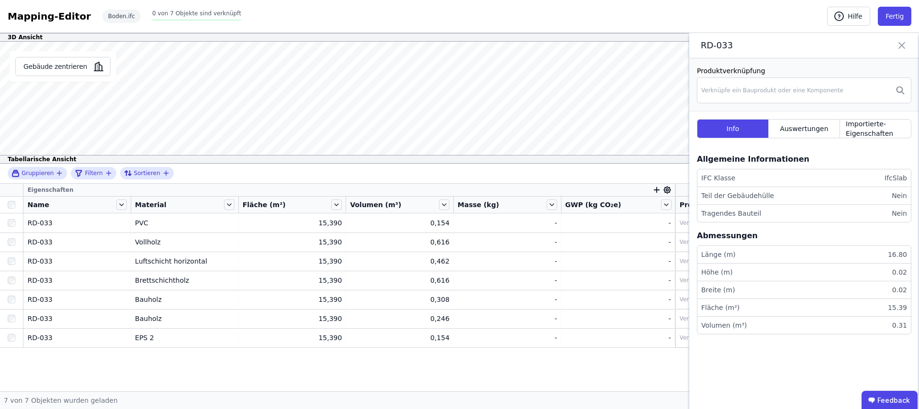
click at [905, 45] on icon at bounding box center [901, 45] width 11 height 13
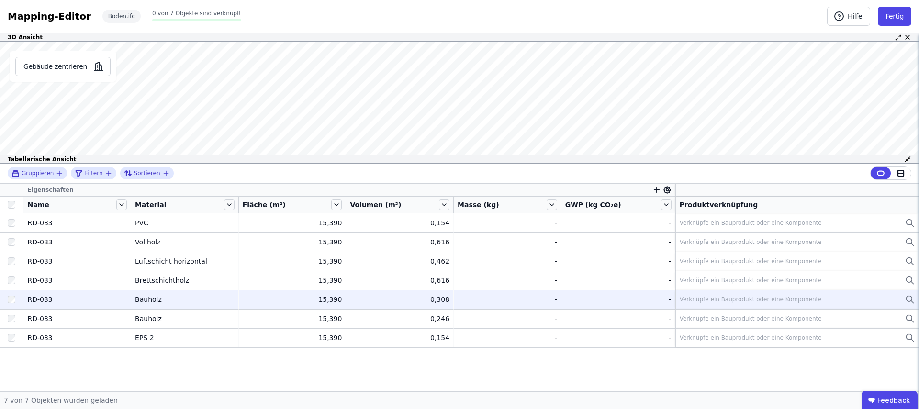
click at [702, 297] on div "Verknüpfe ein Bauprodukt oder eine Komponente" at bounding box center [751, 300] width 142 height 8
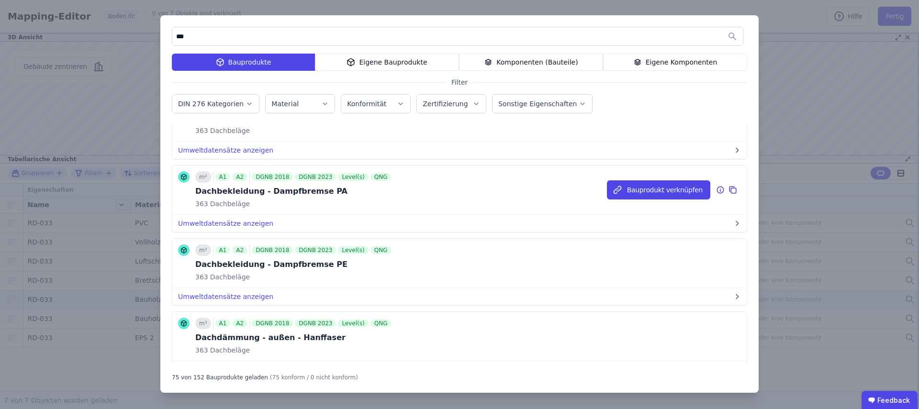
scroll to position [3699, 0]
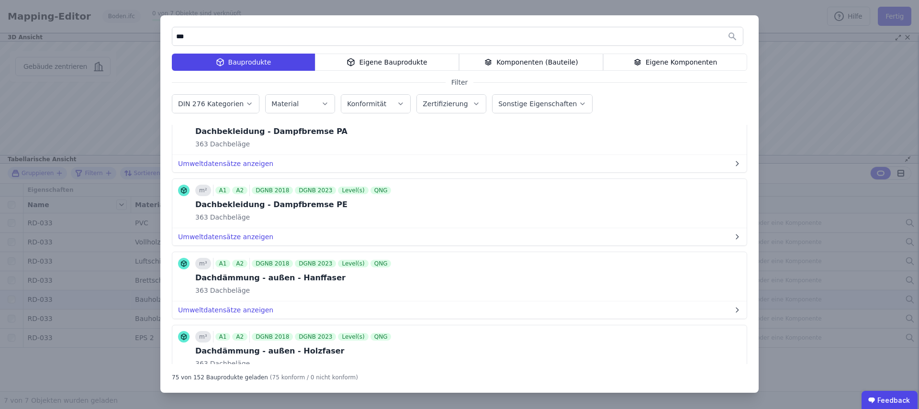
drag, startPoint x: 189, startPoint y: 33, endPoint x: 170, endPoint y: 32, distance: 18.7
click at [170, 32] on div "*** Bauprodukte Eigene Bauprodukte Komponenten (Bauteile) Eigene Komponenten Fi…" at bounding box center [459, 204] width 599 height 378
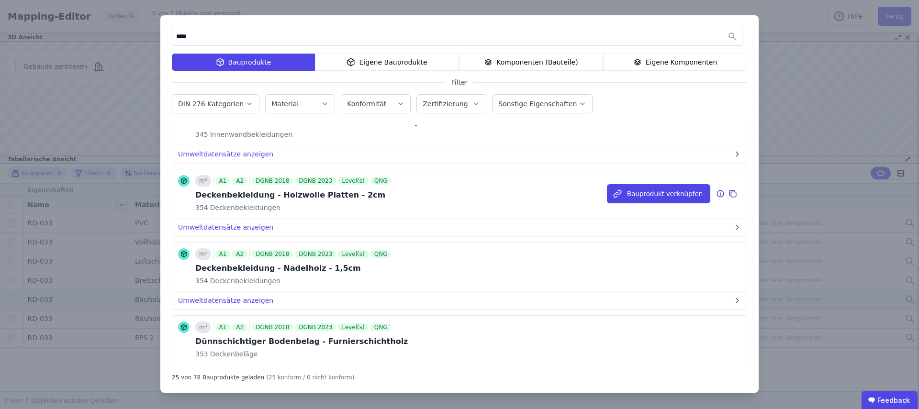
scroll to position [1156, 0]
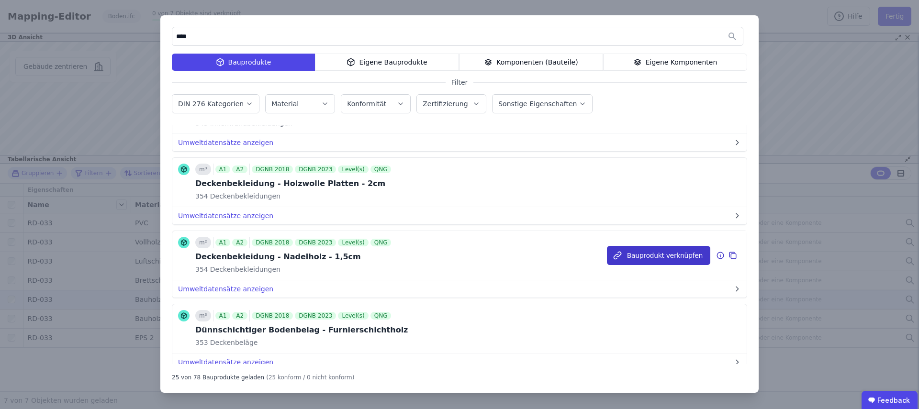
type input "****"
click at [663, 255] on button "Bauprodukt verknüpfen" at bounding box center [658, 255] width 103 height 19
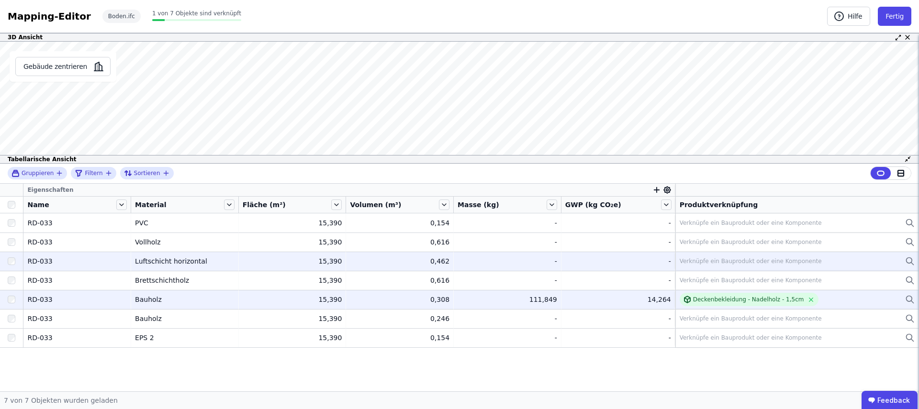
click at [715, 258] on div "Verknüpfe ein Bauprodukt oder eine Komponente" at bounding box center [751, 262] width 142 height 8
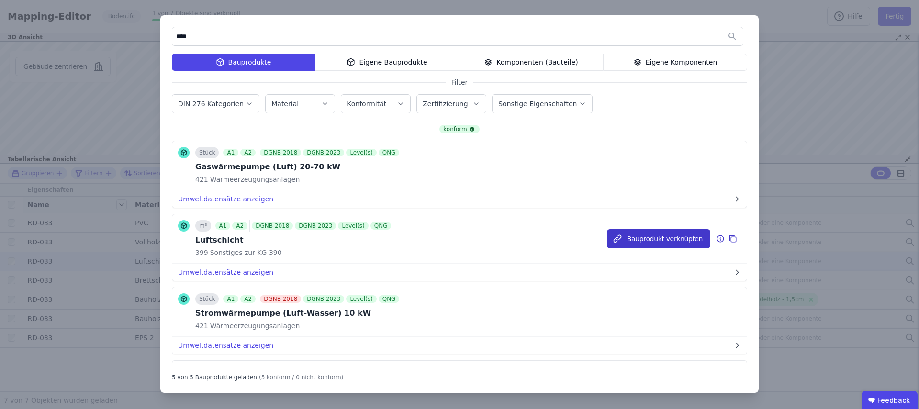
type input "****"
click at [634, 242] on button "Bauprodukt verknüpfen" at bounding box center [658, 238] width 103 height 19
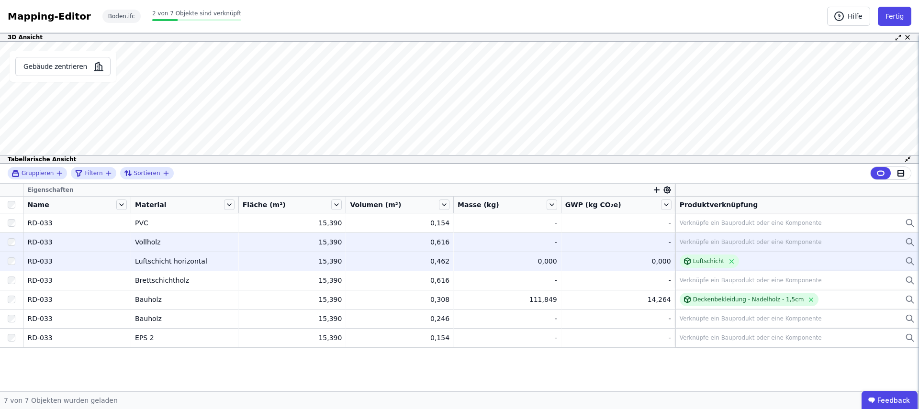
click at [711, 246] on div "Verknüpfe ein Bauprodukt oder eine Komponente" at bounding box center [797, 242] width 235 height 11
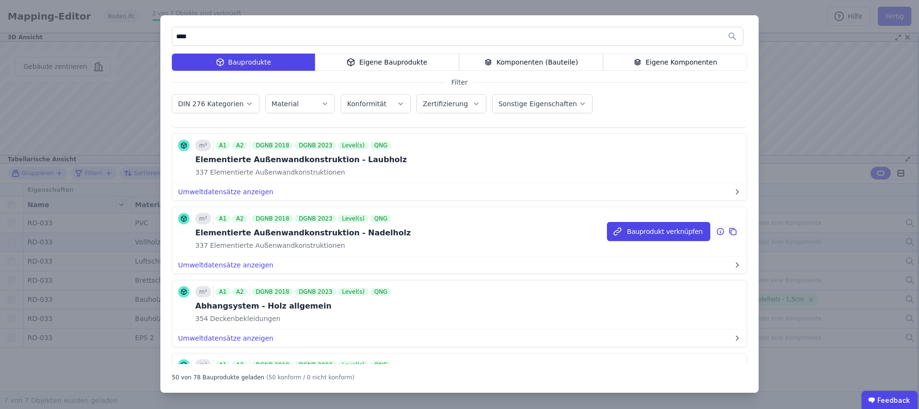
scroll to position [1694, 0]
type input "****"
click at [637, 233] on button "Bauprodukt verknüpfen" at bounding box center [658, 230] width 103 height 19
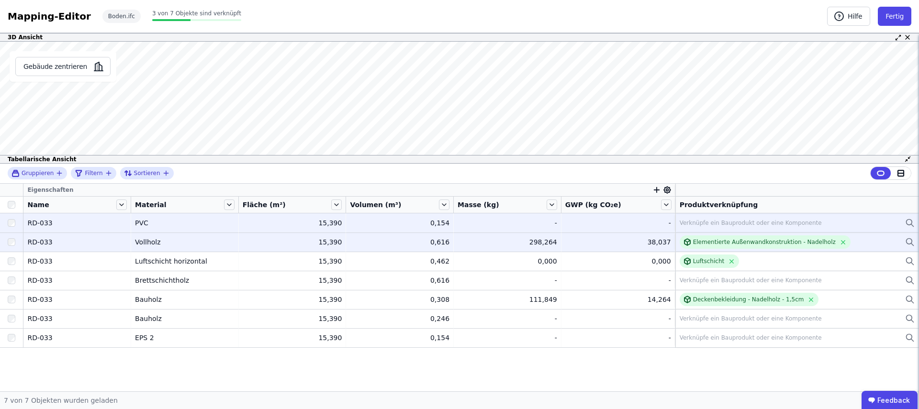
click at [695, 222] on div "Verknüpfe ein Bauprodukt oder eine Komponente" at bounding box center [751, 223] width 142 height 8
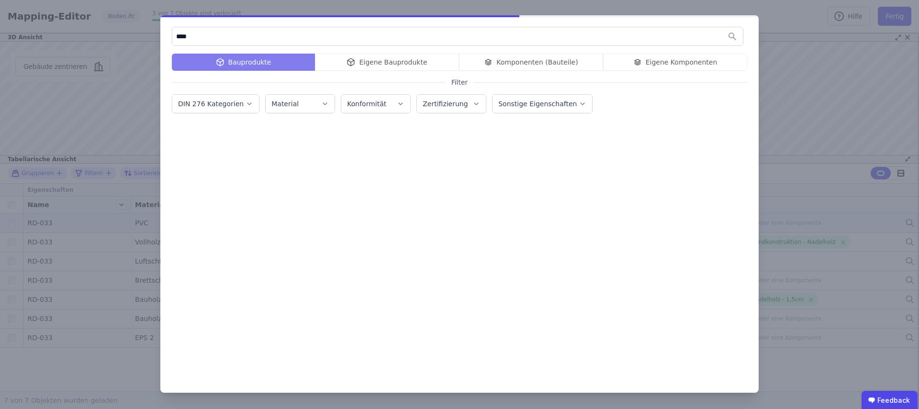
drag, startPoint x: 191, startPoint y: 37, endPoint x: 164, endPoint y: 34, distance: 26.9
click at [164, 34] on div "**** Bauprodukte Eigene Bauprodukte Komponenten (Bauteile) Eigene Komponenten F…" at bounding box center [459, 204] width 599 height 378
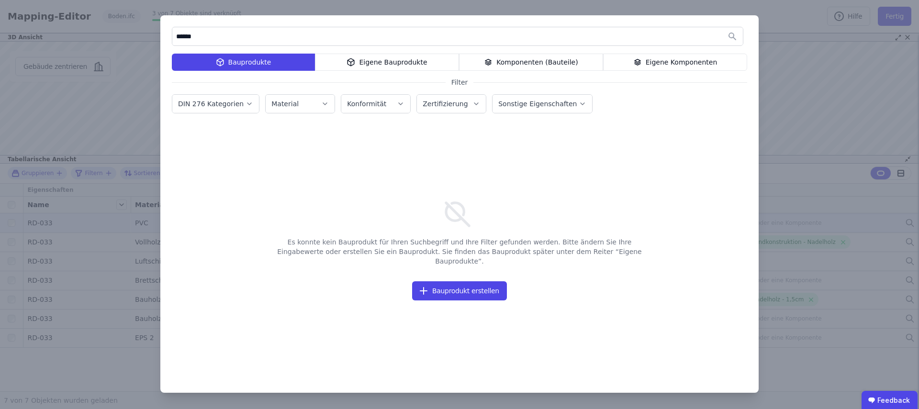
drag, startPoint x: 197, startPoint y: 38, endPoint x: 173, endPoint y: 36, distance: 24.5
click at [173, 36] on input "******" at bounding box center [457, 36] width 571 height 17
drag, startPoint x: 212, startPoint y: 40, endPoint x: 174, endPoint y: 38, distance: 37.4
click at [174, 38] on input "******" at bounding box center [457, 36] width 571 height 17
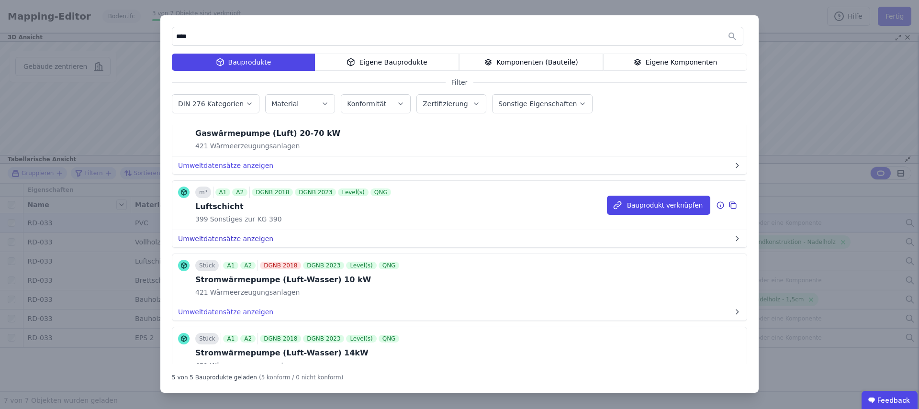
scroll to position [42, 0]
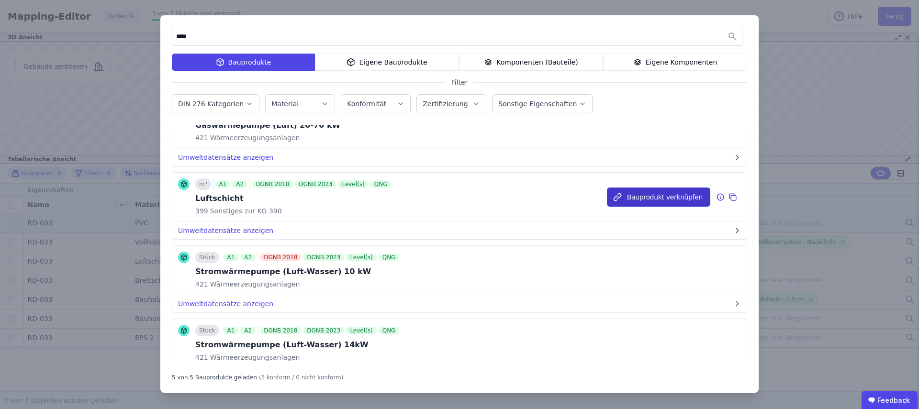
type input "****"
click at [636, 197] on button "Bauprodukt verknüpfen" at bounding box center [658, 197] width 103 height 19
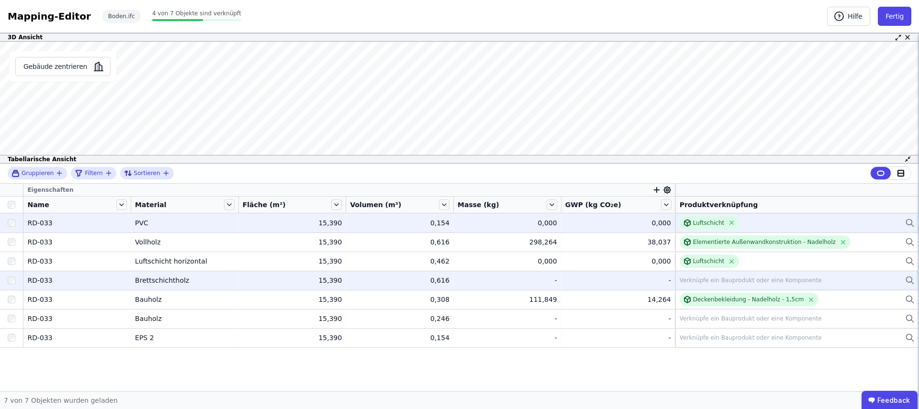
click at [707, 281] on div "Verknüpfe ein Bauprodukt oder eine Komponente" at bounding box center [751, 281] width 142 height 8
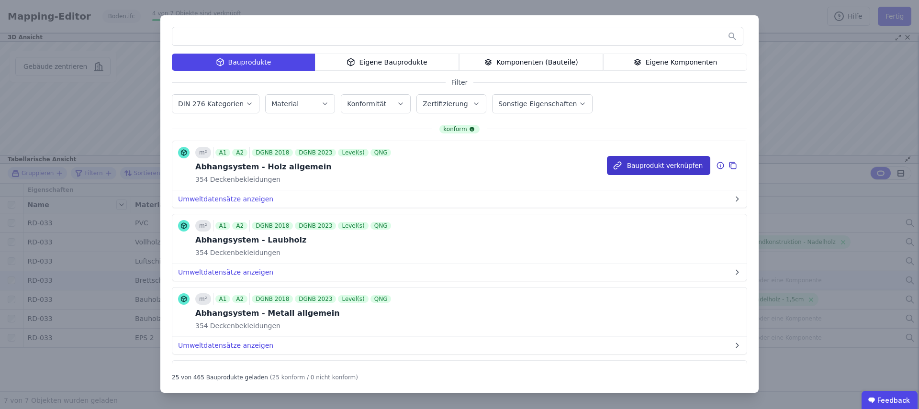
click at [638, 162] on button "Bauprodukt verknüpfen" at bounding box center [658, 165] width 103 height 19
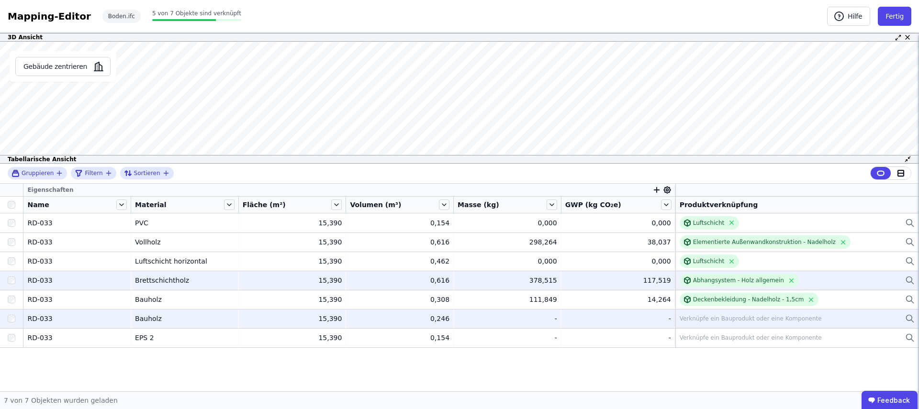
click at [702, 319] on div "Verknüpfe ein Bauprodukt oder eine Komponente" at bounding box center [751, 319] width 142 height 8
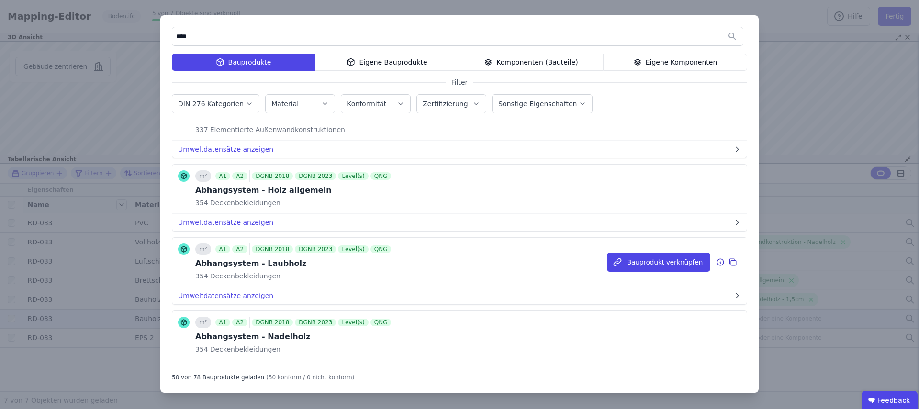
scroll to position [1819, 0]
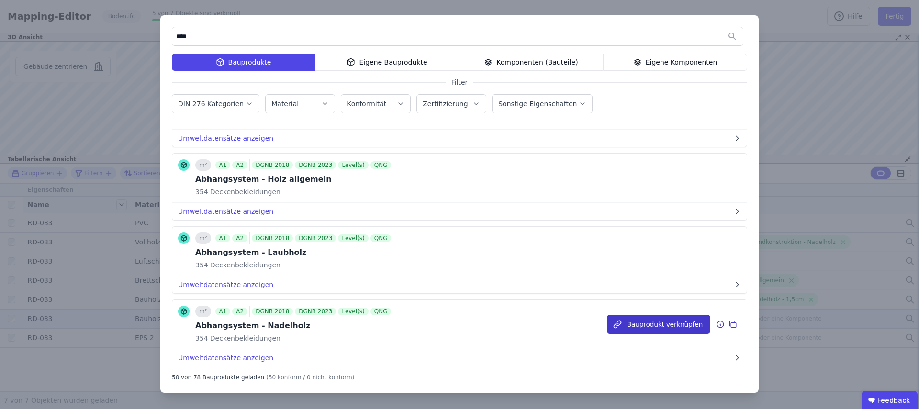
type input "****"
click at [646, 327] on button "Bauprodukt verknüpfen" at bounding box center [658, 324] width 103 height 19
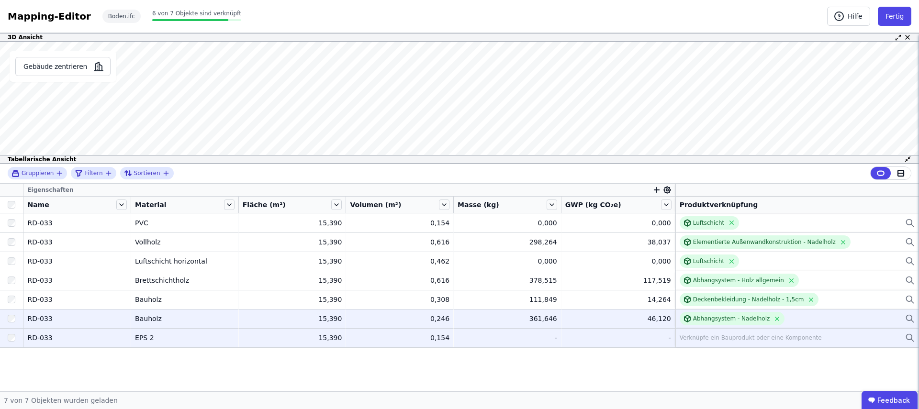
click at [714, 340] on div "Verknüpfe ein Bauprodukt oder eine Komponente" at bounding box center [751, 338] width 142 height 8
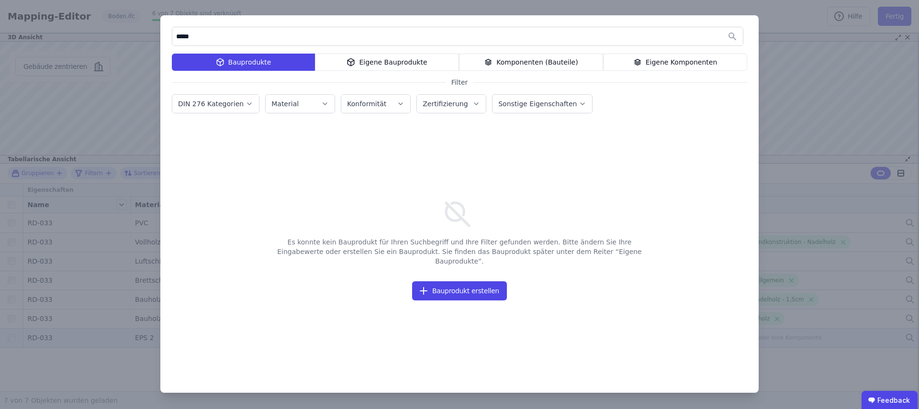
drag, startPoint x: 215, startPoint y: 38, endPoint x: 156, endPoint y: 38, distance: 58.4
click at [156, 38] on div "***** Bauprodukte Eigene Bauprodukte Komponenten (Bauteile) Eigene Komponenten …" at bounding box center [459, 204] width 919 height 409
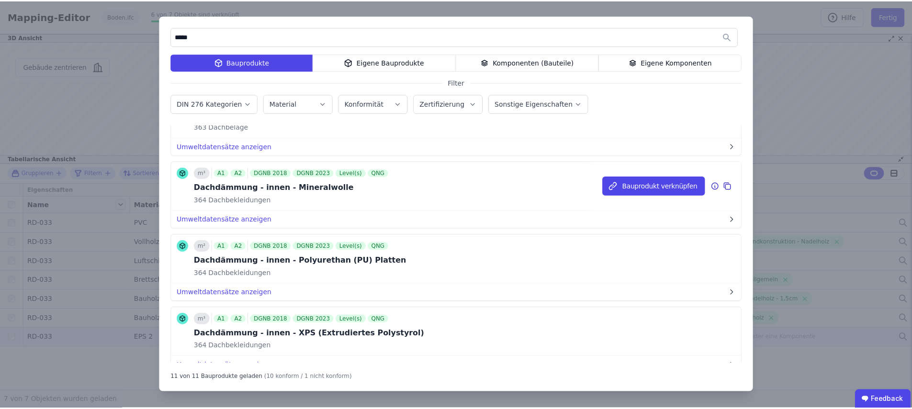
scroll to position [425, 0]
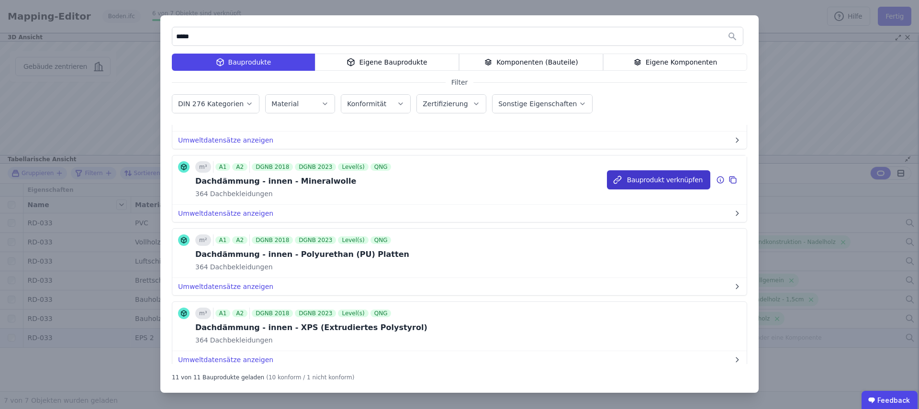
type input "*****"
click at [634, 181] on button "Bauprodukt verknüpfen" at bounding box center [658, 179] width 103 height 19
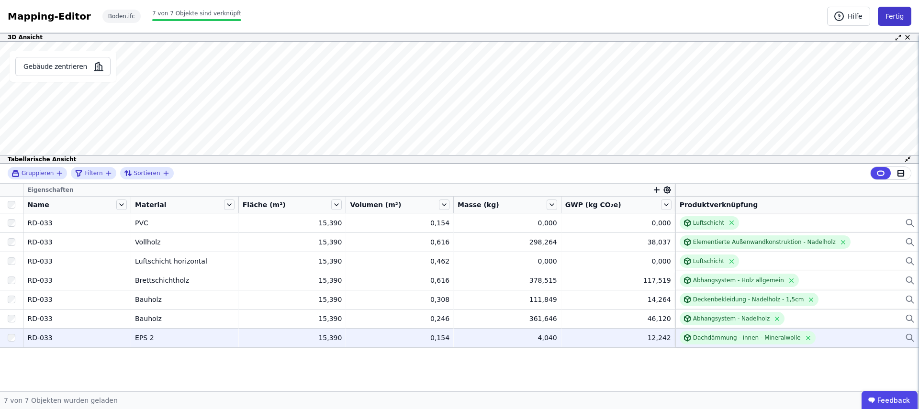
click at [896, 16] on button "Fertig" at bounding box center [895, 16] width 34 height 19
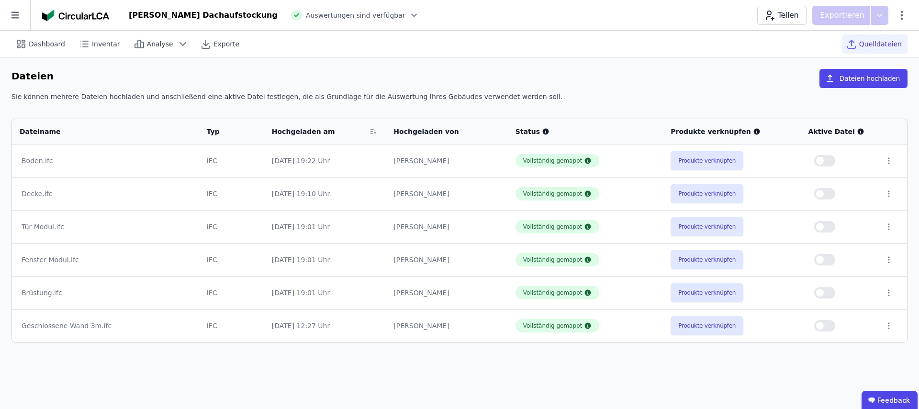
click at [826, 160] on button "button" at bounding box center [825, 160] width 21 height 11
click at [29, 43] on span "Dashboard" at bounding box center [47, 44] width 36 height 10
select select "*"
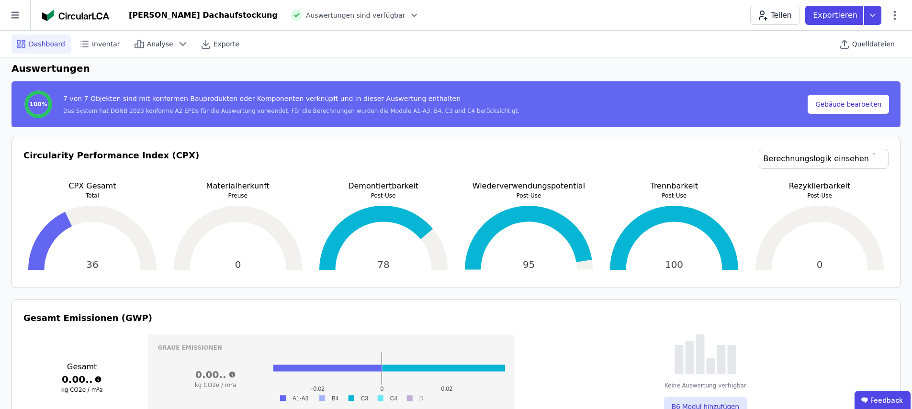
scroll to position [122, 0]
click at [867, 40] on span "Quelldateien" at bounding box center [873, 44] width 43 height 10
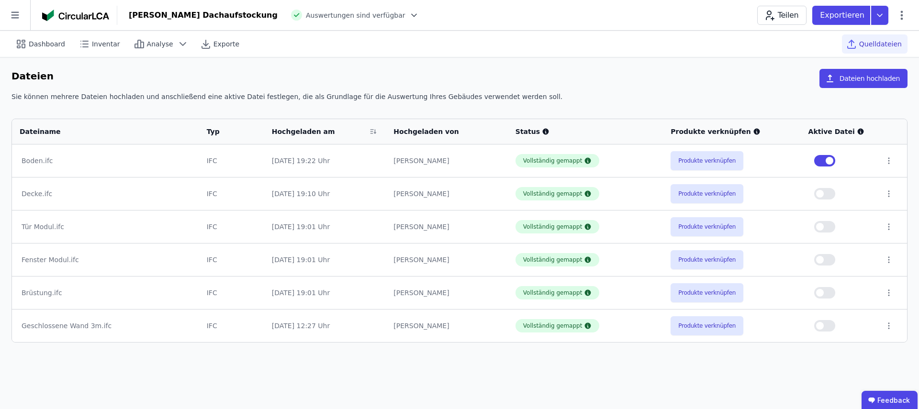
click at [824, 195] on span "button" at bounding box center [820, 194] width 8 height 8
click at [825, 232] on button "button" at bounding box center [825, 226] width 21 height 11
click at [830, 260] on button "button" at bounding box center [825, 259] width 21 height 11
click at [827, 292] on button "button" at bounding box center [825, 292] width 21 height 11
click at [827, 328] on button "button" at bounding box center [825, 325] width 21 height 11
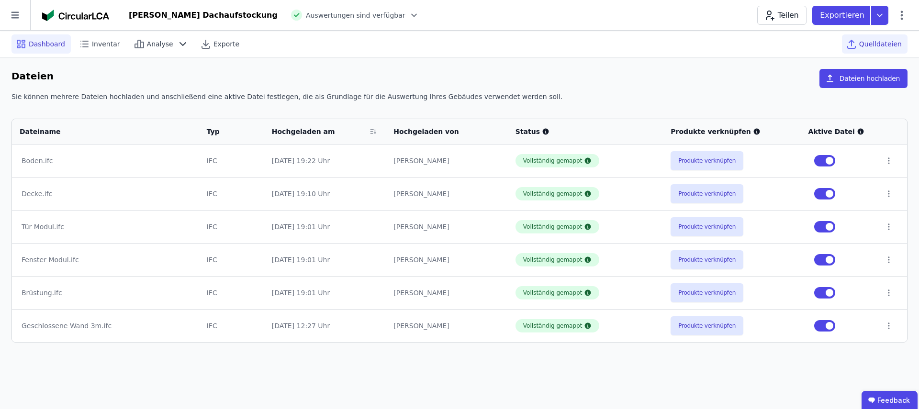
click at [45, 49] on div "Dashboard" at bounding box center [40, 43] width 59 height 19
select select "*"
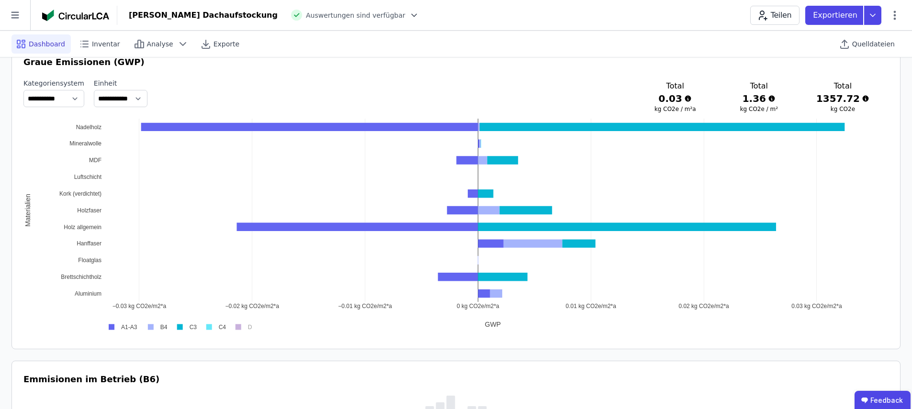
scroll to position [520, 0]
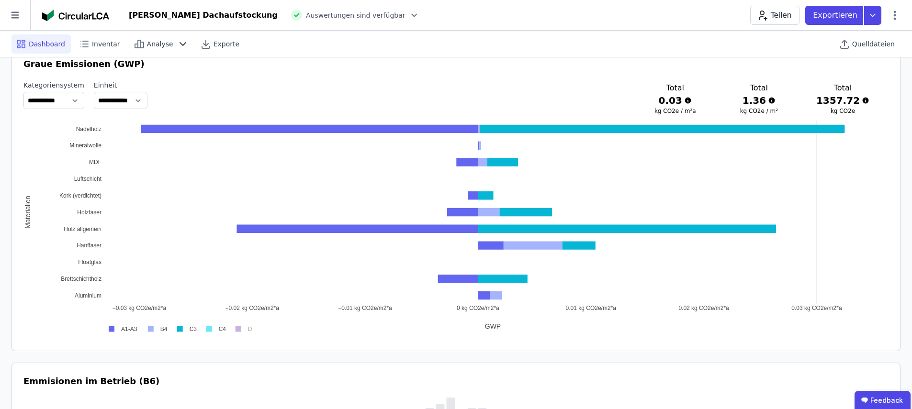
click at [53, 41] on span "Dashboard" at bounding box center [47, 44] width 36 height 10
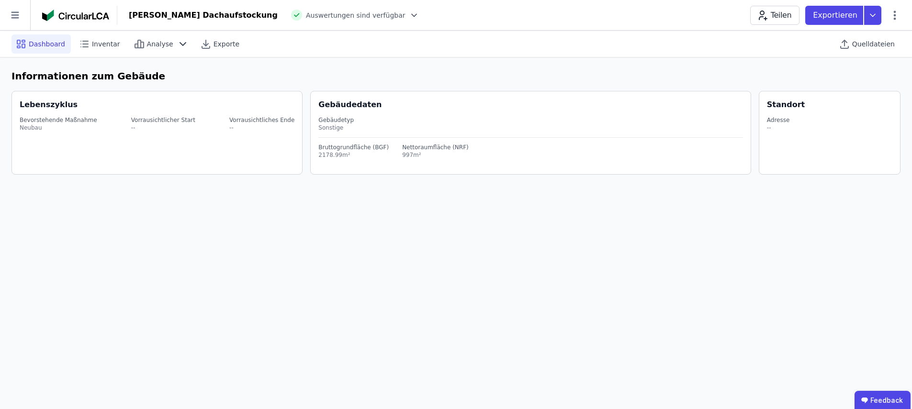
scroll to position [0, 0]
select select "*"
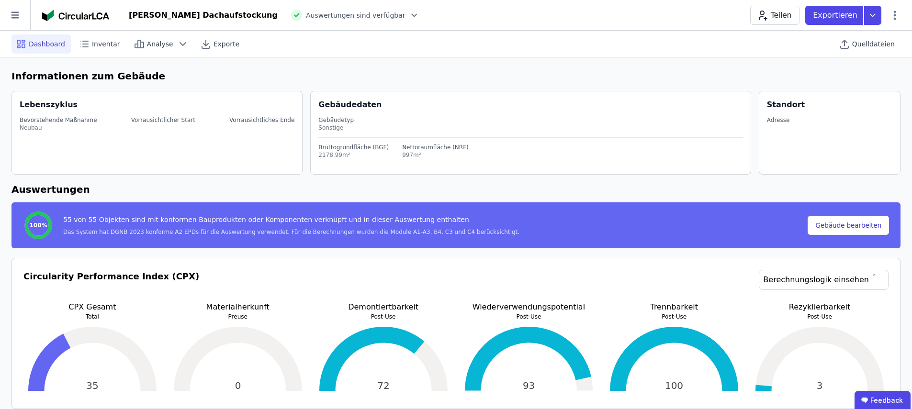
click at [13, 16] on icon at bounding box center [15, 15] width 30 height 30
